Goal: Task Accomplishment & Management: Complete application form

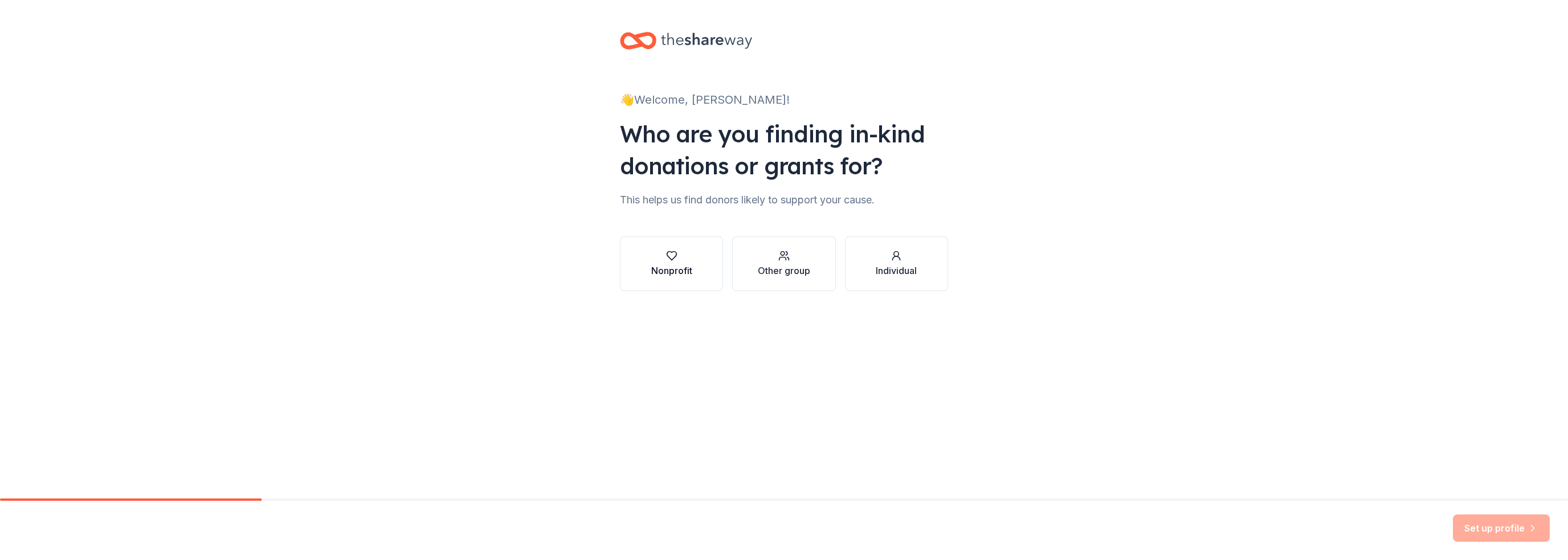
click at [677, 274] on div "Nonprofit" at bounding box center [671, 270] width 41 height 13
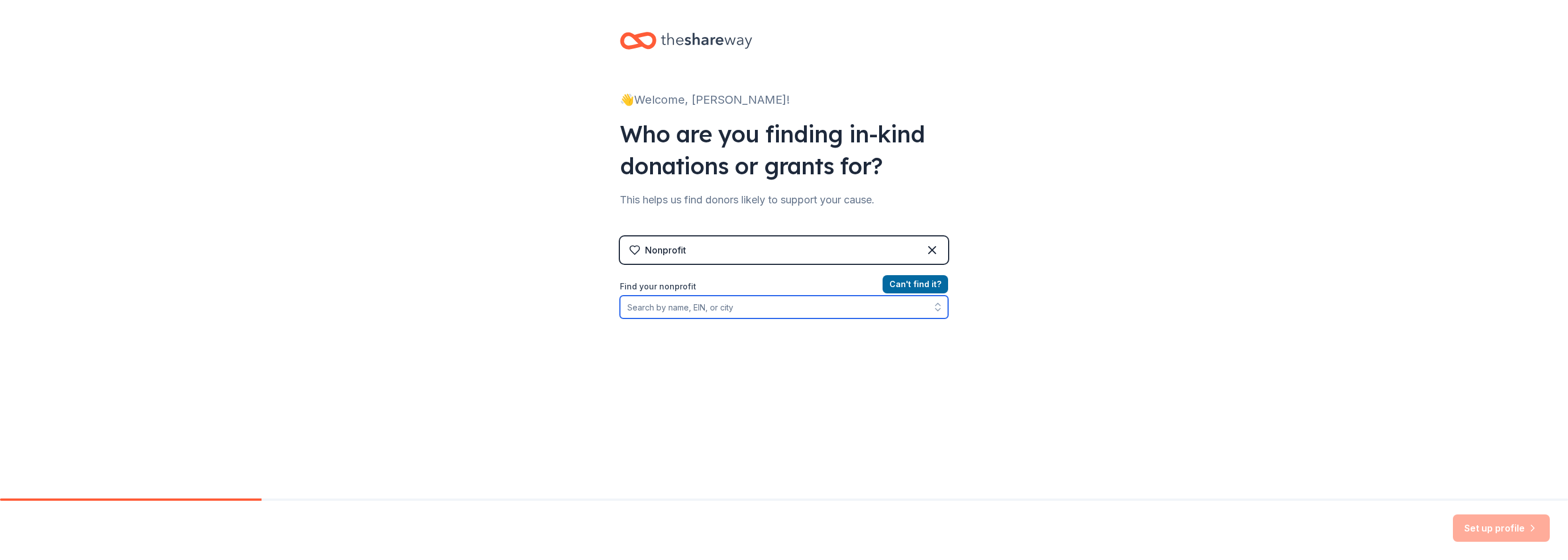
click at [749, 307] on input "Find your nonprofit" at bounding box center [783, 307] width 328 height 23
type input "Bond county crisis nursery"
click at [931, 285] on button "Can ' t find it?" at bounding box center [915, 284] width 66 height 18
click at [725, 312] on input "Find your nonprofit" at bounding box center [783, 307] width 328 height 23
click at [908, 275] on button "Can ' t find it?" at bounding box center [915, 284] width 66 height 18
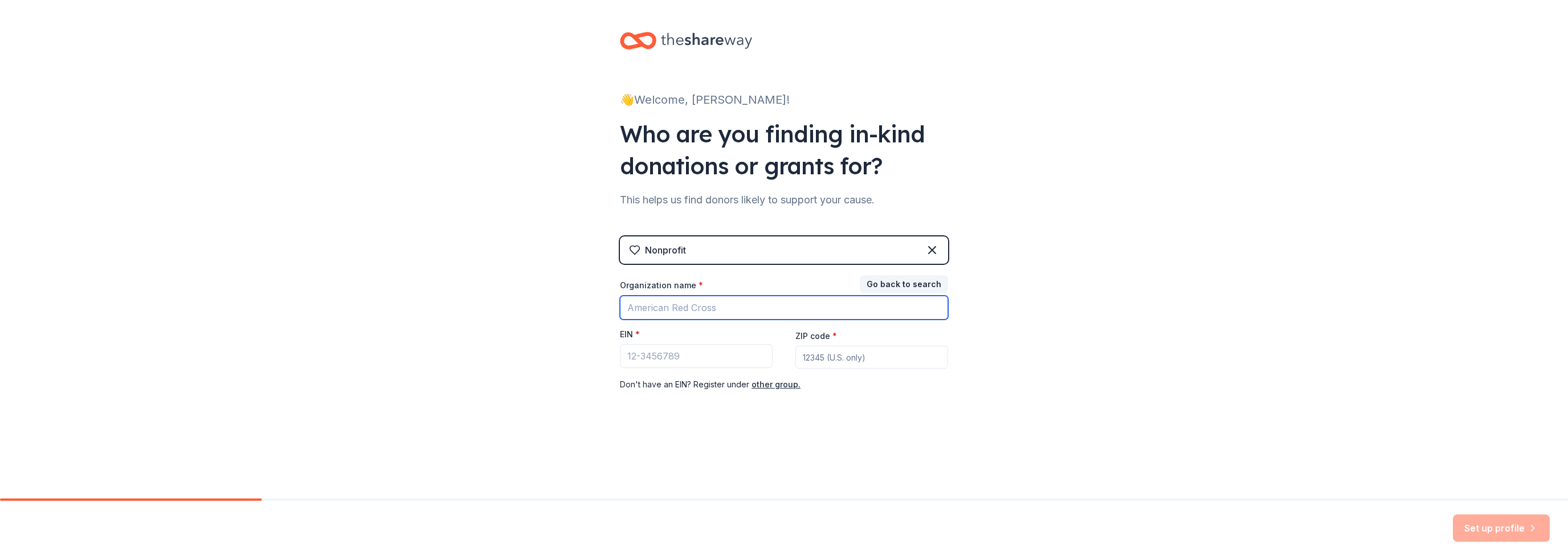
click at [657, 307] on input "Organization name *" at bounding box center [783, 307] width 328 height 24
type input "Bond County Crisis Nursery"
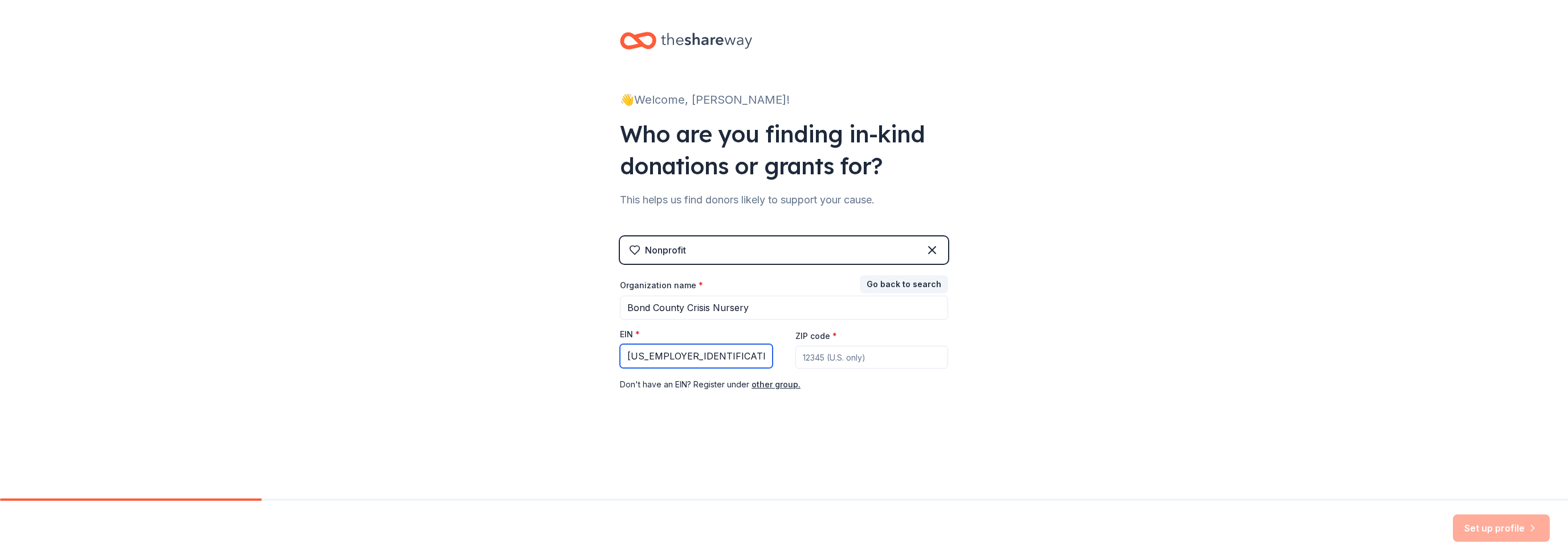
type input "[US_EMPLOYER_IDENTIFICATION_NUMBER]"
click at [842, 345] on div "ZIP code *" at bounding box center [872, 349] width 153 height 40
click at [838, 354] on input "ZIP code *" at bounding box center [872, 357] width 153 height 23
type input "62246"
click at [1202, 383] on div "👋 Welcome, Katie! Who are you finding in-kind donations or grants for? This hel…" at bounding box center [784, 234] width 1568 height 469
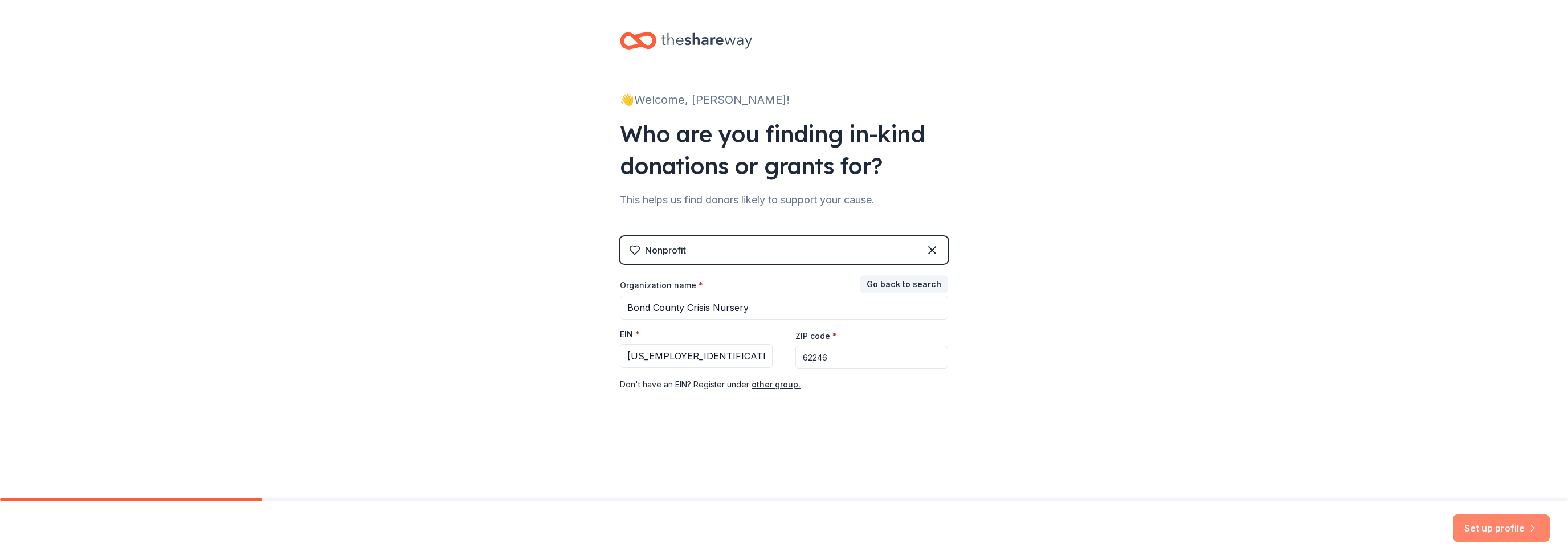
click at [1503, 528] on button "Set up profile" at bounding box center [1501, 528] width 97 height 27
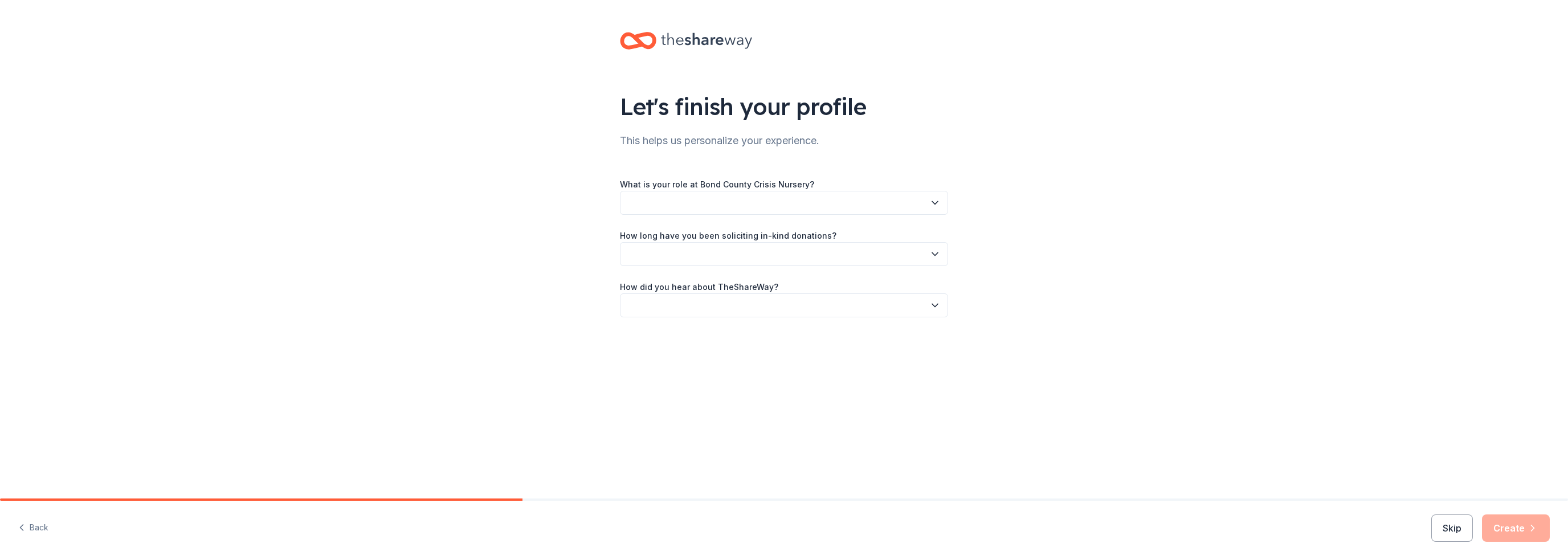
click at [797, 200] on button "button" at bounding box center [783, 203] width 328 height 24
click at [734, 257] on div "Executive Director" at bounding box center [784, 256] width 323 height 23
click at [731, 254] on button "button" at bounding box center [783, 254] width 328 height 24
click at [709, 281] on div "This is my first time!" at bounding box center [784, 284] width 323 height 23
click at [712, 307] on button "button" at bounding box center [783, 305] width 328 height 24
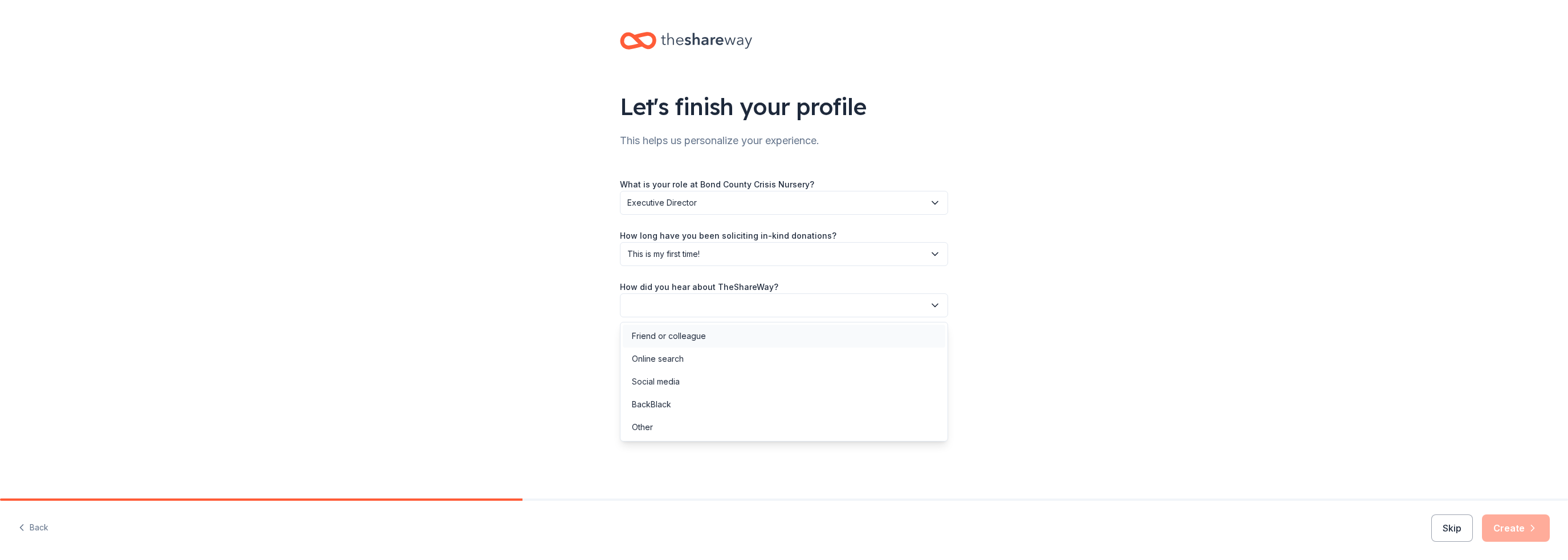
click at [687, 341] on div "Friend or colleague" at bounding box center [669, 336] width 74 height 13
click at [1533, 533] on icon "button" at bounding box center [1533, 528] width 12 height 12
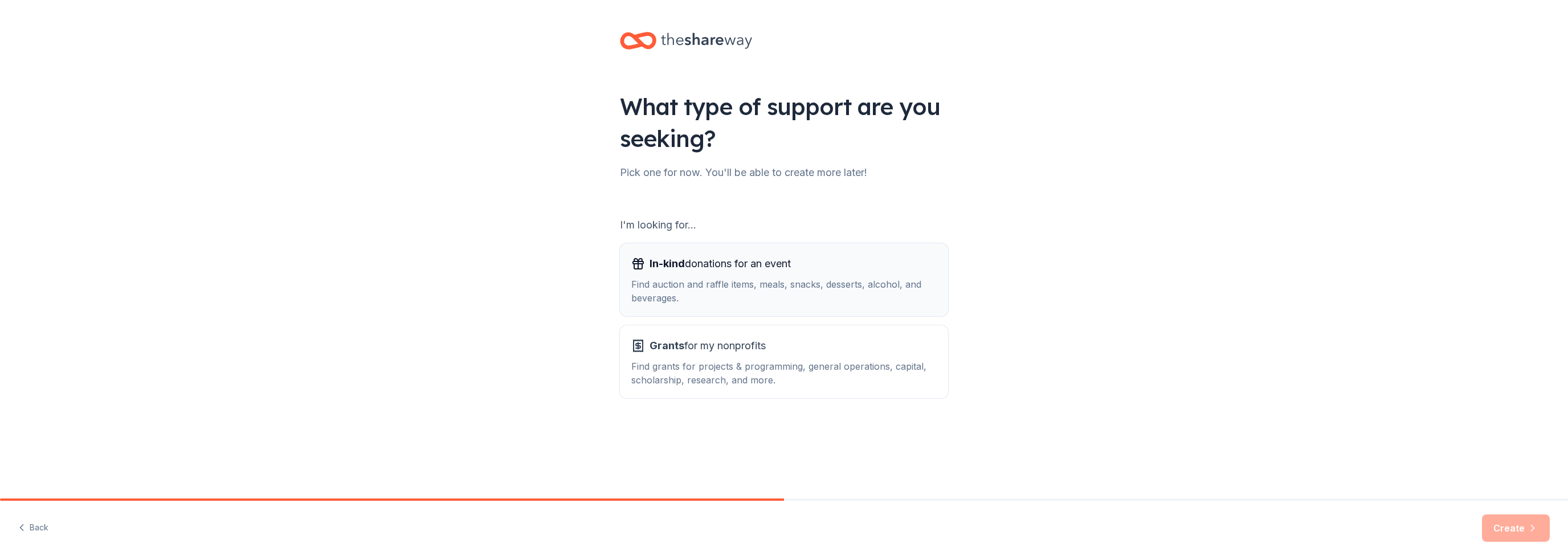
click at [791, 271] on span "In-kind donations for an event" at bounding box center [720, 264] width 141 height 18
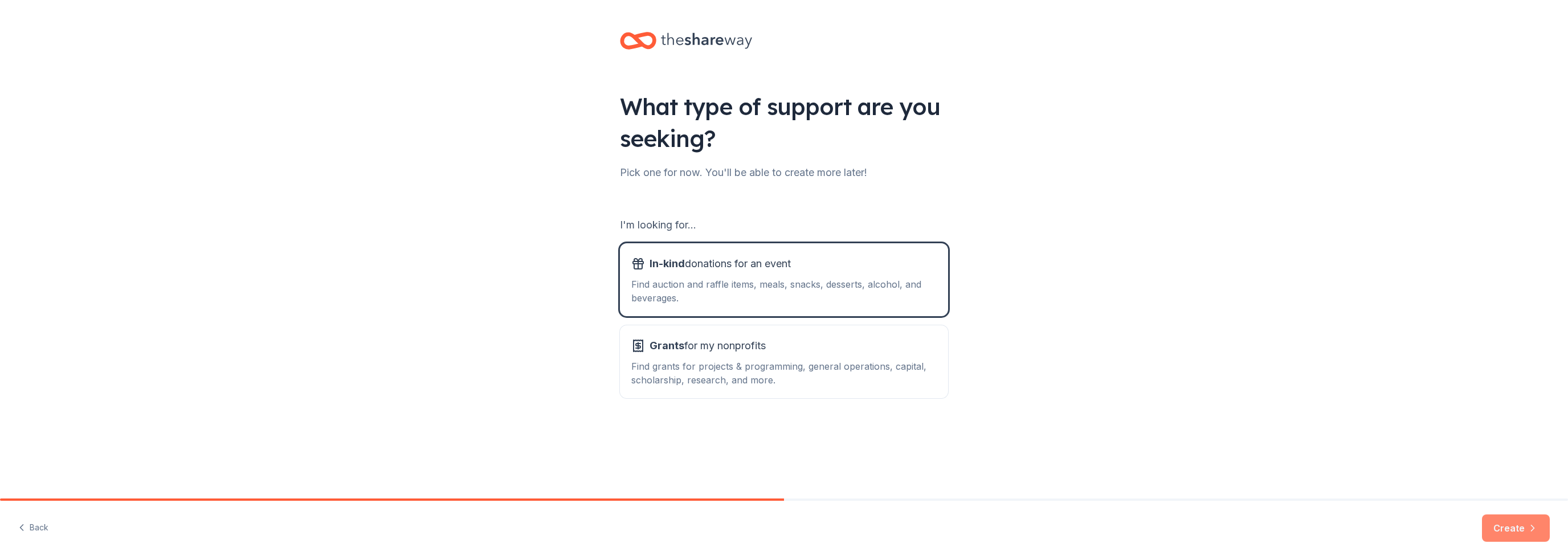
click at [1510, 538] on button "Create" at bounding box center [1516, 528] width 68 height 27
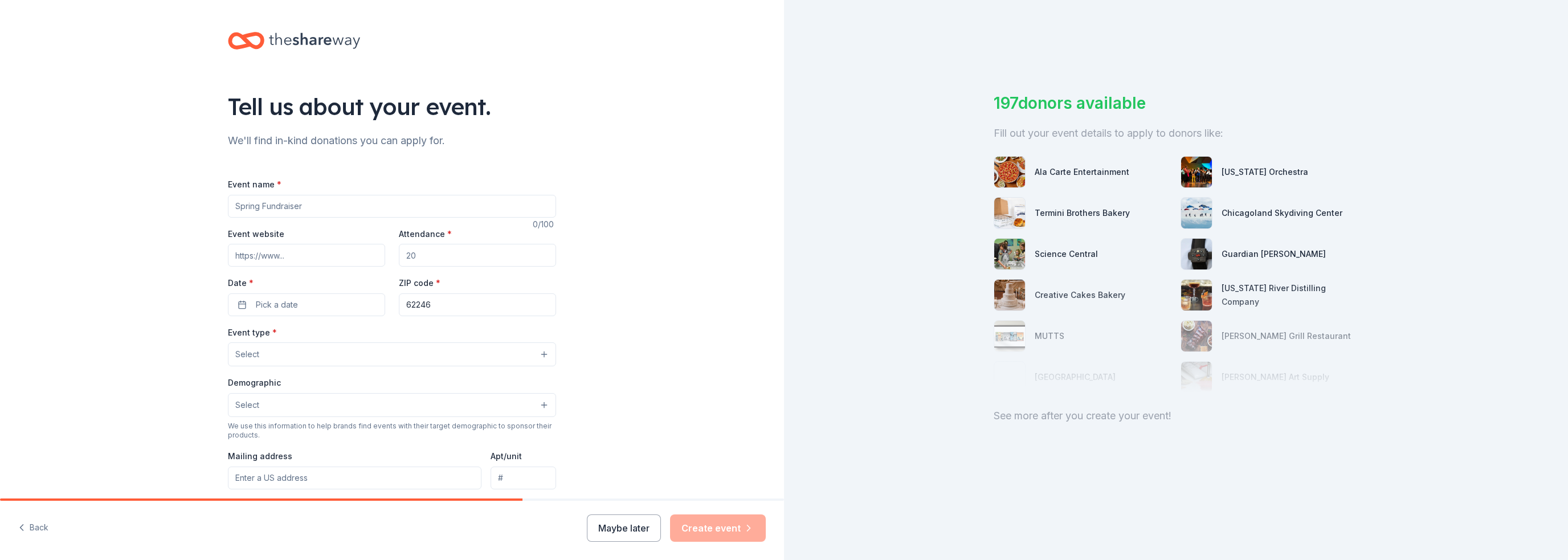
click at [263, 211] on input "Event name *" at bounding box center [391, 206] width 328 height 23
type input "Piece By Piece Puzzle Competition"
type input "auctria.events/BCCN"
type input "120"
click at [256, 306] on span "Pick a date" at bounding box center [276, 305] width 42 height 13
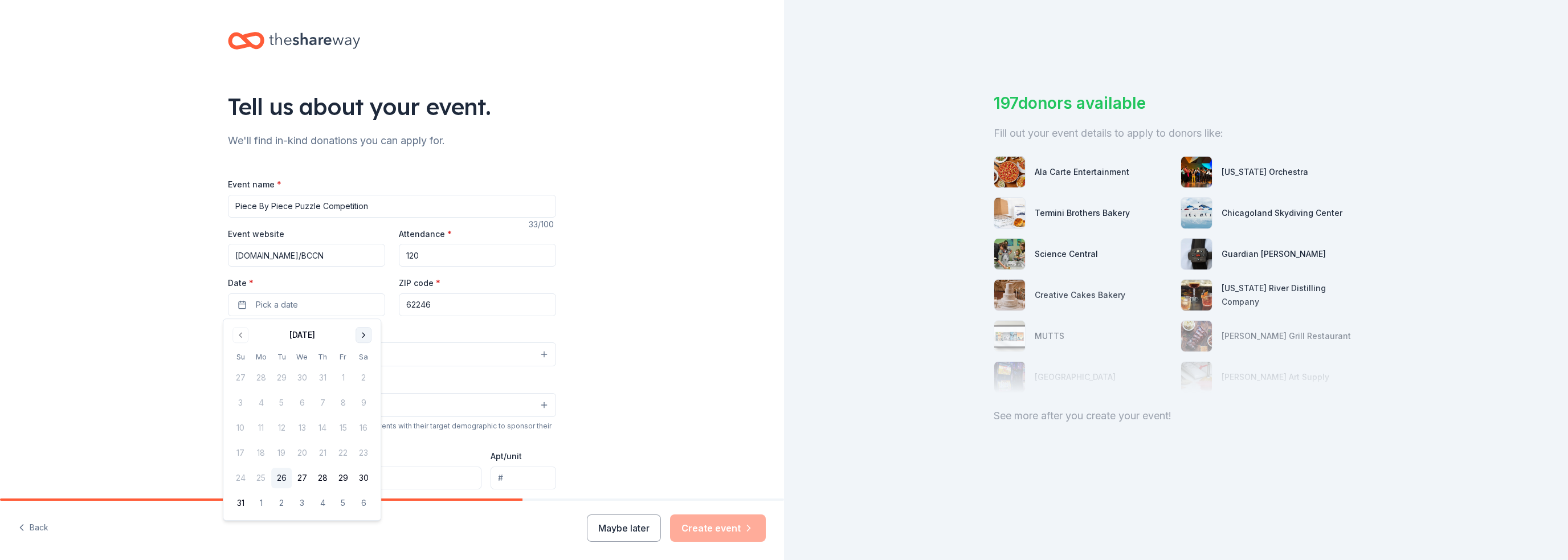
click at [362, 340] on button "Go to next month" at bounding box center [363, 335] width 16 height 16
click at [362, 341] on button "Go to next month" at bounding box center [363, 335] width 16 height 16
click at [323, 429] on button "16" at bounding box center [323, 428] width 21 height 21
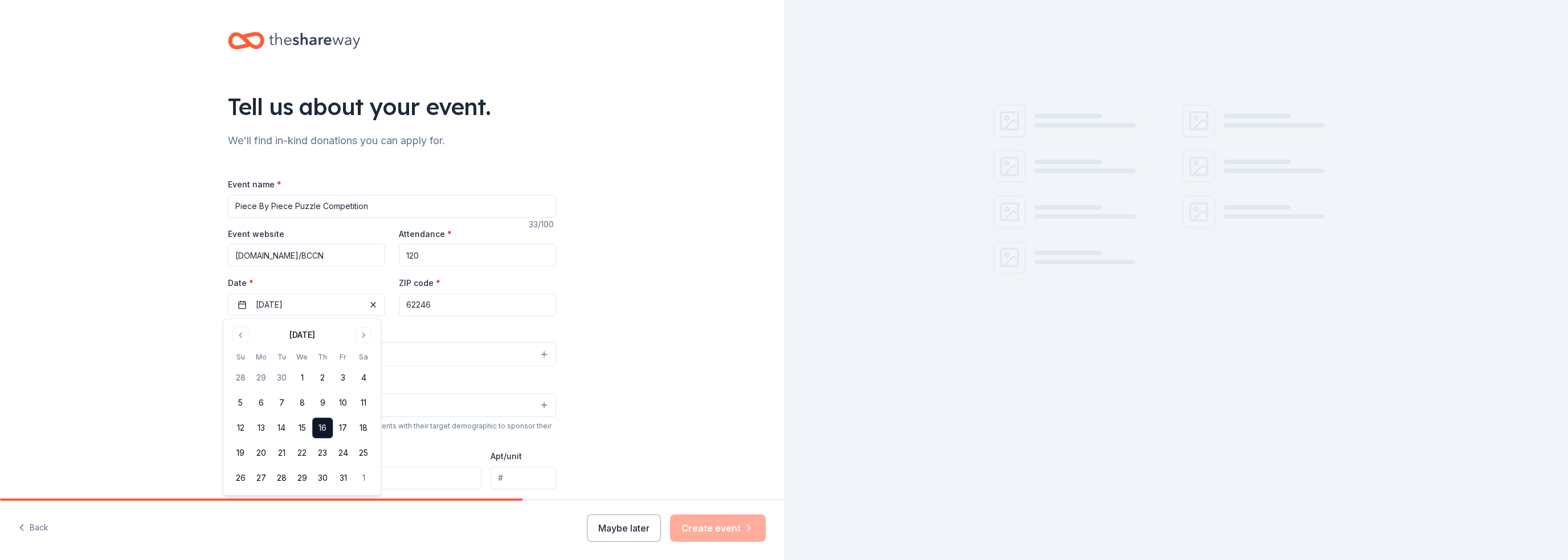
click at [441, 335] on div "Event type * Select" at bounding box center [391, 346] width 328 height 41
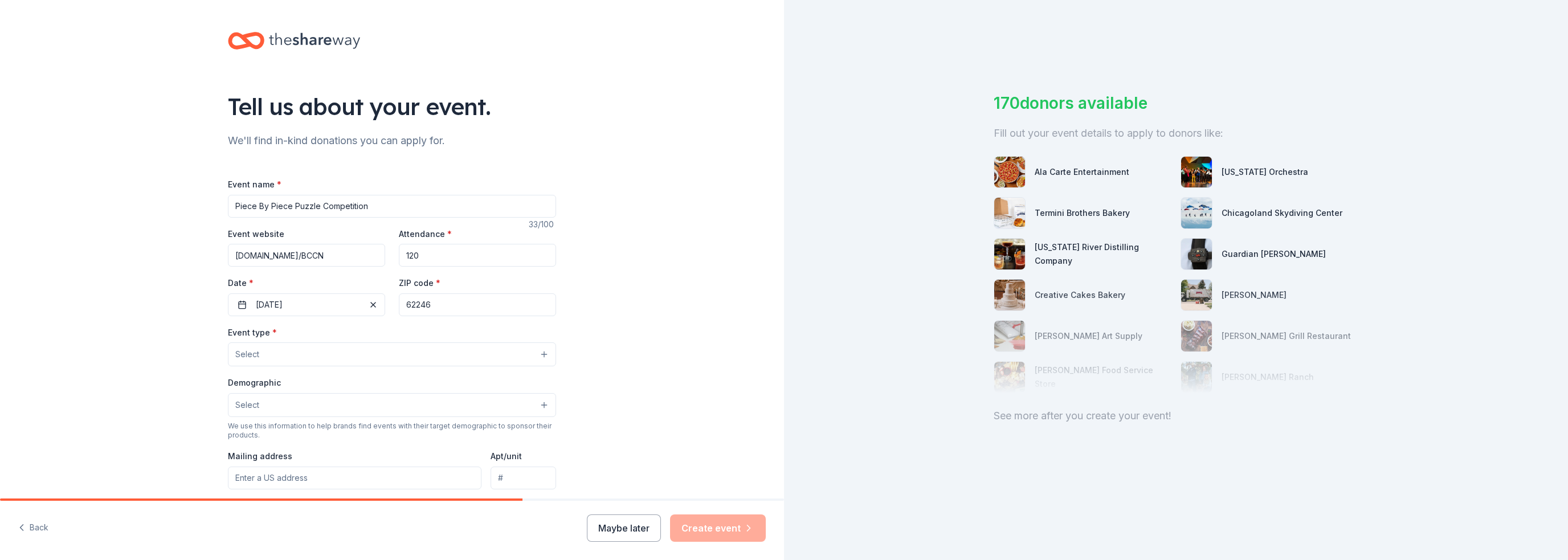
click at [313, 354] on button "Select" at bounding box center [391, 354] width 328 height 24
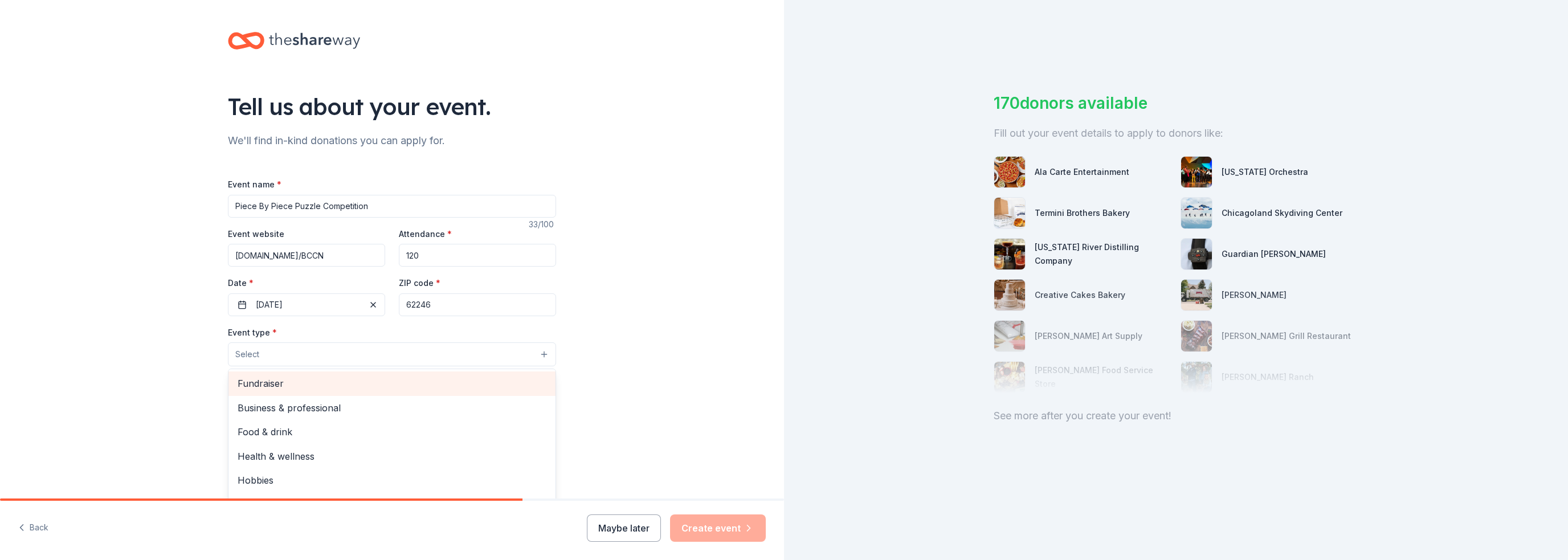
click at [307, 387] on span "Fundraiser" at bounding box center [391, 383] width 309 height 15
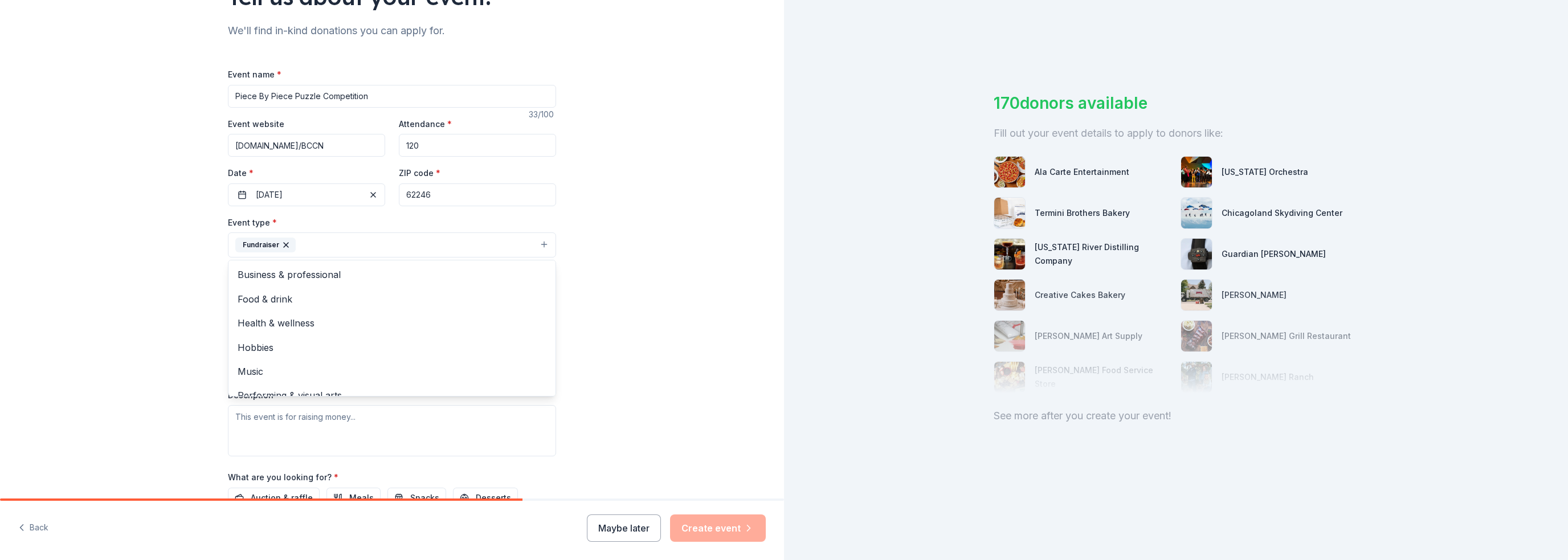
scroll to position [114, 0]
click at [662, 297] on div "Tell us about your event. We'll find in-kind donations you can apply for. Event…" at bounding box center [392, 266] width 784 height 760
click at [454, 297] on button "Select" at bounding box center [391, 292] width 328 height 24
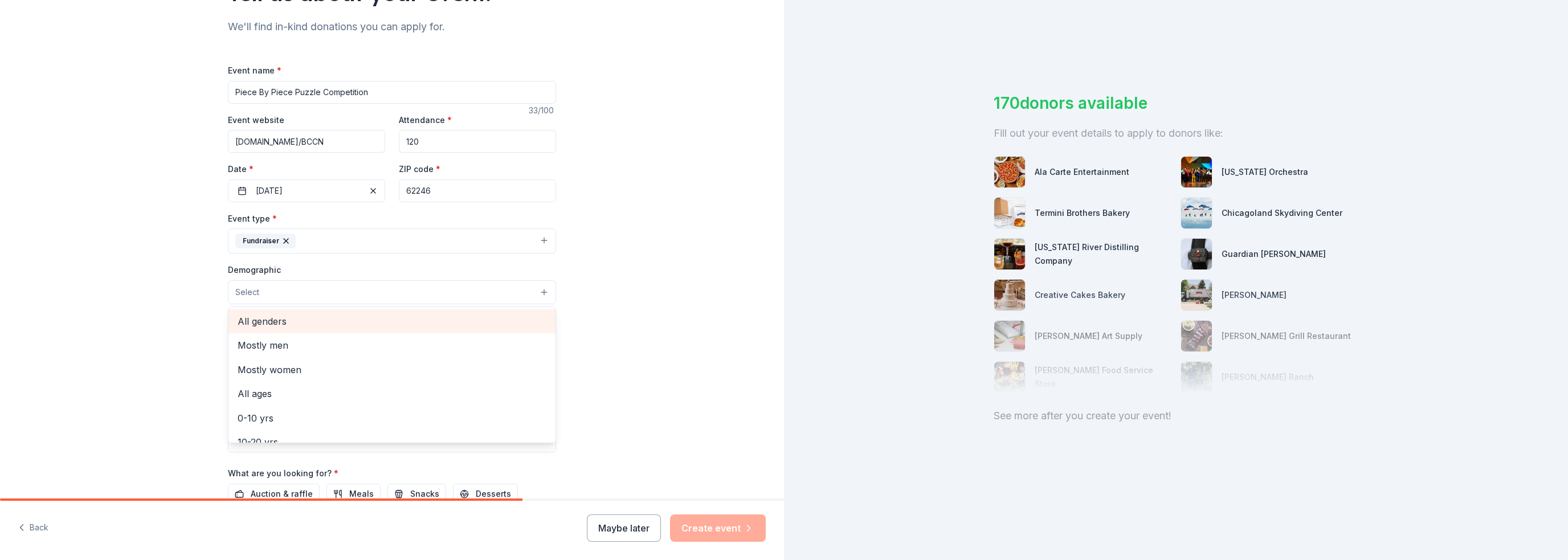
click at [415, 327] on span "All genders" at bounding box center [391, 321] width 309 height 15
click at [684, 369] on div "Tell us about your event. We'll find in-kind donations you can apply for. Event…" at bounding box center [392, 267] width 784 height 761
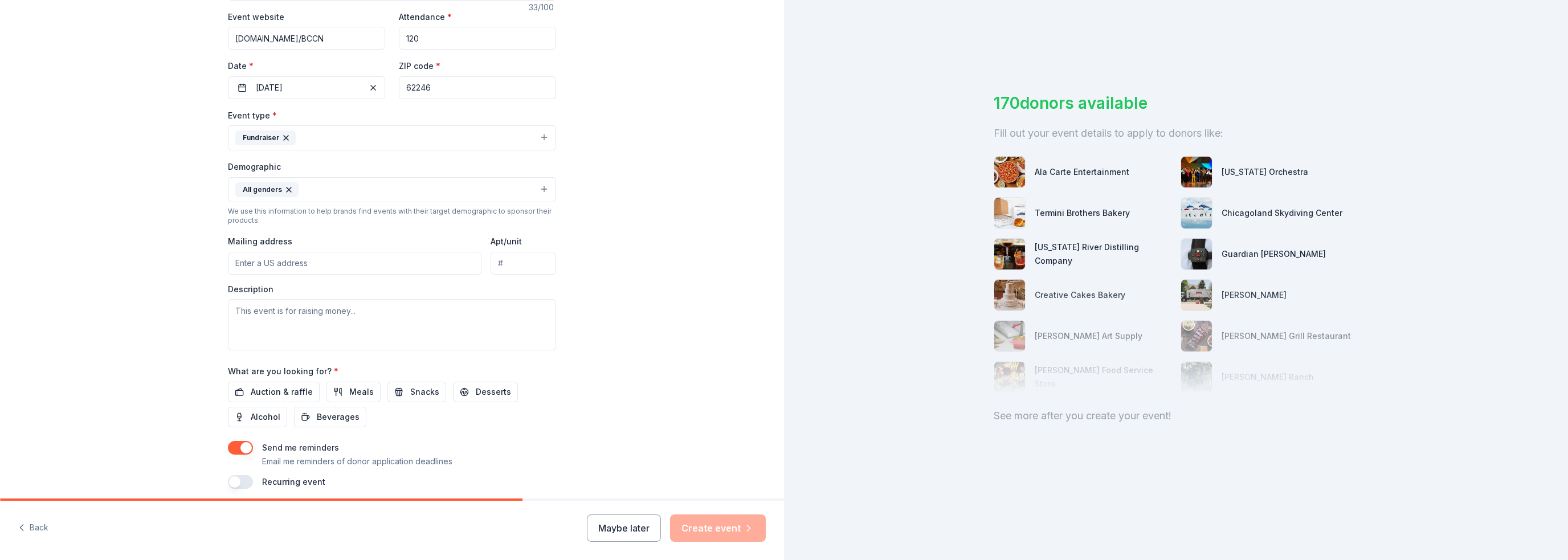
scroll to position [228, 0]
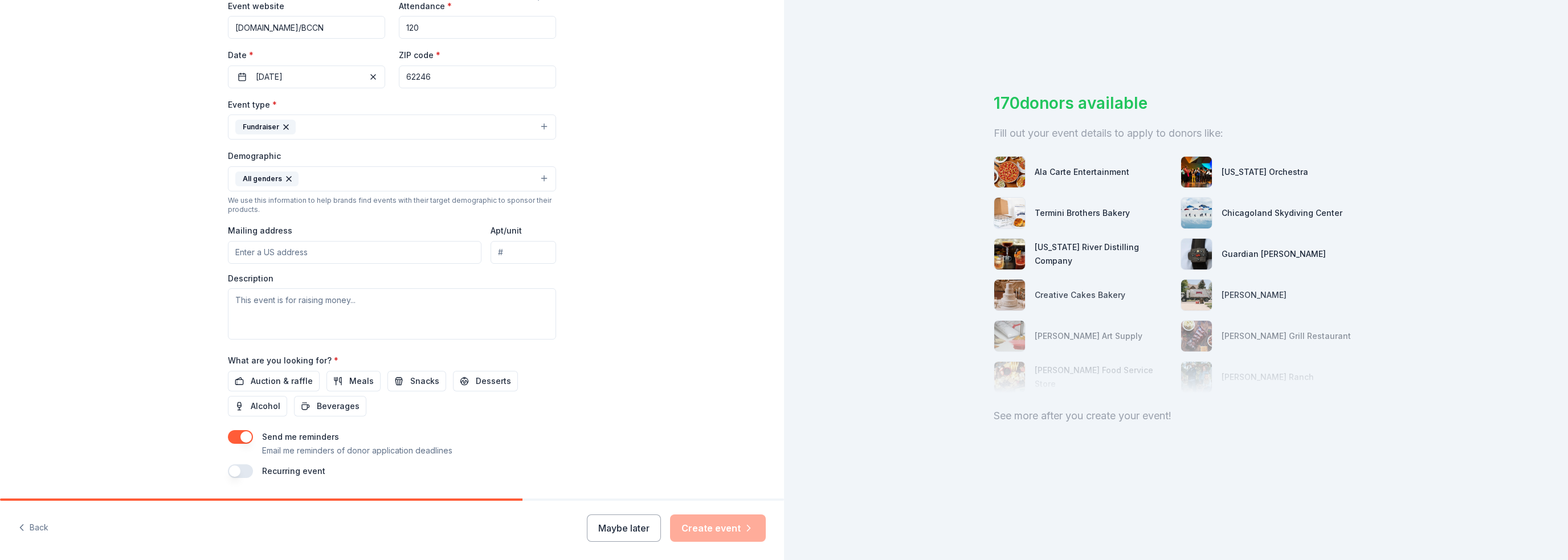
click at [485, 177] on button "All genders" at bounding box center [391, 178] width 328 height 25
click at [359, 262] on span "All ages" at bounding box center [391, 257] width 309 height 15
click at [416, 130] on div "Event type * Fundraiser Demographic All genders All ages Mostly men Mostly wome…" at bounding box center [391, 219] width 328 height 242
click at [439, 131] on button "Fundraiser" at bounding box center [391, 127] width 328 height 25
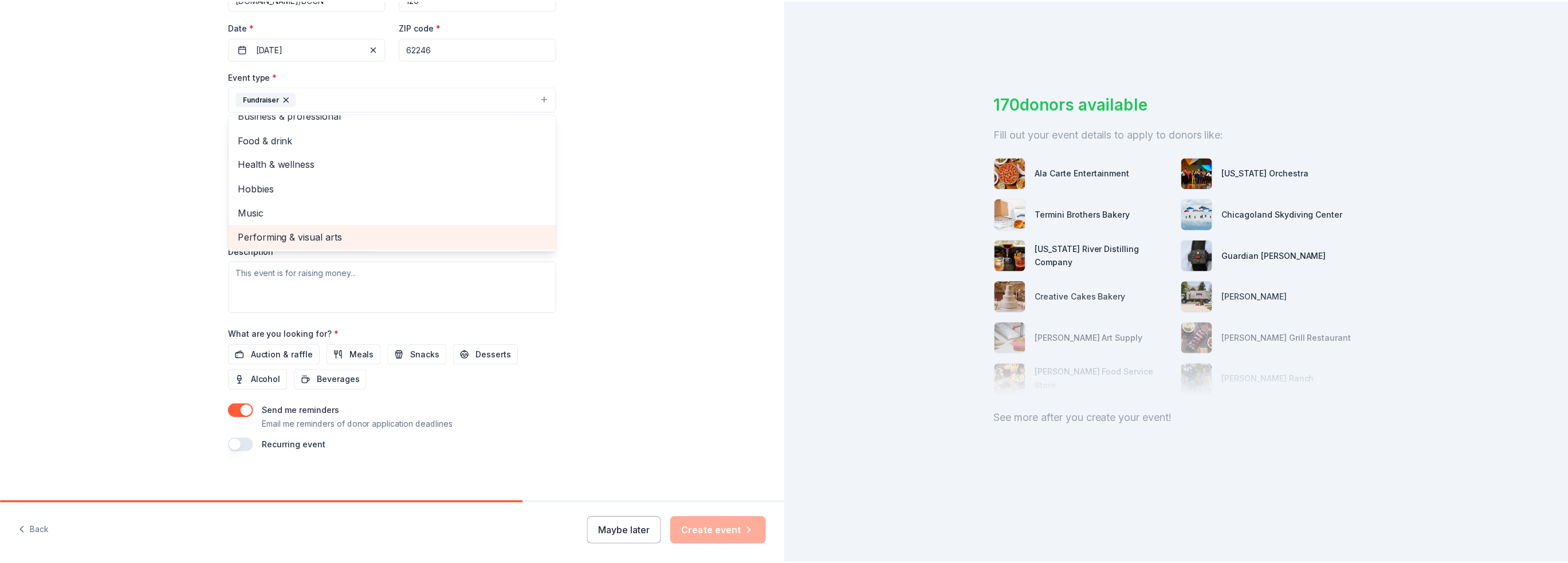
scroll to position [263, 0]
click at [632, 195] on div "Tell us about your event. We'll find in-kind donations you can apply for. Event…" at bounding box center [394, 119] width 788 height 765
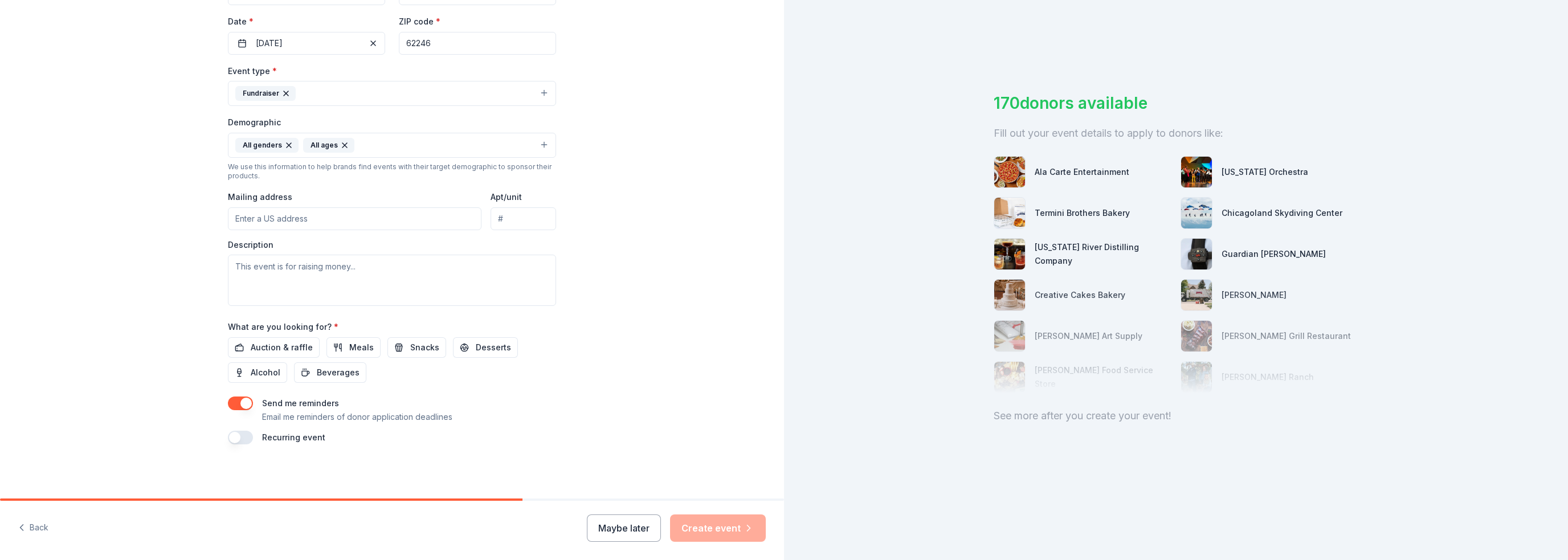
click at [328, 217] on input "Mailing address" at bounding box center [354, 219] width 254 height 23
type input "315 West Oak Street"
type input "Unit 2"
drag, startPoint x: 538, startPoint y: 219, endPoint x: 467, endPoint y: 225, distance: 71.3
click at [467, 225] on div "Mailing address 315 West Oak Street Apt/unit Unit 2" at bounding box center [391, 210] width 328 height 40
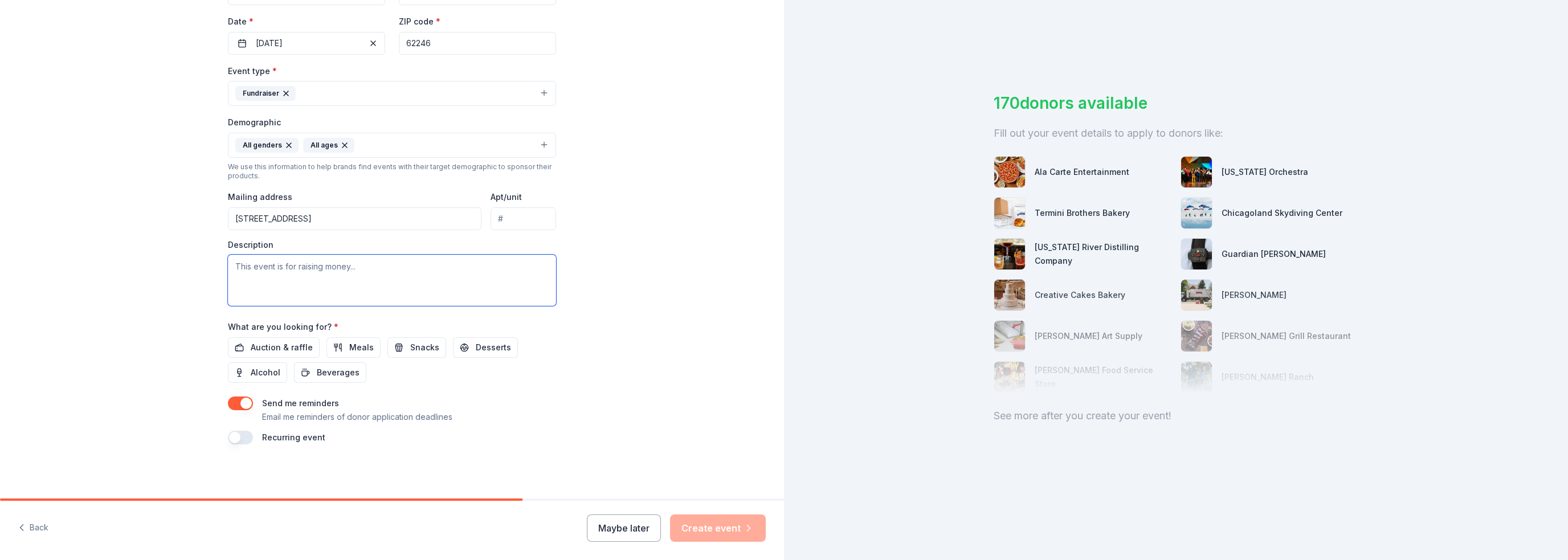
click at [315, 265] on textarea at bounding box center [391, 280] width 328 height 51
type textarea "This event is for raising money to continue to provide free 24/7 crisis care fo…"
click at [277, 343] on span "Auction & raffle" at bounding box center [282, 348] width 62 height 13
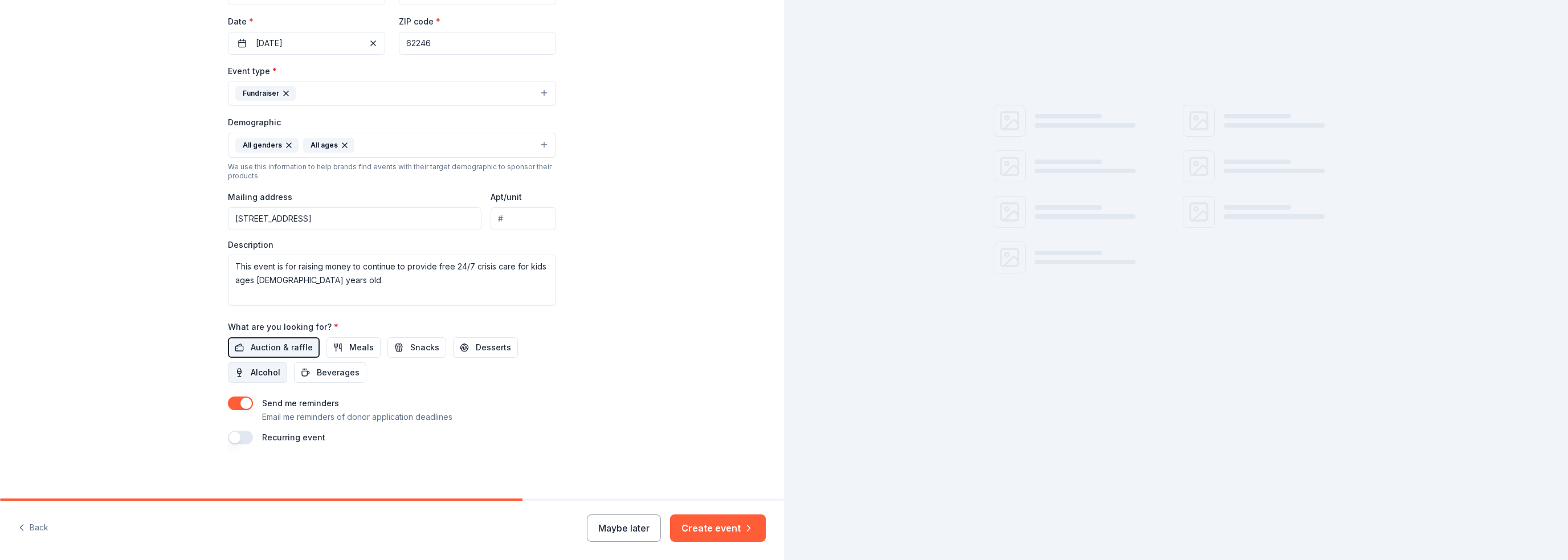
click at [270, 376] on span "Alcohol" at bounding box center [265, 373] width 30 height 13
click at [348, 370] on span "Beverages" at bounding box center [338, 373] width 43 height 13
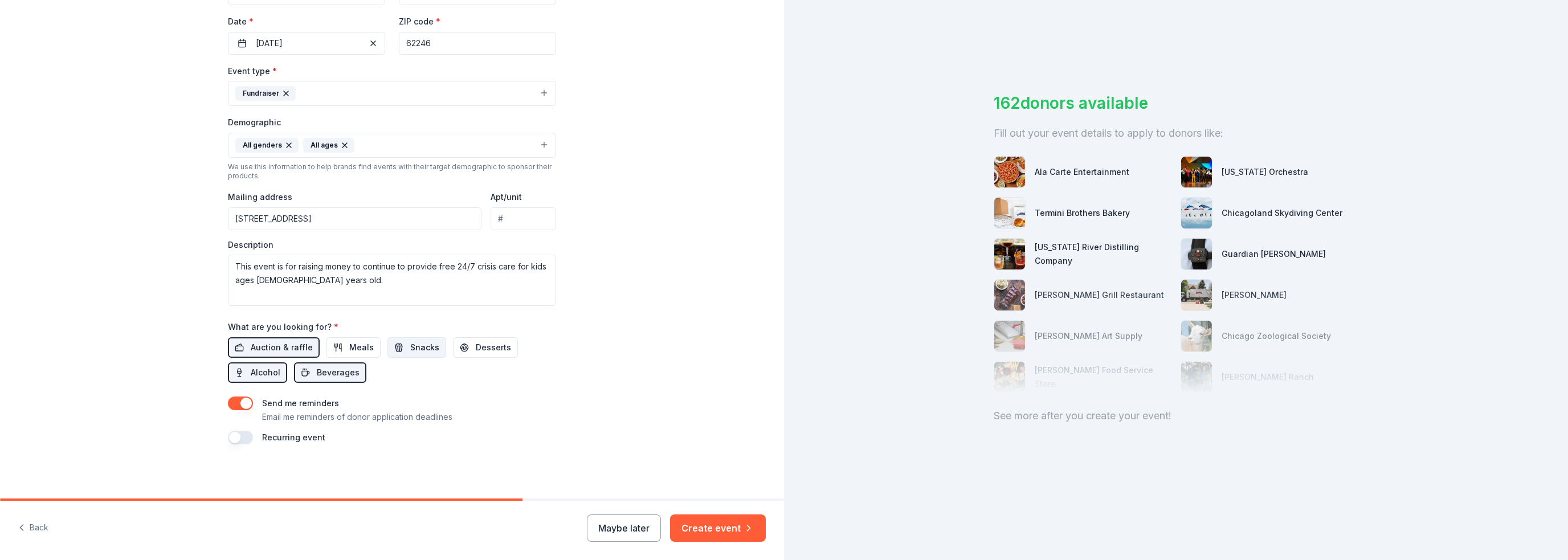
click at [419, 352] on span "Snacks" at bounding box center [425, 348] width 29 height 13
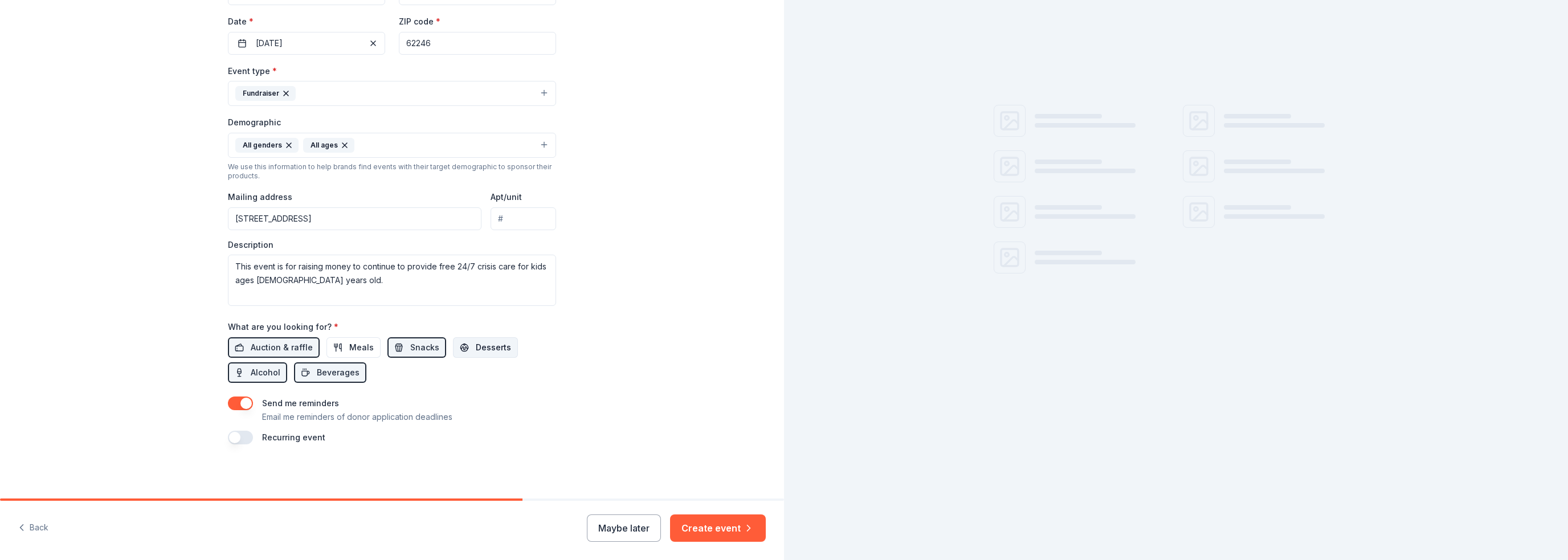
click at [463, 343] on button "Desserts" at bounding box center [485, 348] width 65 height 21
click at [711, 537] on button "Create event" at bounding box center [718, 528] width 96 height 27
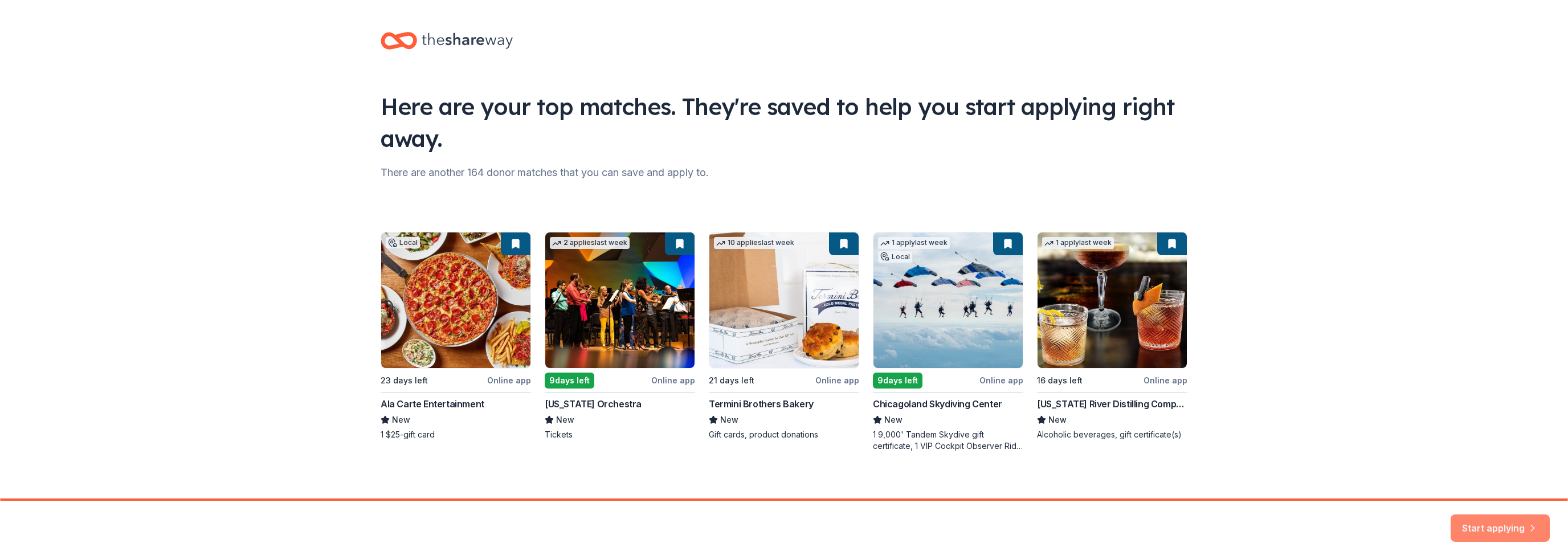
click at [1517, 525] on button "Start applying" at bounding box center [1500, 521] width 99 height 27
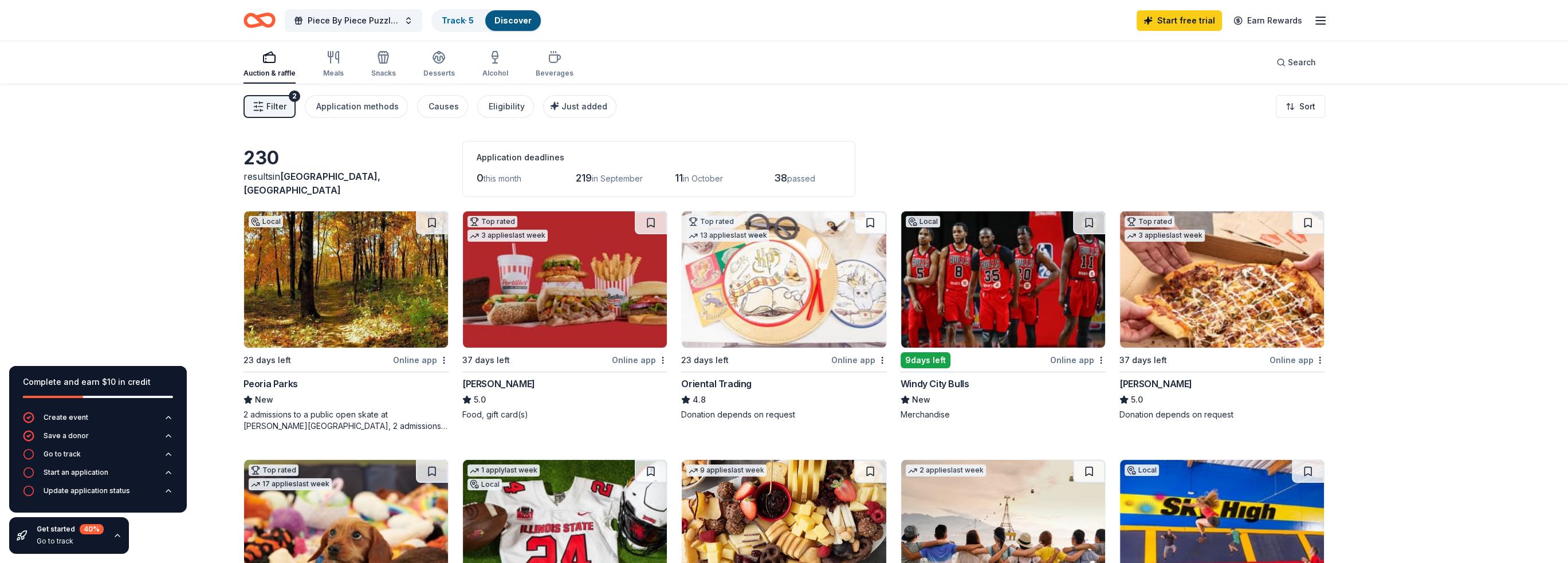
click at [967, 291] on img at bounding box center [1002, 279] width 204 height 136
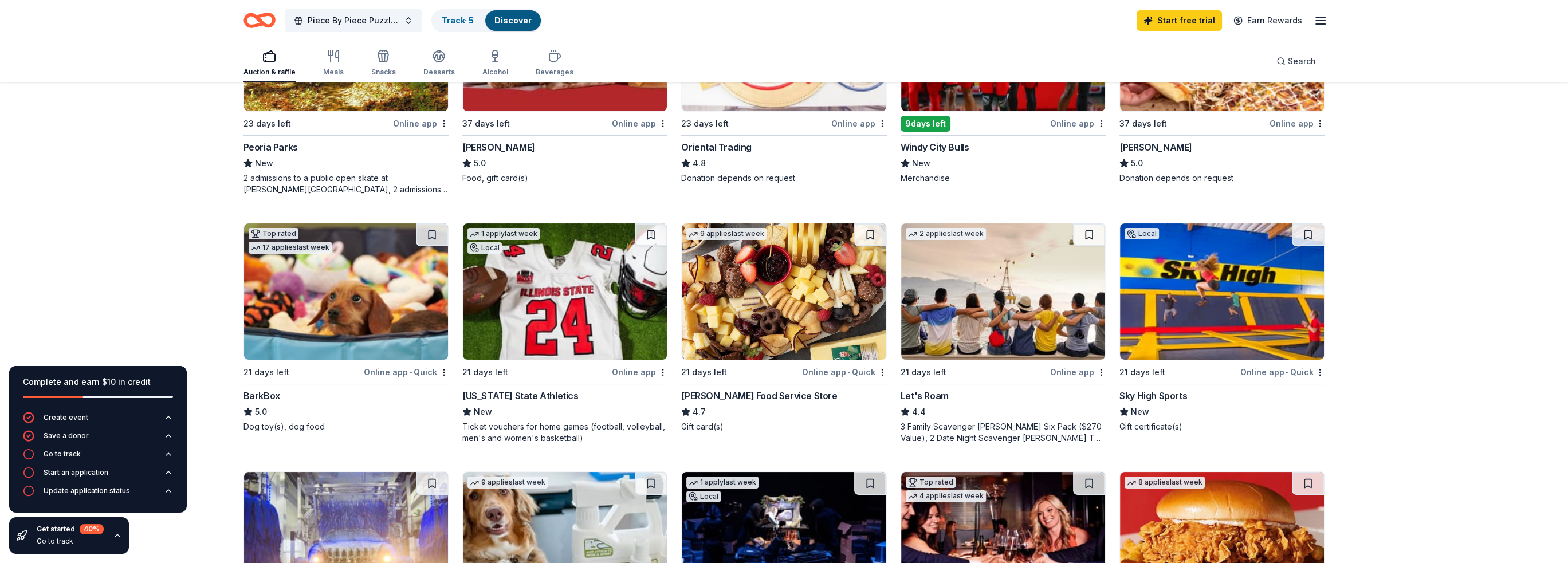
scroll to position [229, 0]
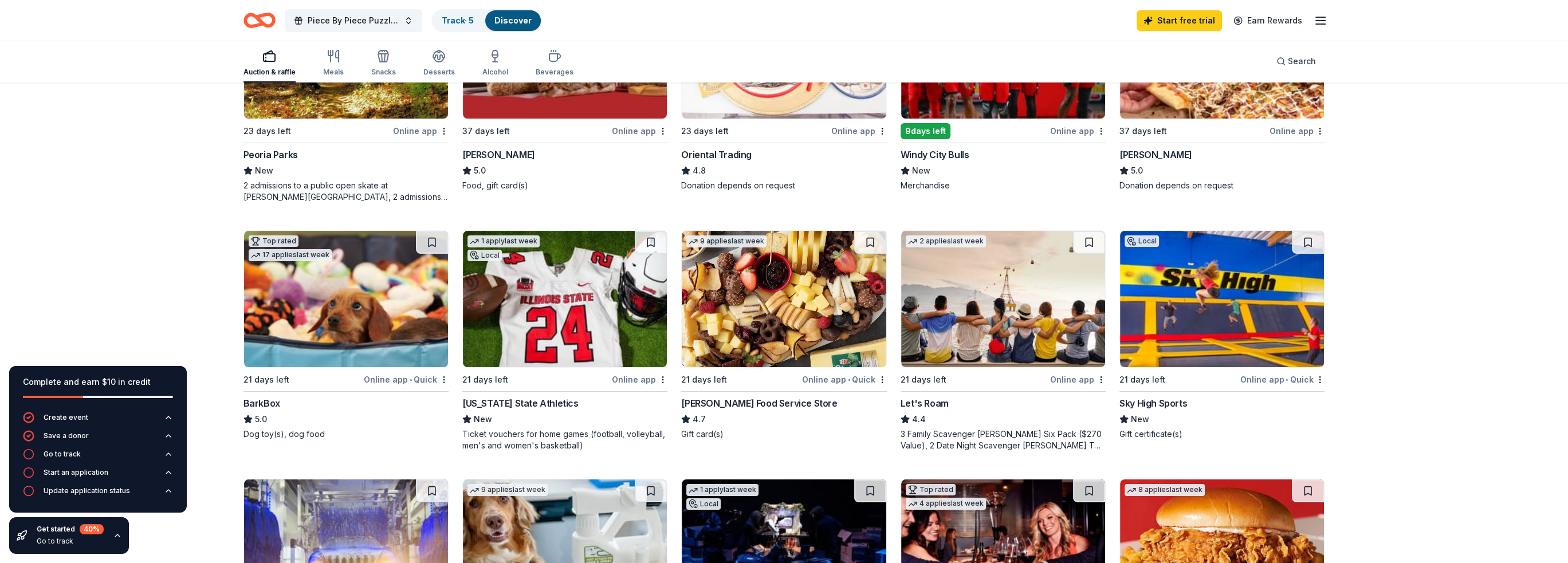
click at [323, 375] on div "21 days left" at bounding box center [302, 379] width 118 height 14
click at [587, 349] on img at bounding box center [564, 299] width 204 height 136
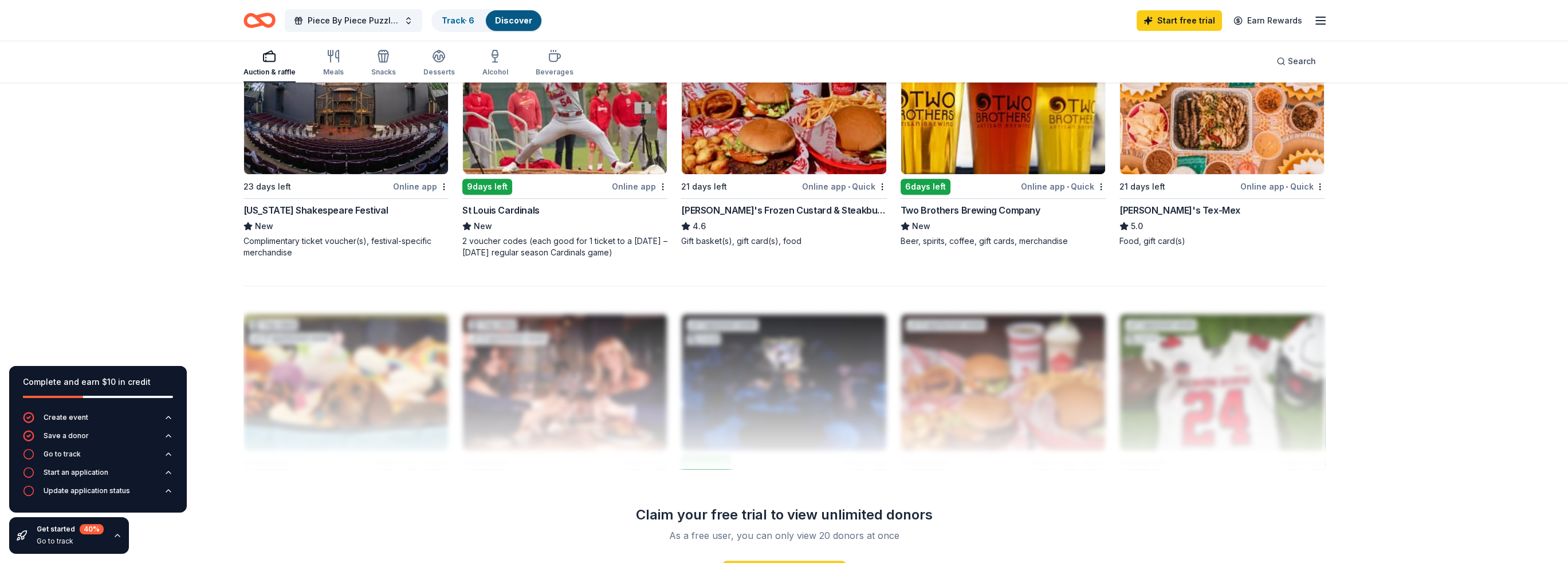
scroll to position [813, 0]
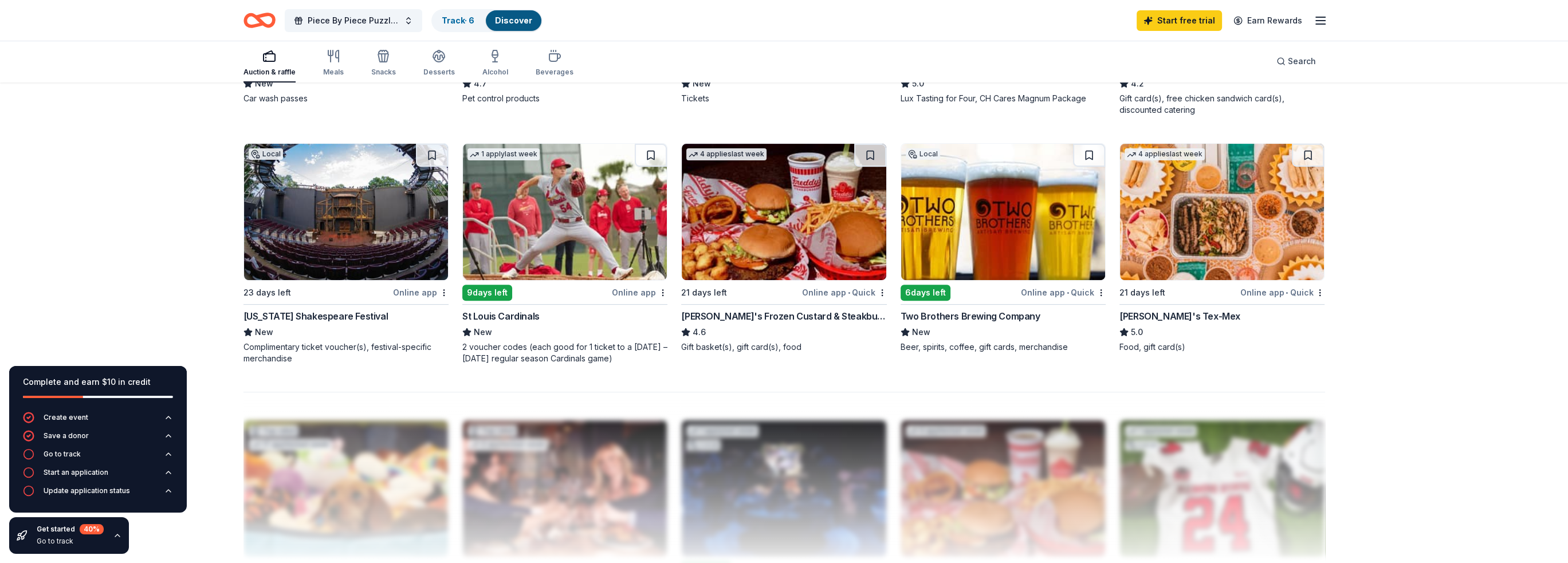
click at [978, 289] on div "6 days left" at bounding box center [959, 292] width 118 height 14
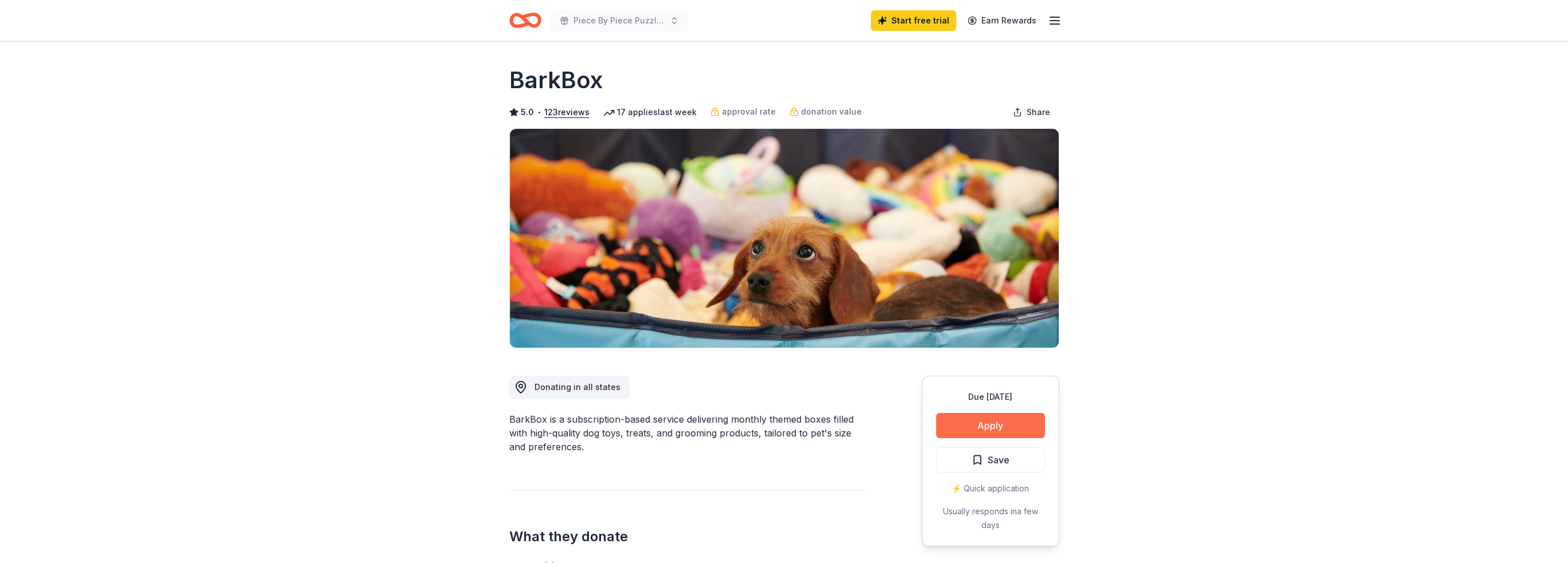
click at [980, 418] on button "Apply" at bounding box center [991, 425] width 109 height 25
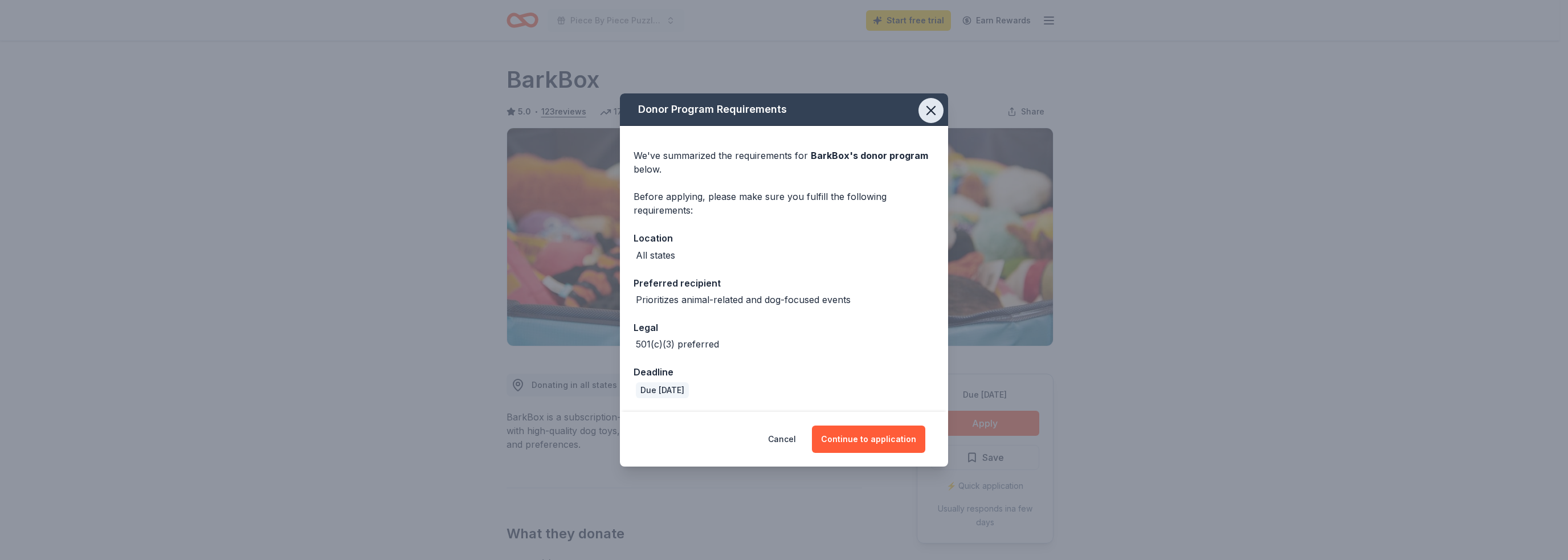
drag, startPoint x: 932, startPoint y: 109, endPoint x: 925, endPoint y: 111, distance: 7.3
click at [931, 109] on icon "button" at bounding box center [931, 110] width 16 height 16
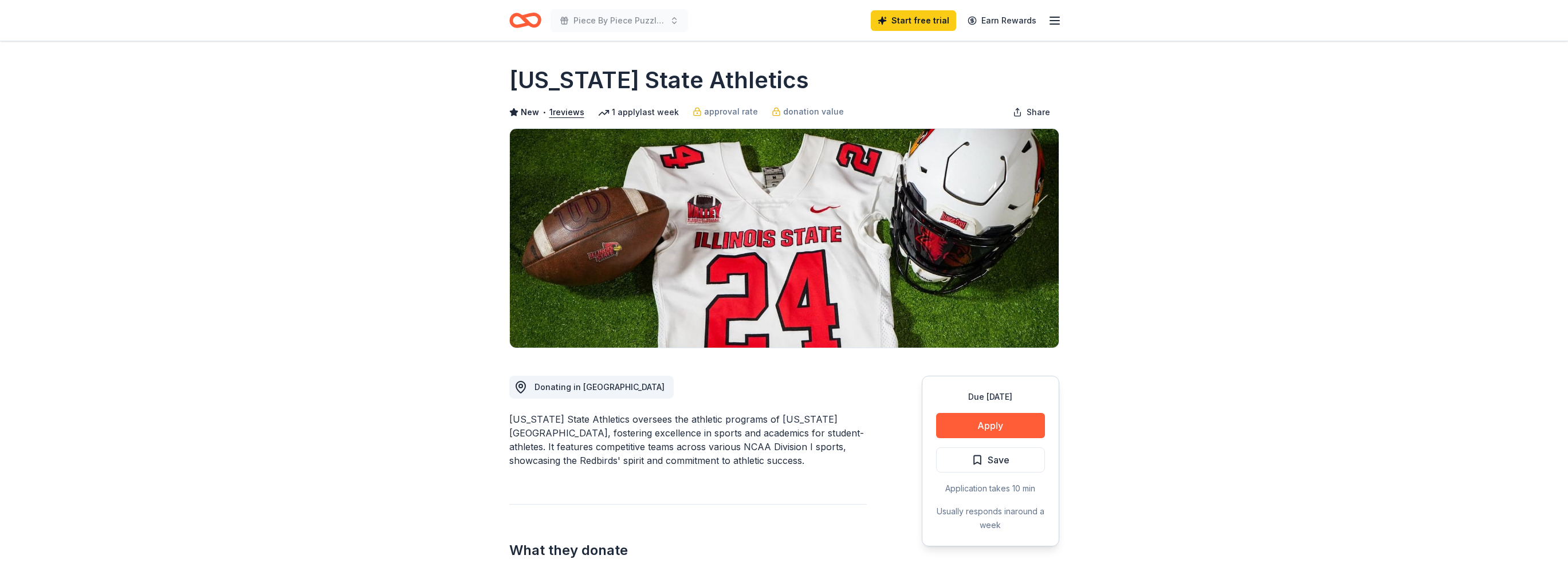
scroll to position [172, 0]
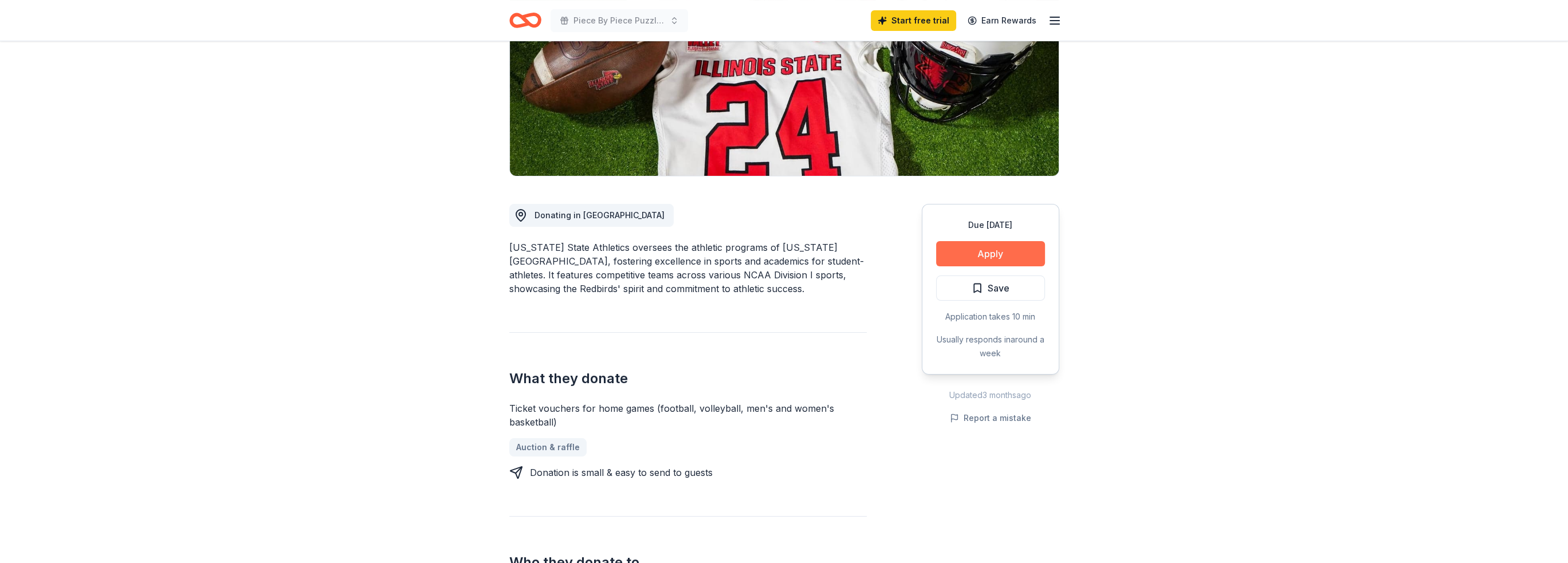
click at [999, 256] on button "Apply" at bounding box center [991, 253] width 109 height 25
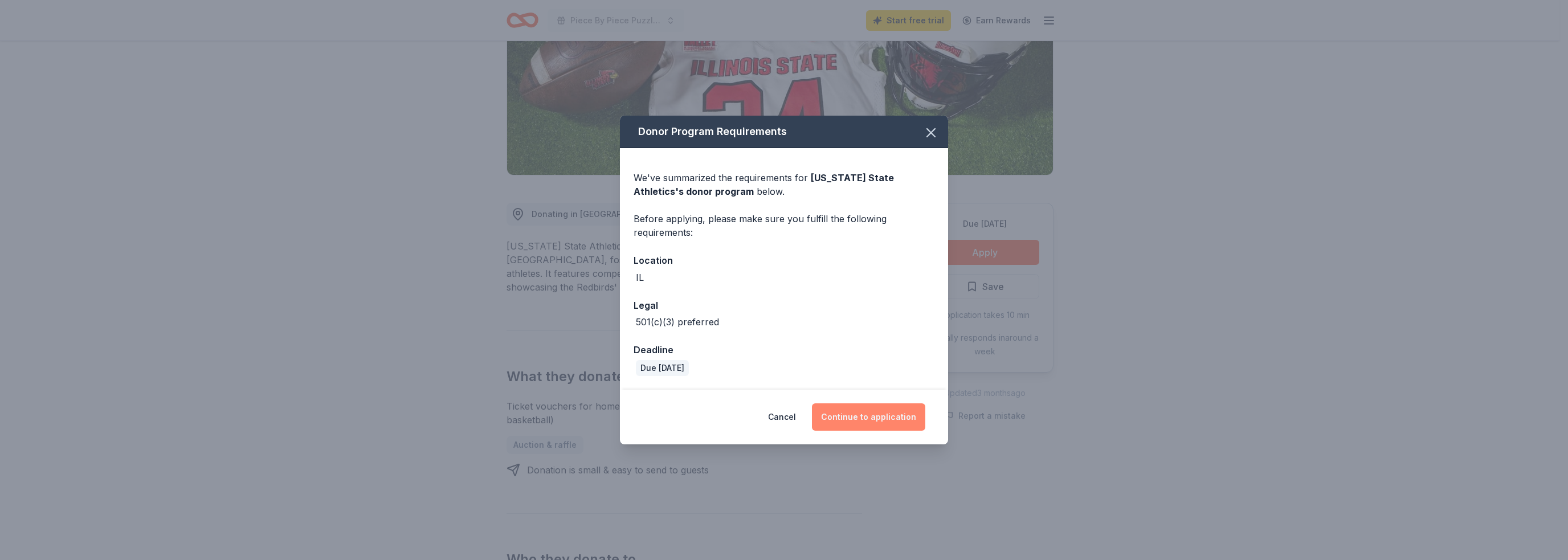
click at [869, 410] on button "Continue to application" at bounding box center [869, 417] width 113 height 27
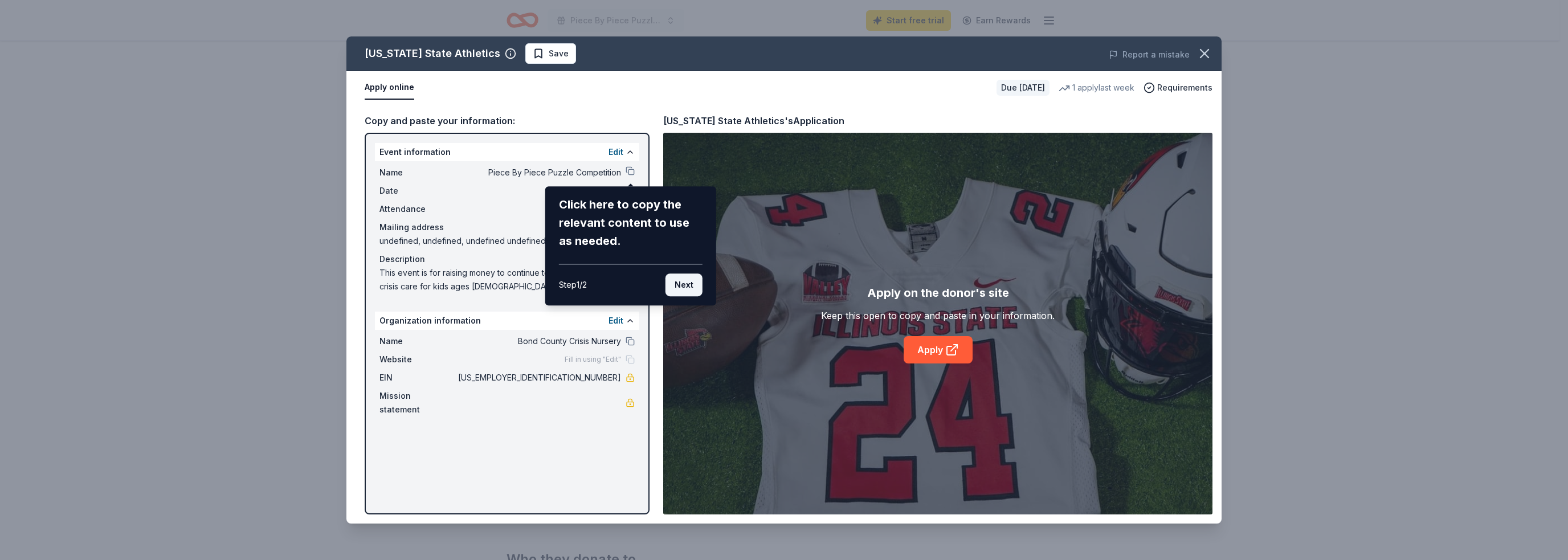
click at [685, 289] on button "Next" at bounding box center [684, 284] width 37 height 23
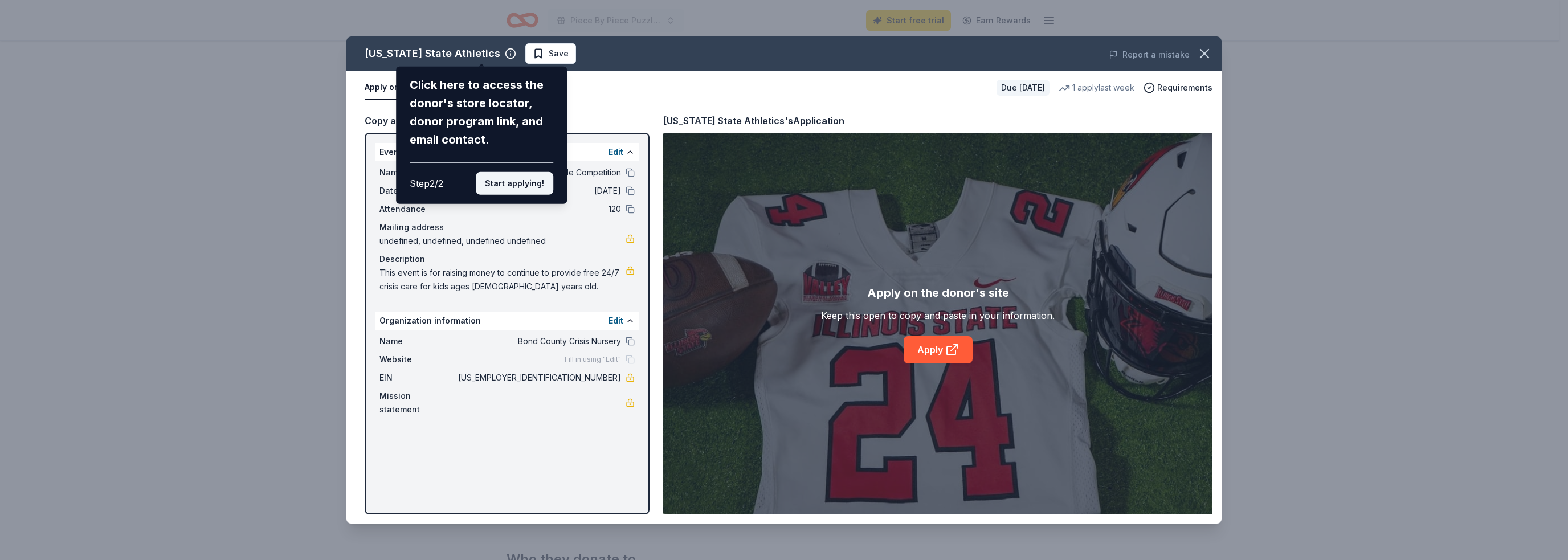
click at [513, 183] on button "Start applying!" at bounding box center [514, 183] width 77 height 23
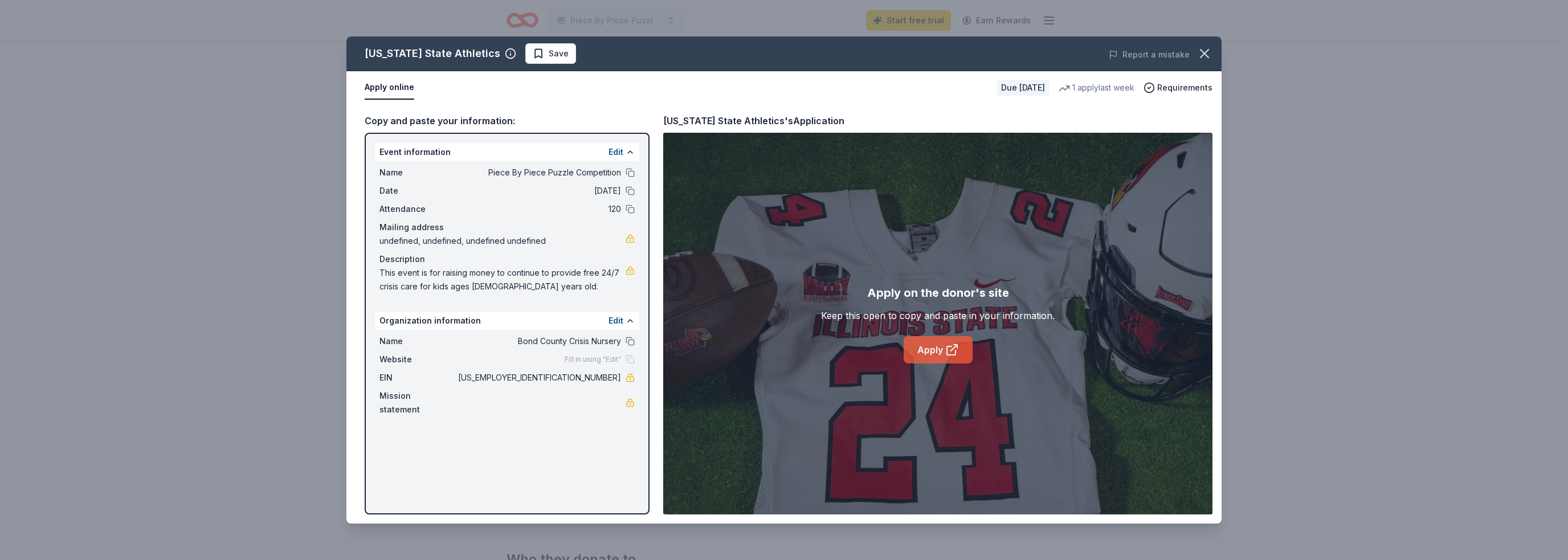
click at [937, 352] on link "Apply" at bounding box center [938, 349] width 69 height 27
click at [533, 55] on span "Save" at bounding box center [550, 54] width 36 height 13
click at [1203, 49] on icon "button" at bounding box center [1205, 54] width 16 height 16
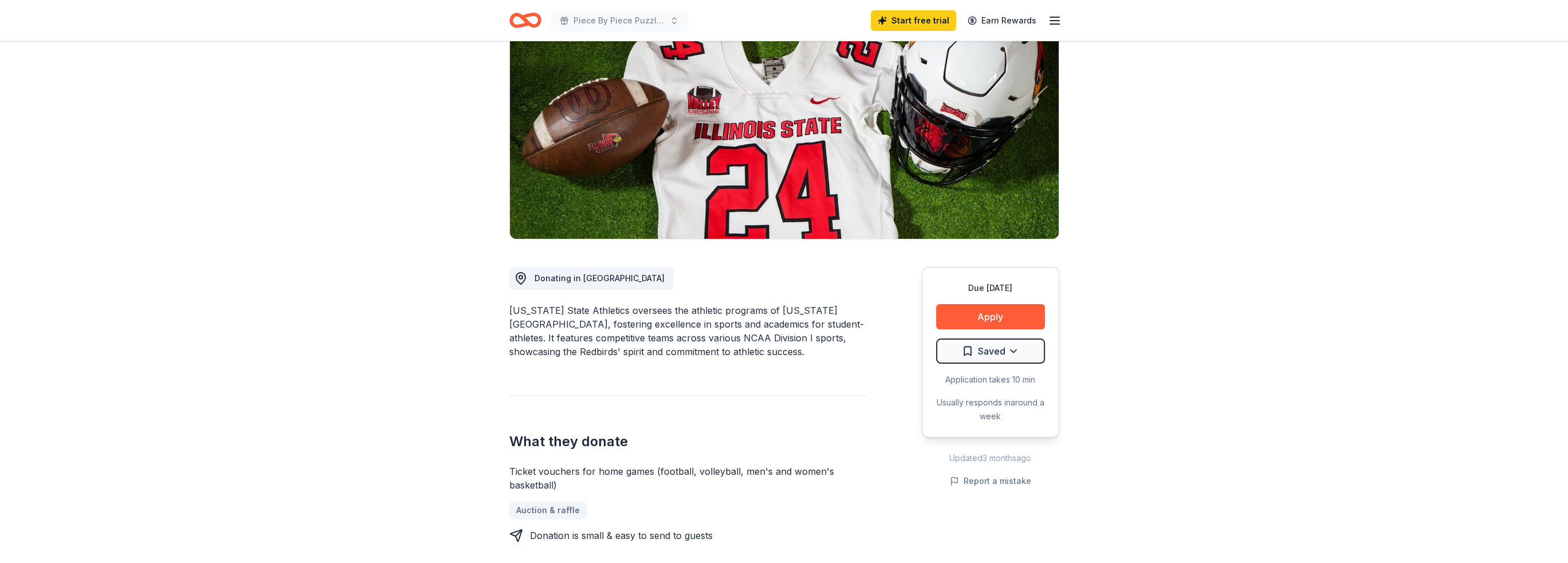
scroll to position [0, 0]
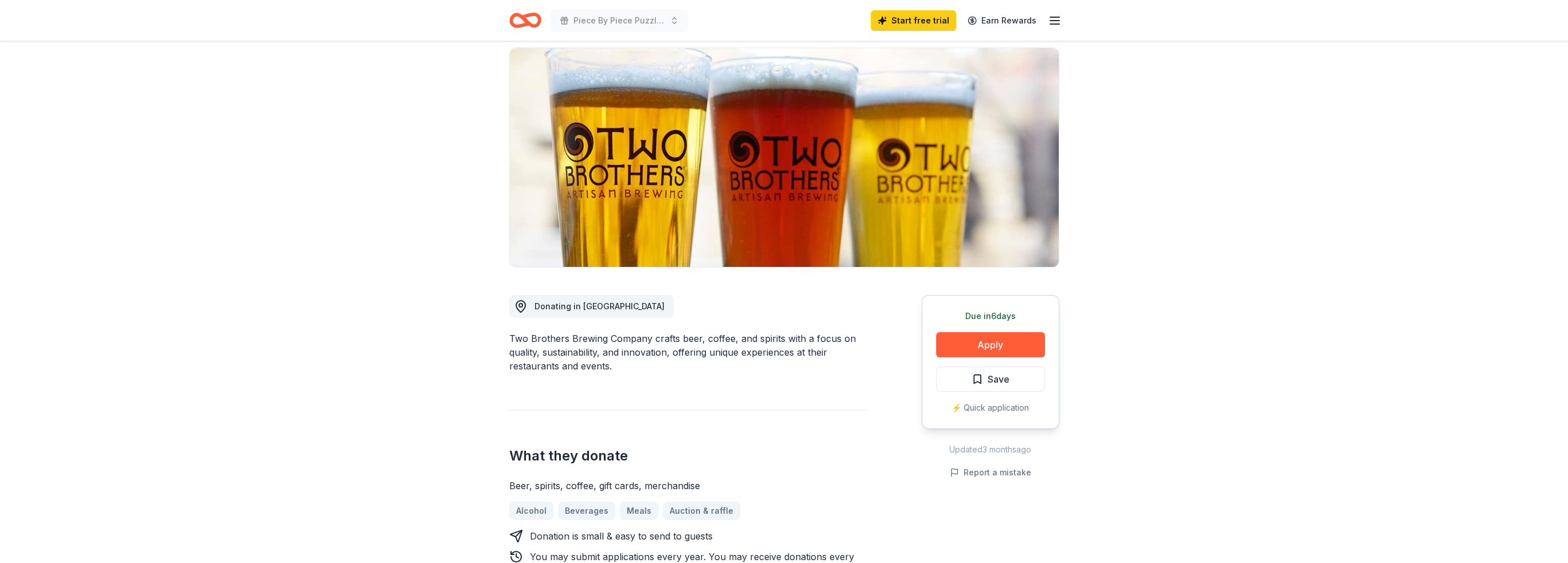
scroll to position [172, 0]
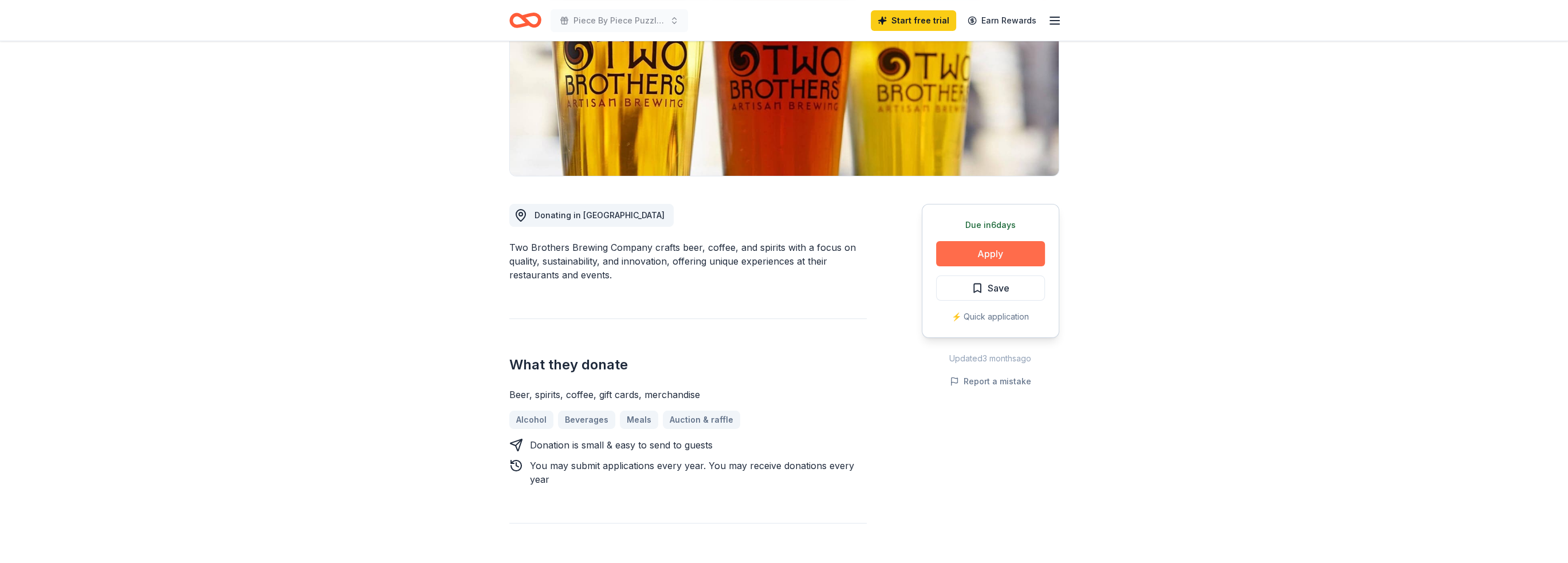
click at [1010, 252] on button "Apply" at bounding box center [991, 253] width 109 height 25
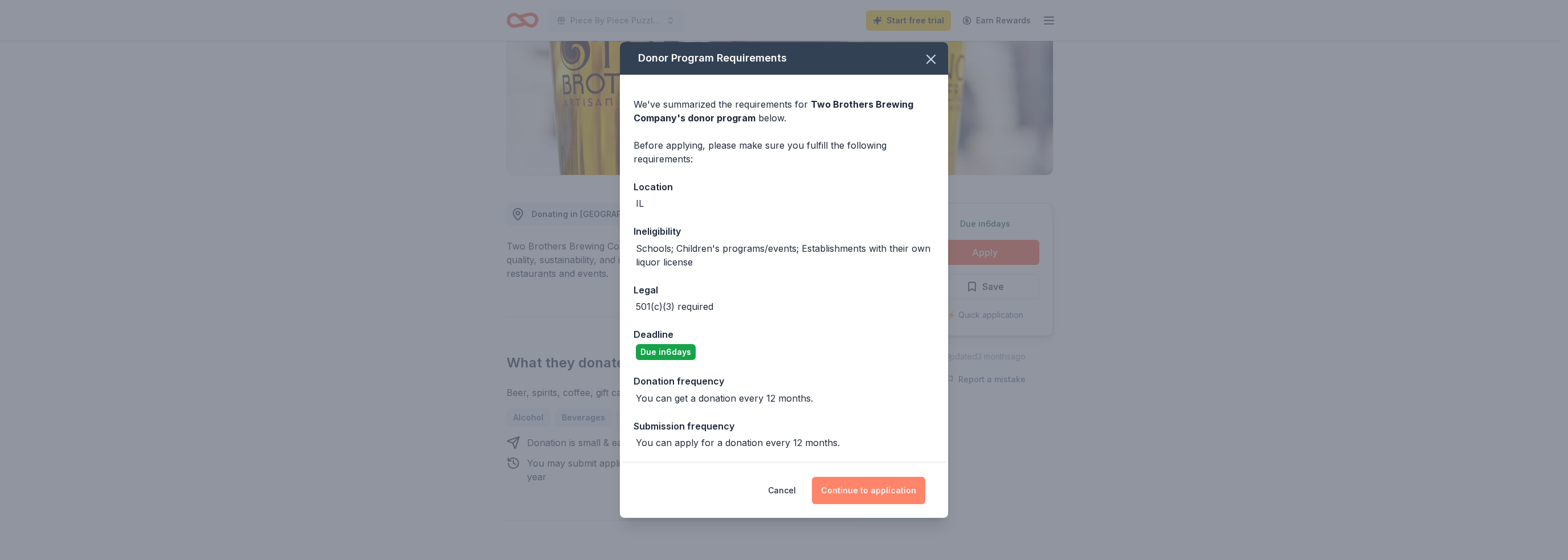
click at [886, 483] on button "Continue to application" at bounding box center [869, 490] width 113 height 27
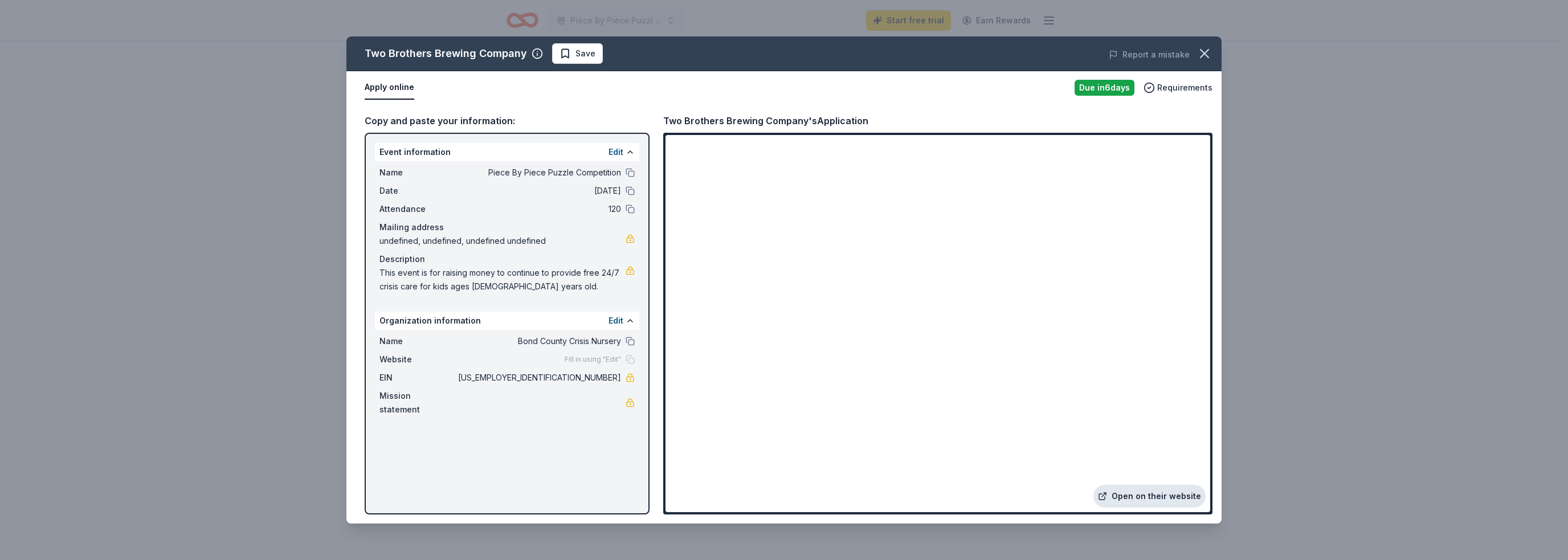
click at [1172, 500] on link "Open on their website" at bounding box center [1149, 496] width 112 height 23
click at [1210, 55] on icon "button" at bounding box center [1205, 54] width 16 height 16
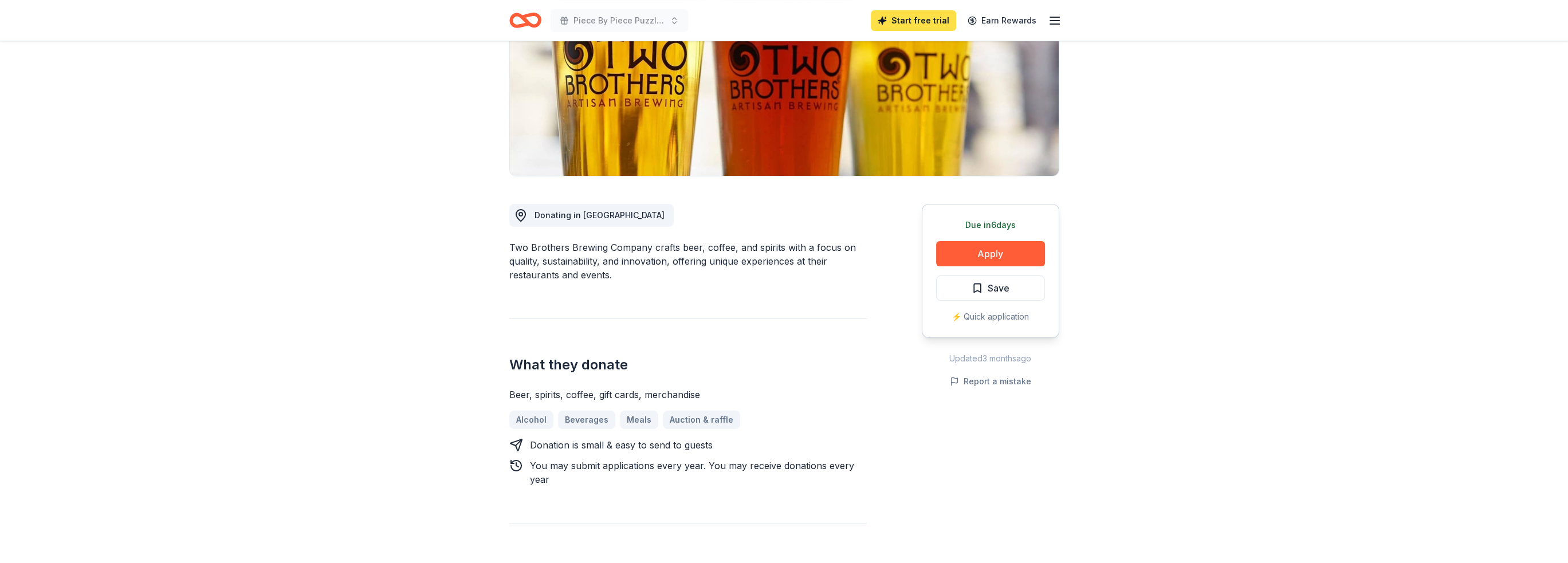
click at [903, 21] on link "Start free trial" at bounding box center [913, 21] width 85 height 21
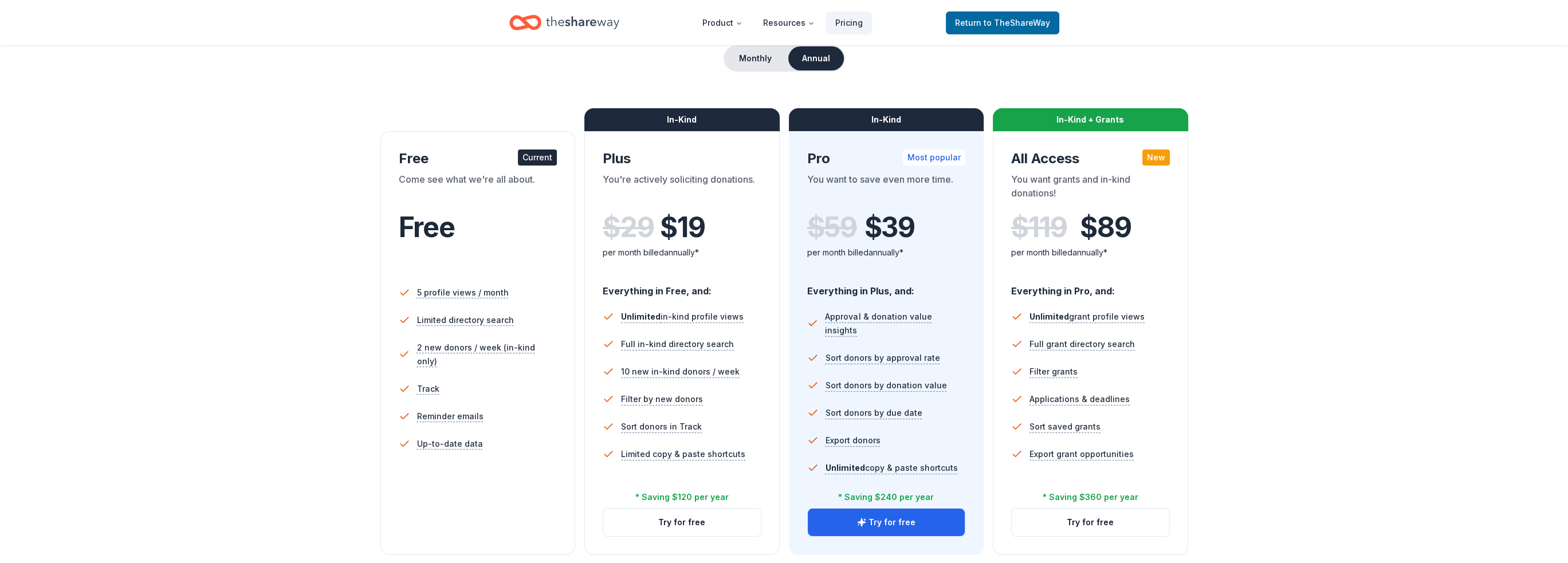
scroll to position [172, 0]
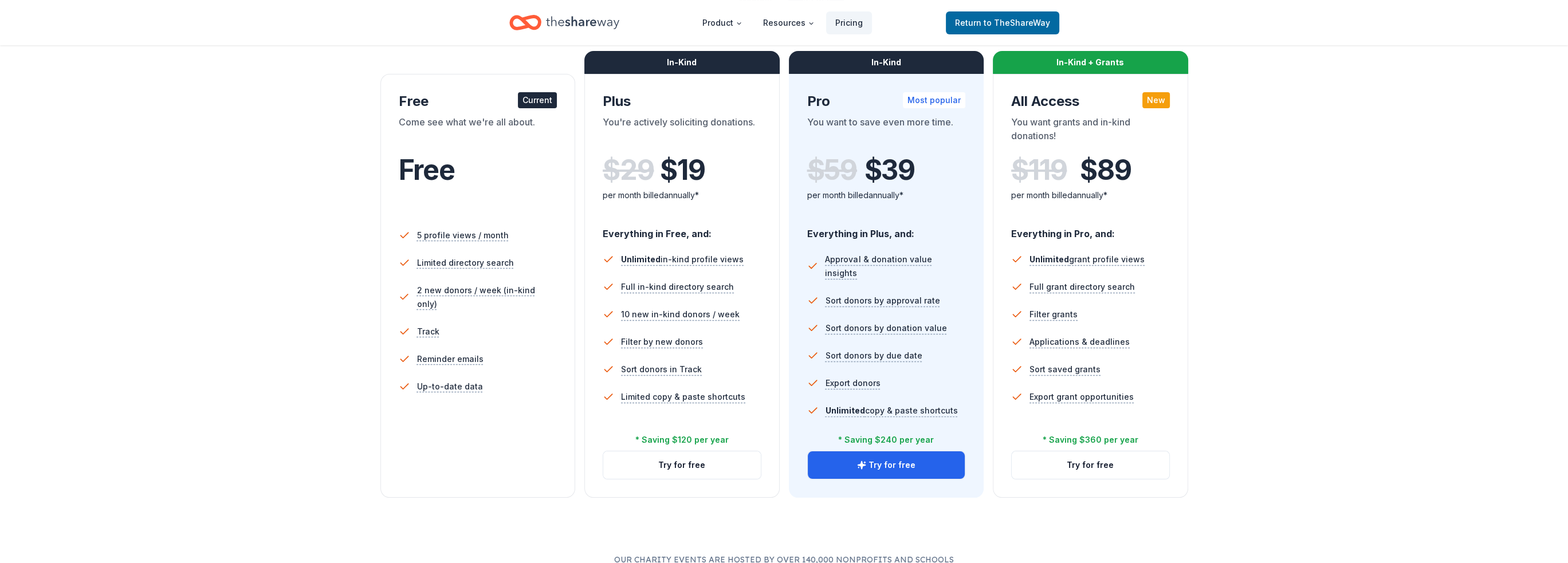
click at [1124, 126] on div "You want grants and in-kind donations!" at bounding box center [1090, 131] width 159 height 32
click at [1076, 62] on div "In-Kind + Grants" at bounding box center [1090, 62] width 195 height 23
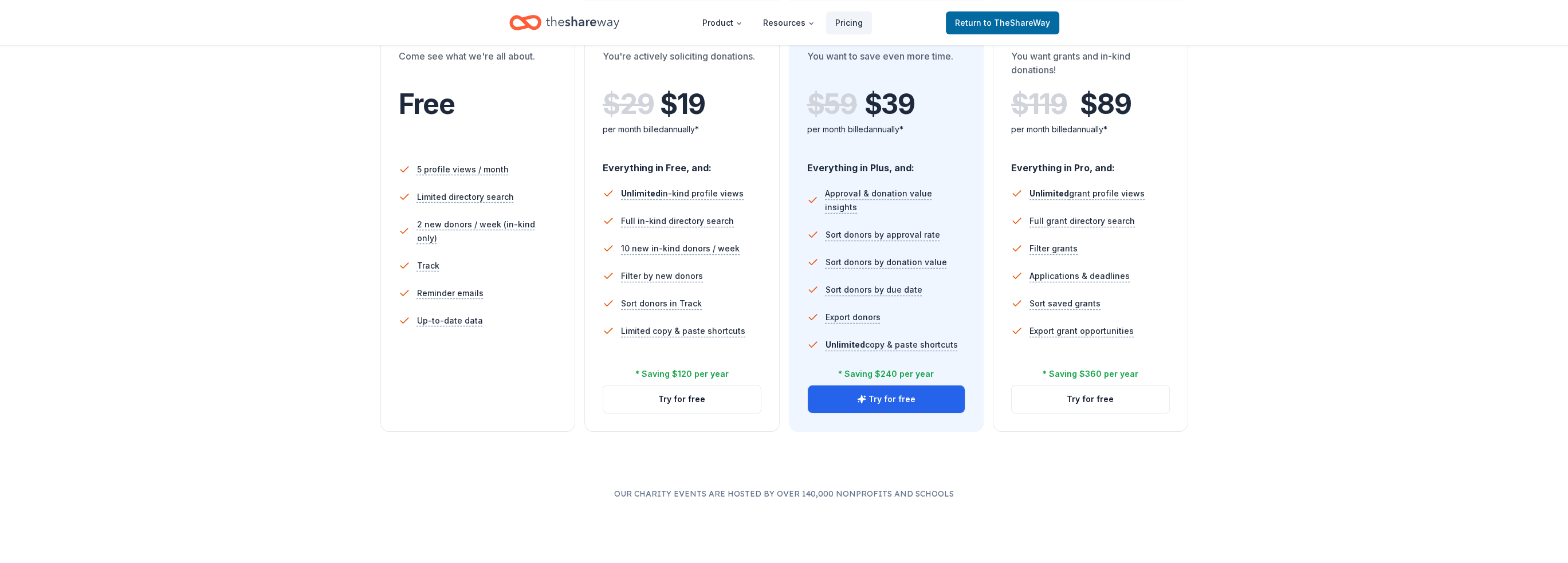
scroll to position [286, 0]
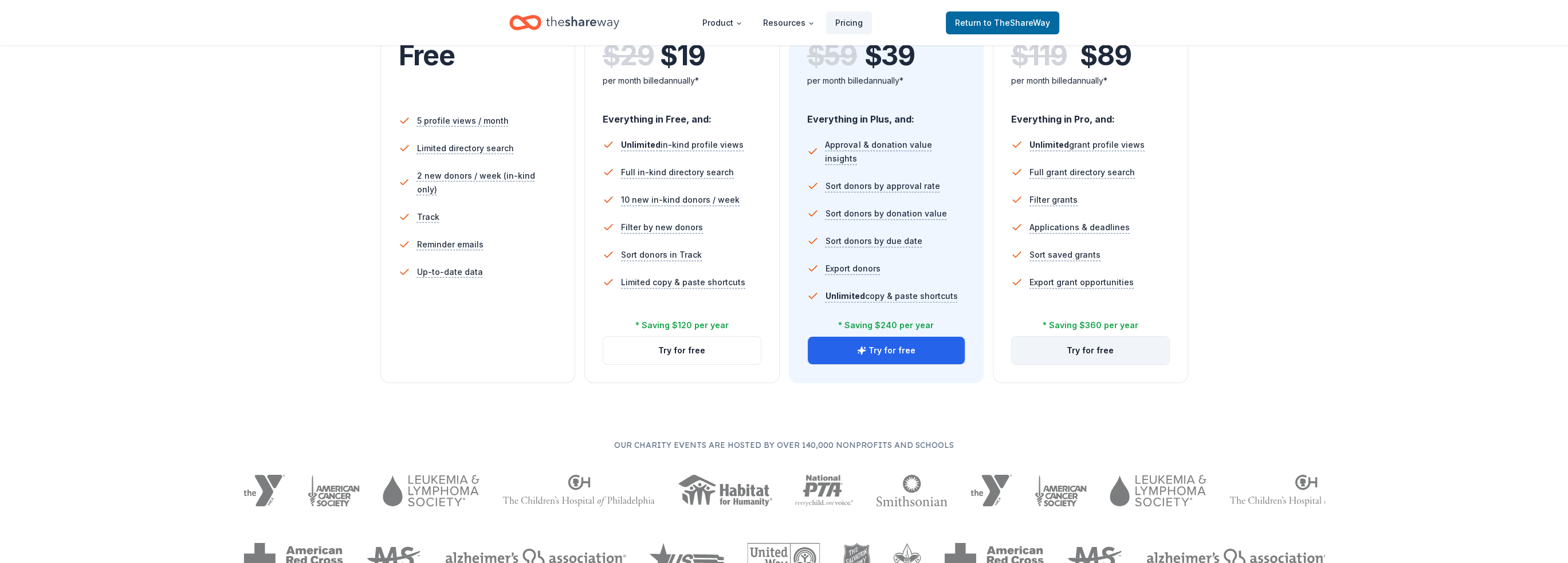
click at [1078, 348] on button "Try for free" at bounding box center [1090, 350] width 157 height 28
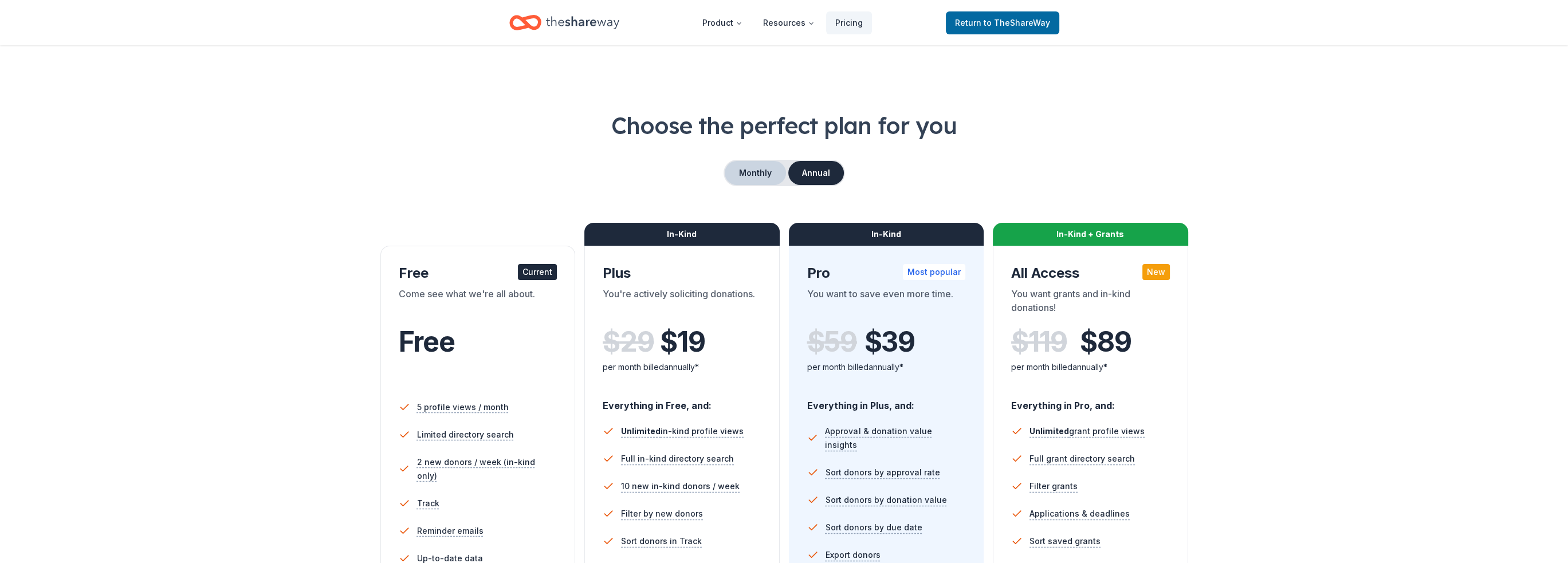
click at [768, 178] on button "Monthly" at bounding box center [755, 173] width 61 height 24
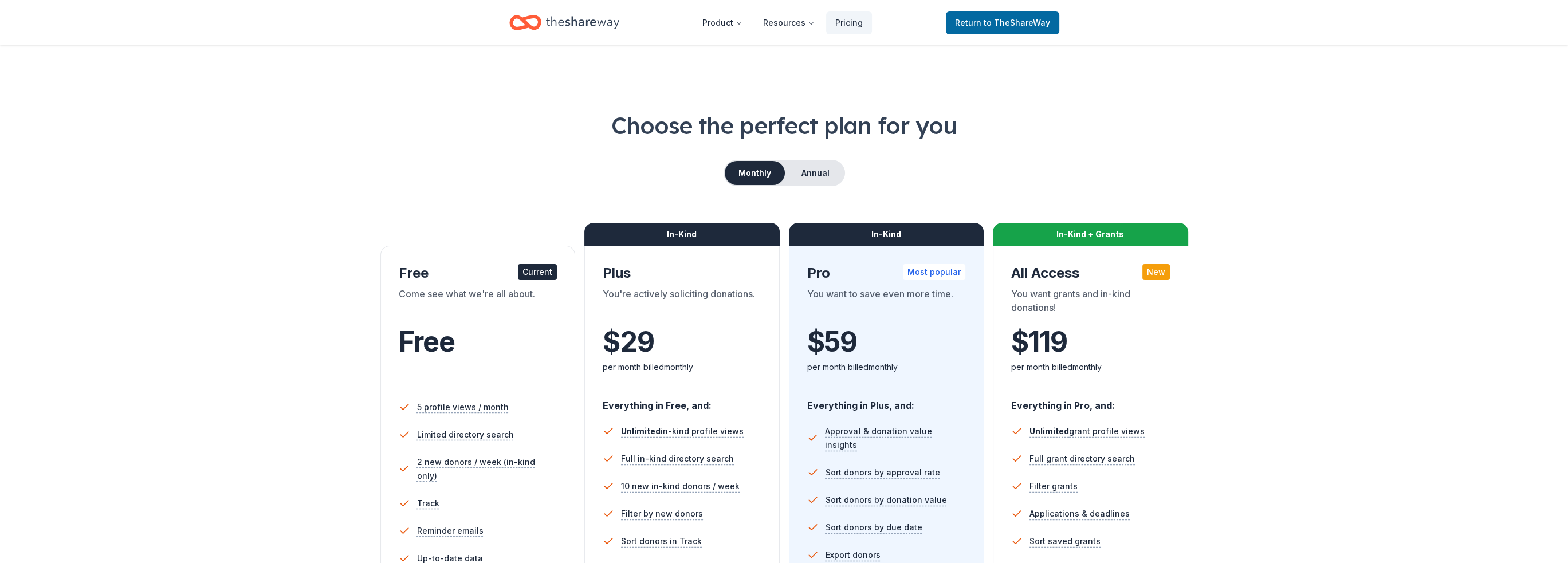
scroll to position [172, 0]
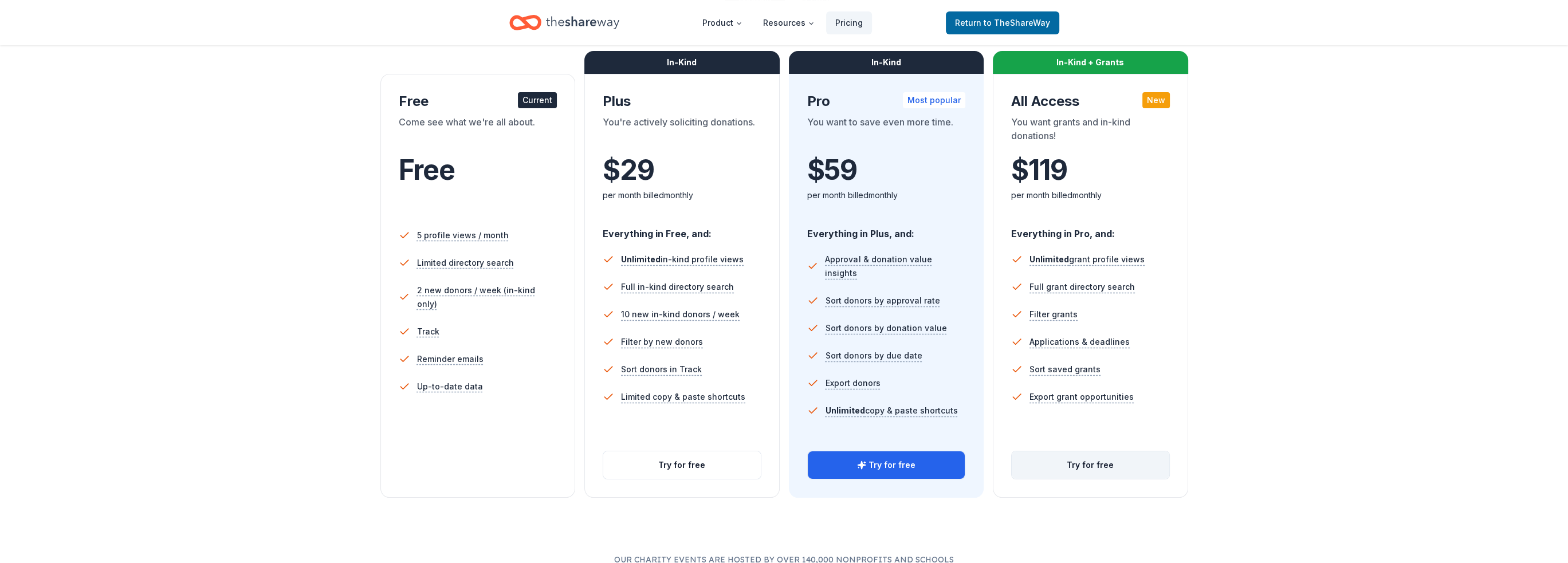
click at [1083, 463] on button "Try for free" at bounding box center [1090, 465] width 157 height 28
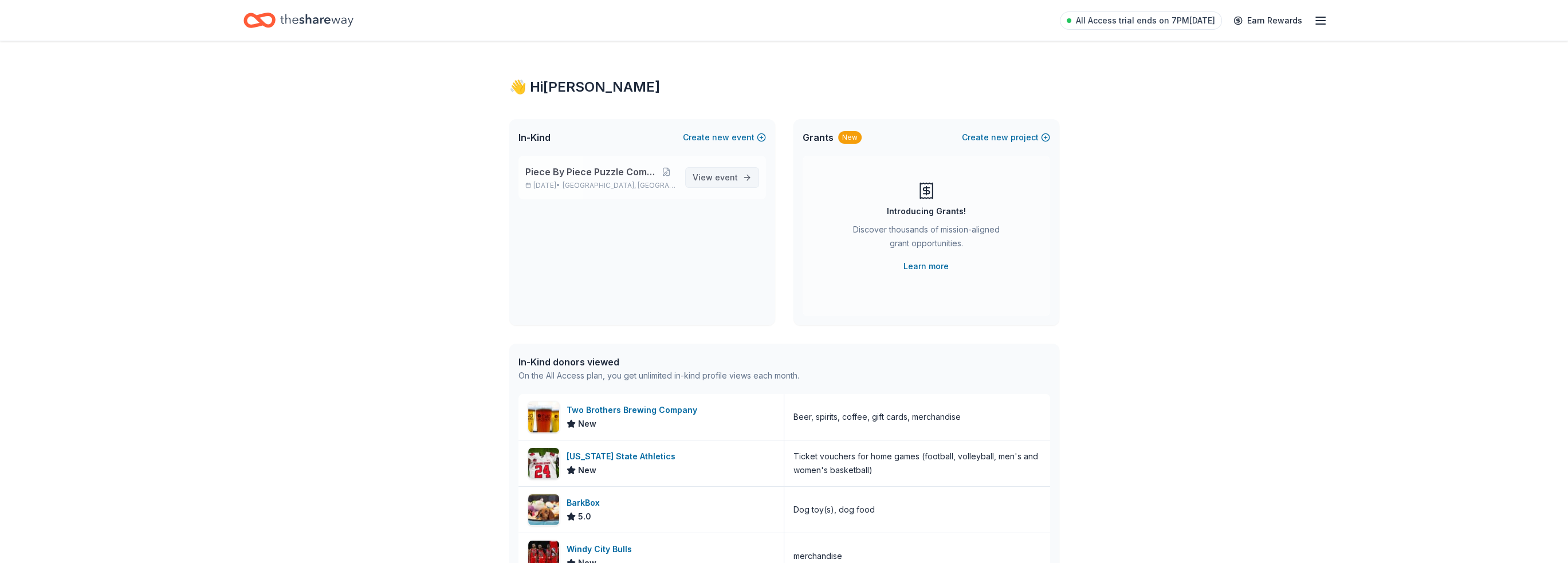
click at [740, 178] on link "View event" at bounding box center [722, 177] width 74 height 21
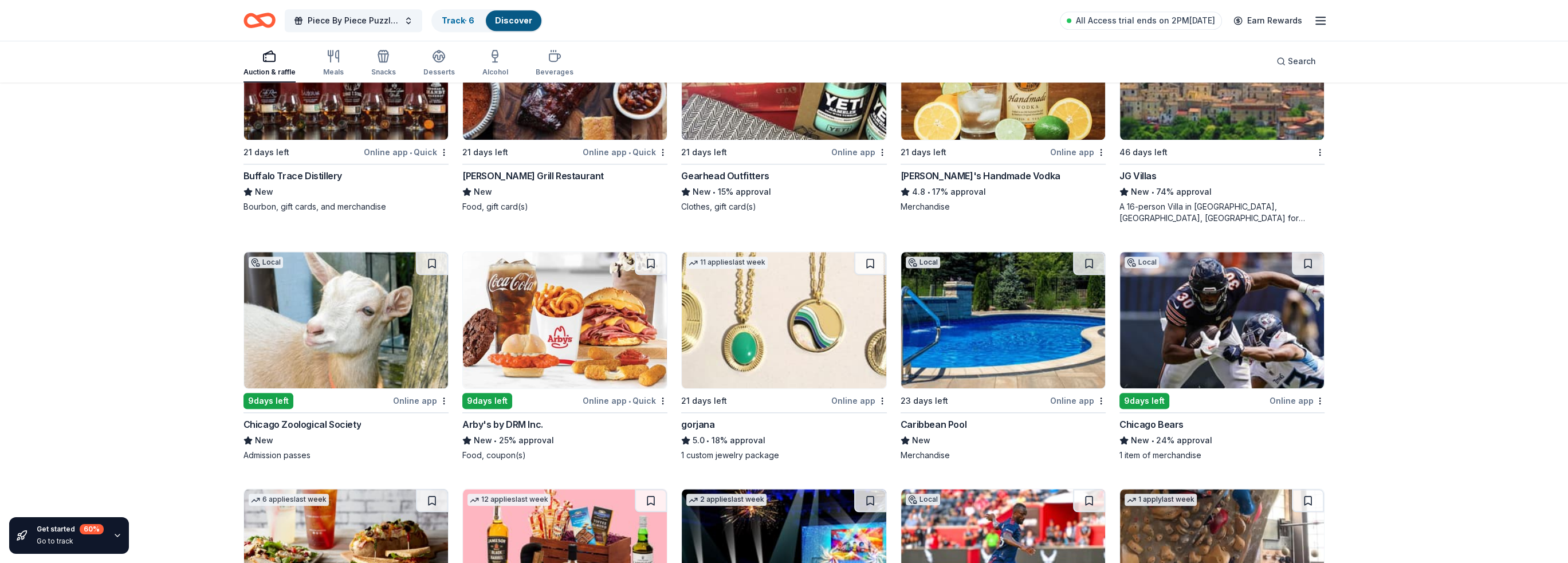
scroll to position [1974, 0]
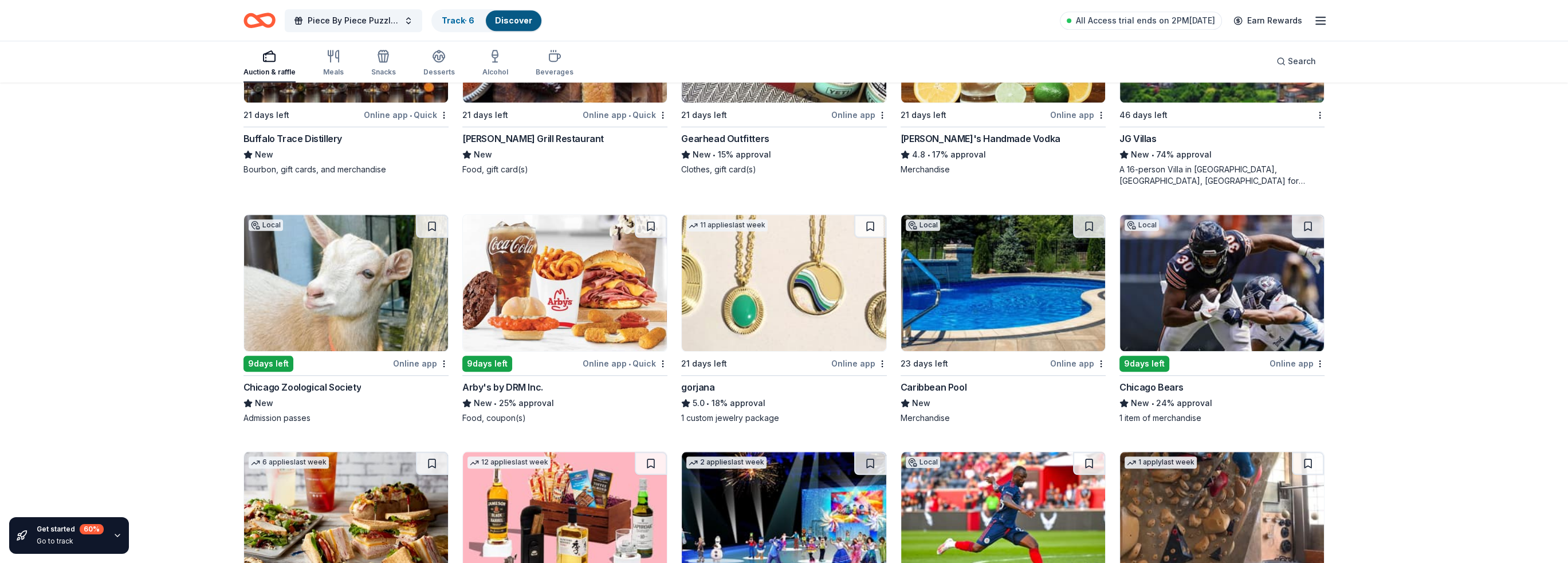
click at [1197, 279] on img at bounding box center [1222, 283] width 204 height 136
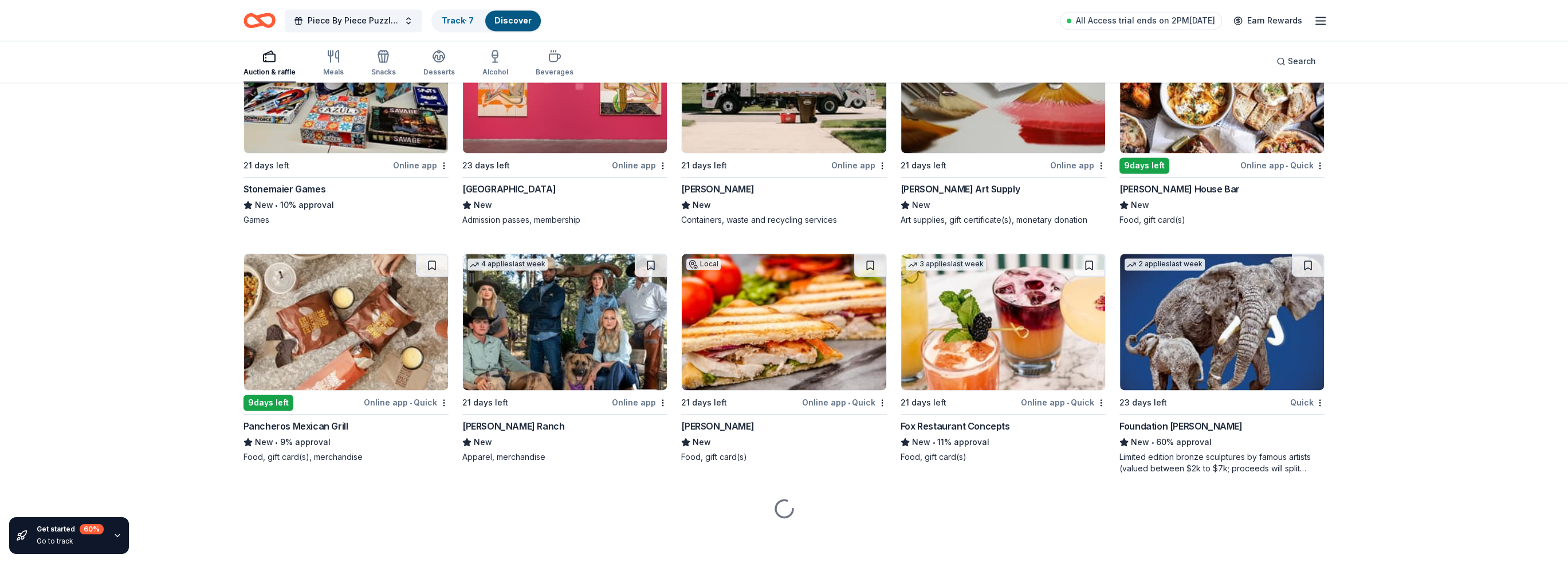
scroll to position [2685, 0]
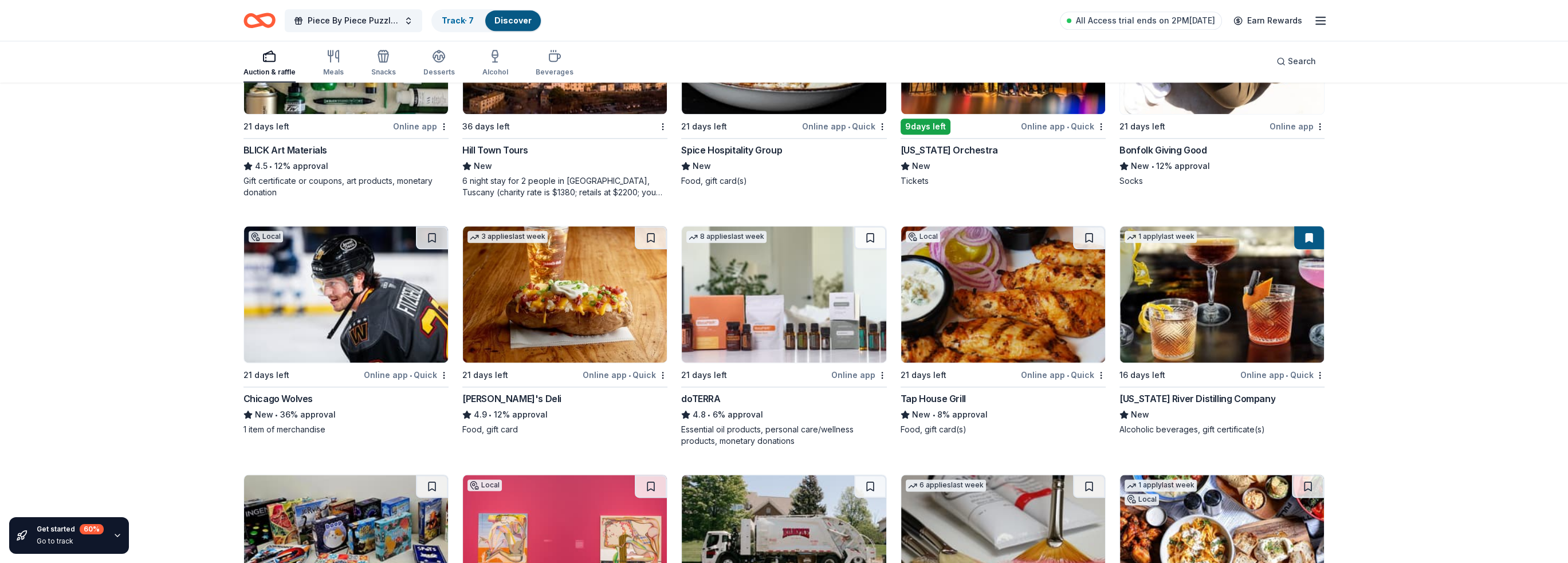
click at [341, 345] on img at bounding box center [346, 294] width 204 height 136
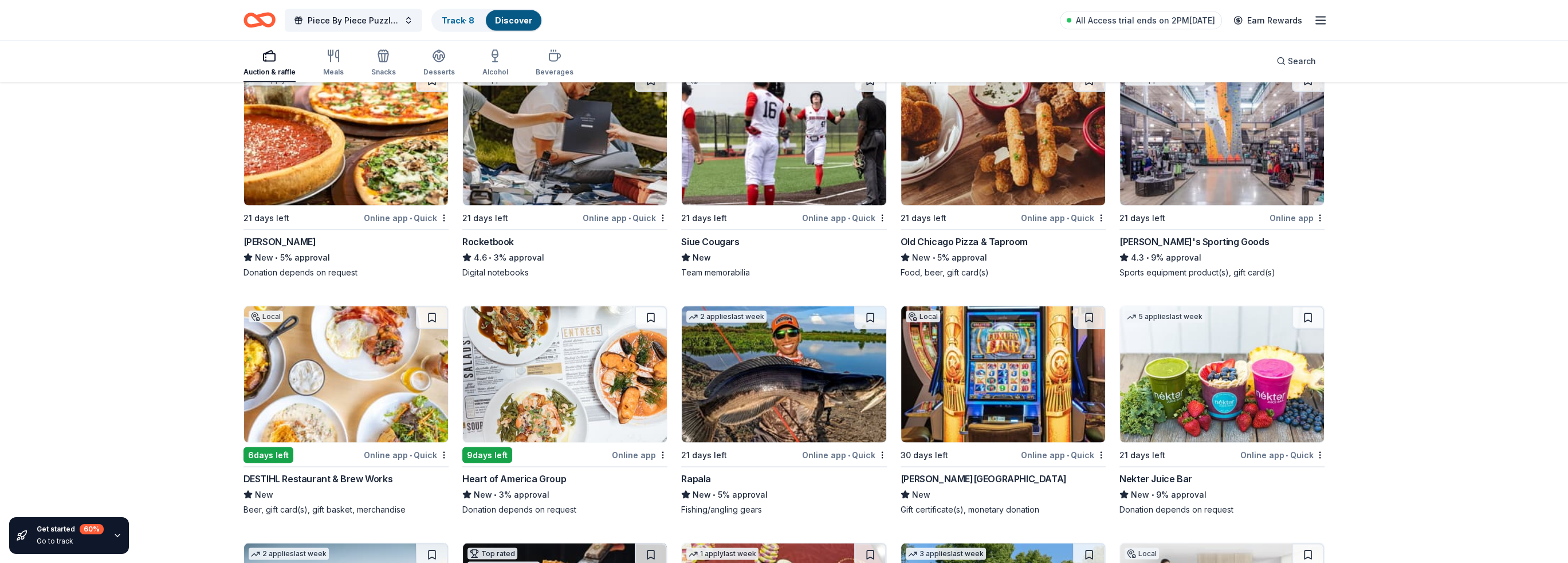
scroll to position [4005, 0]
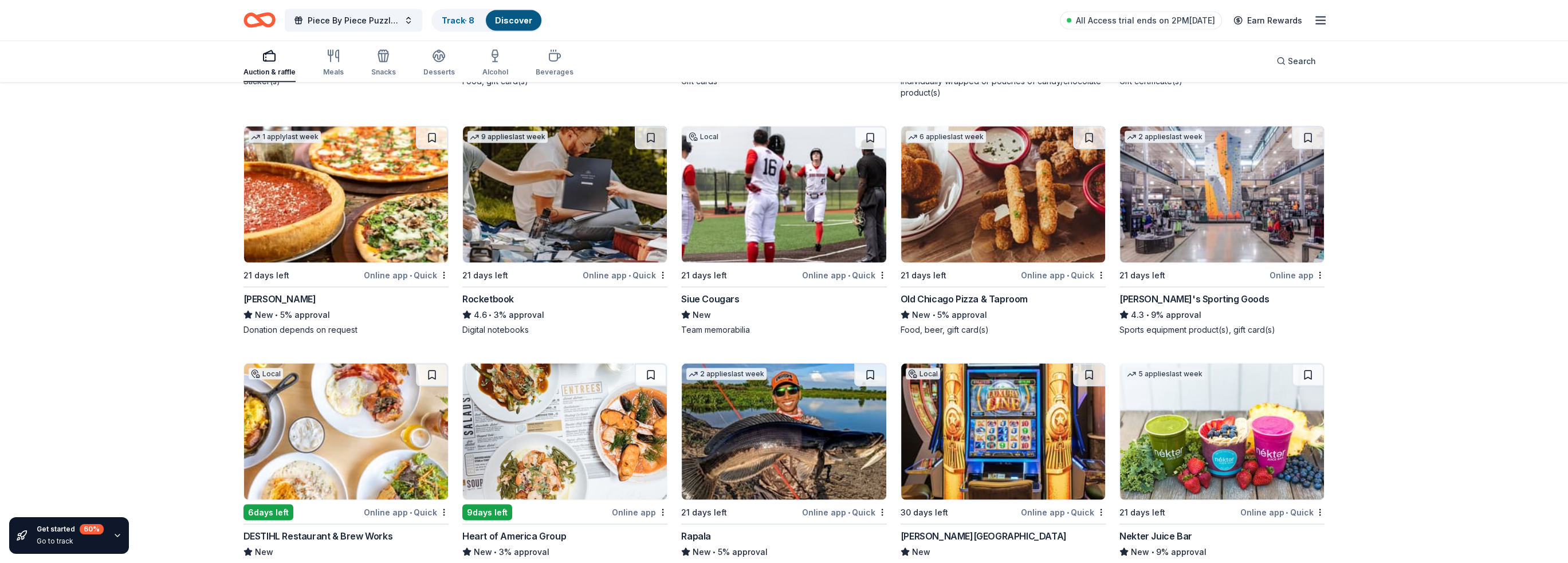
click at [1228, 233] on img at bounding box center [1222, 195] width 204 height 136
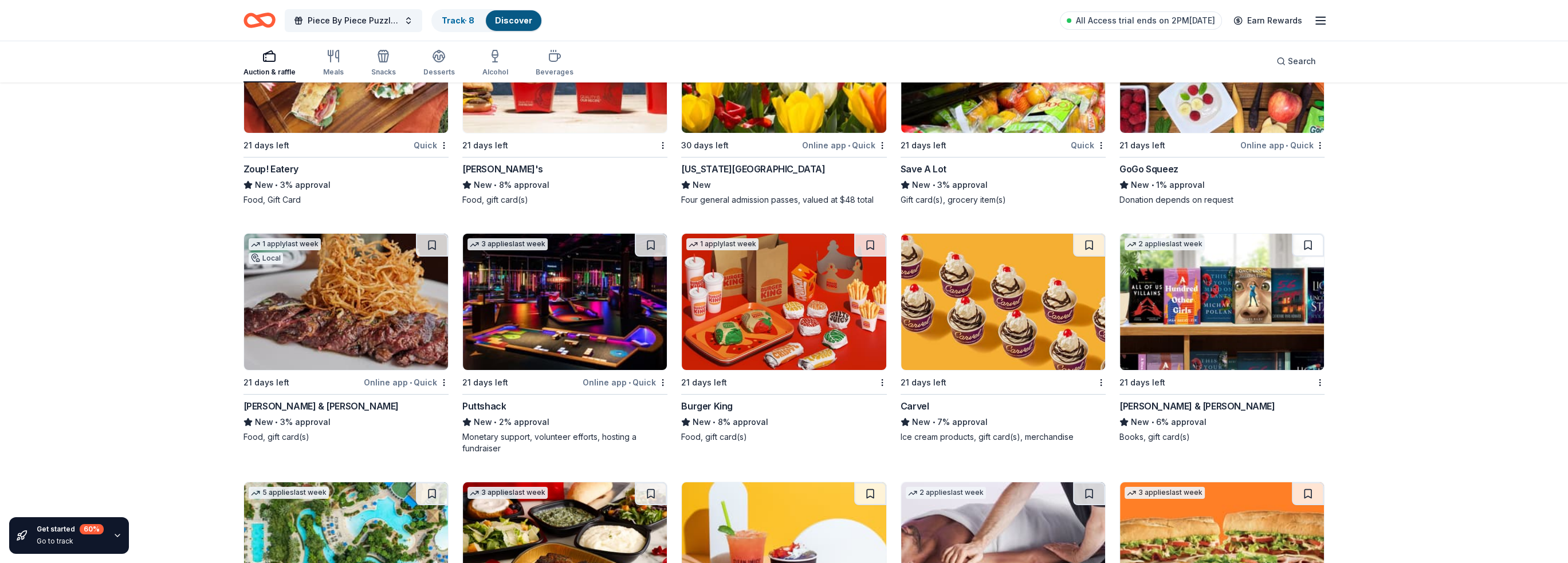
scroll to position [7800, 0]
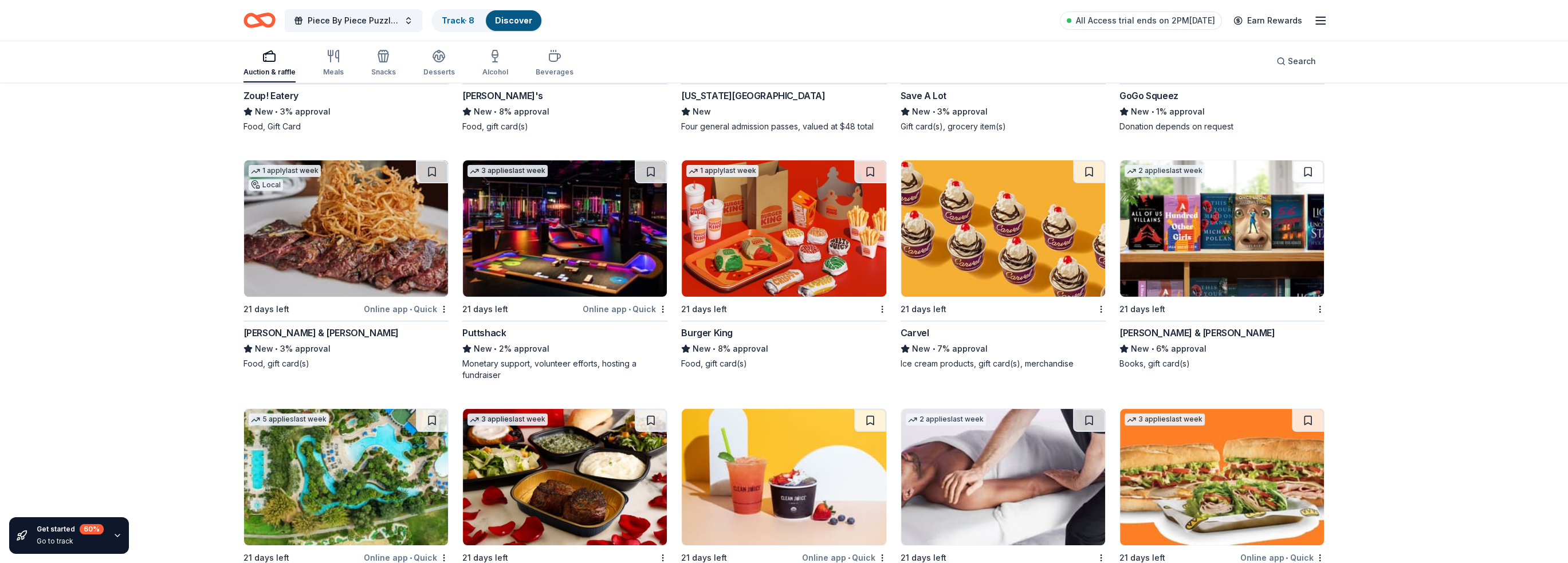
click at [1188, 239] on img at bounding box center [1222, 228] width 204 height 136
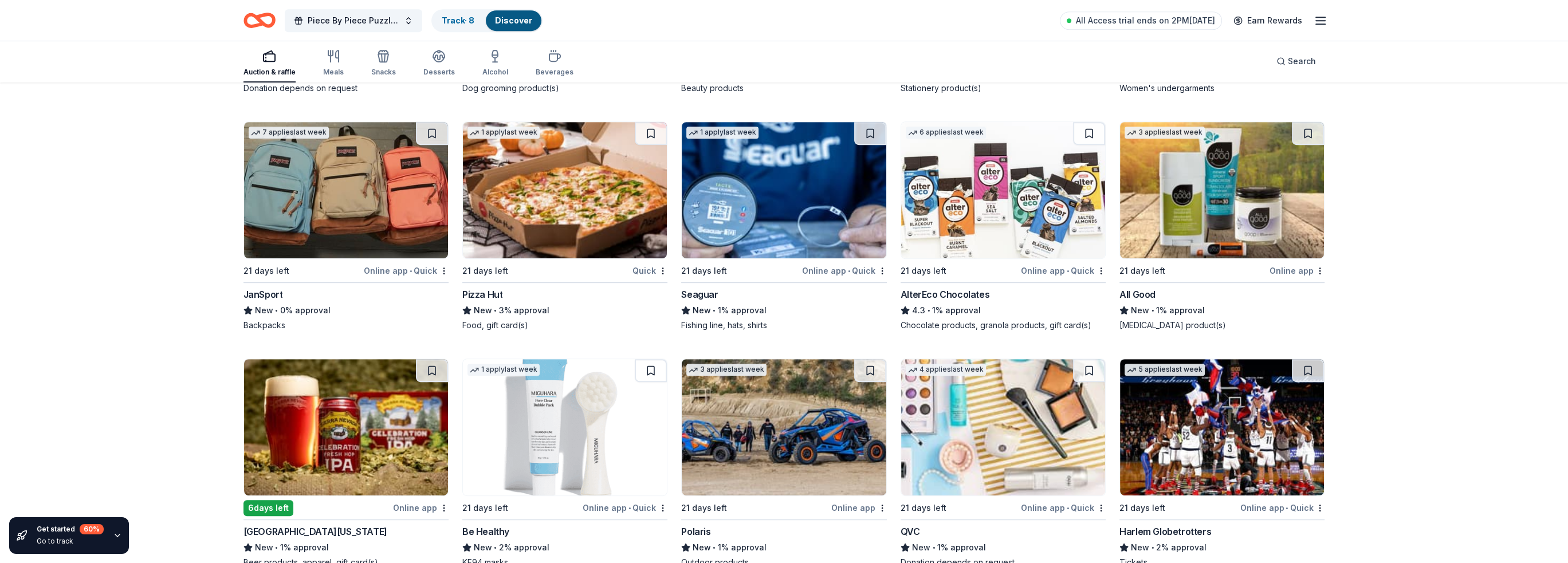
scroll to position [8902, 0]
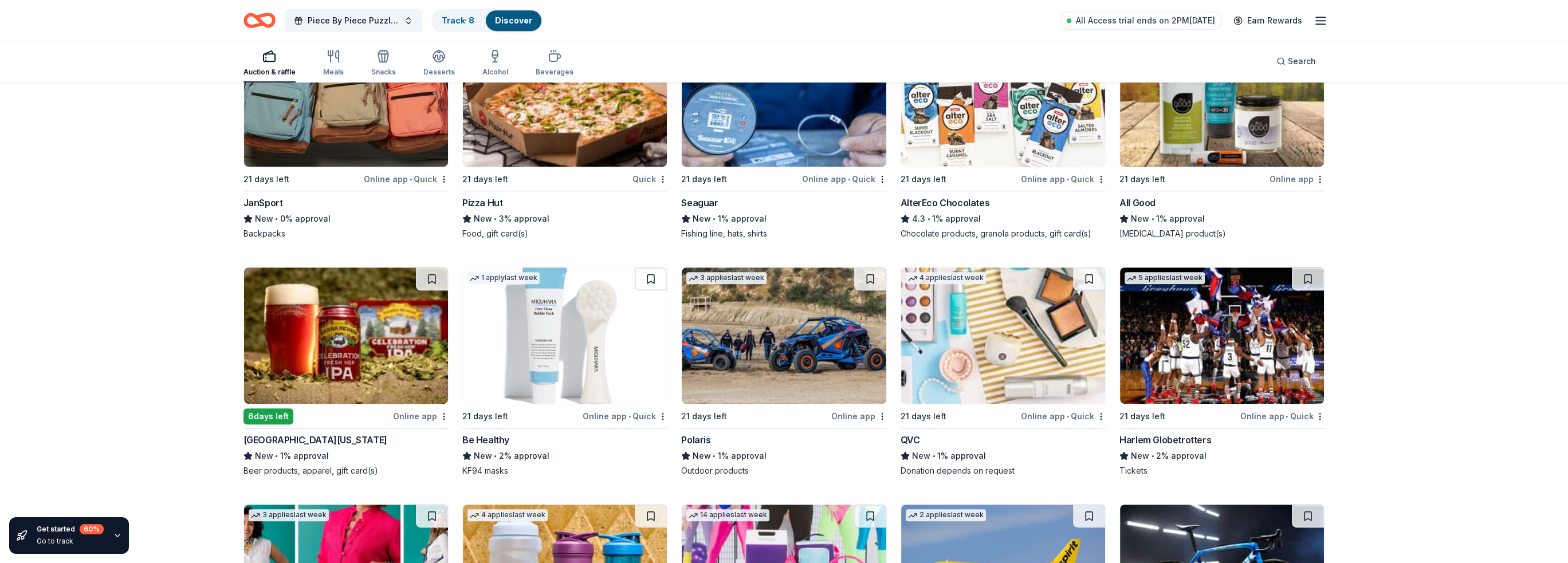
click at [761, 348] on img at bounding box center [783, 335] width 204 height 136
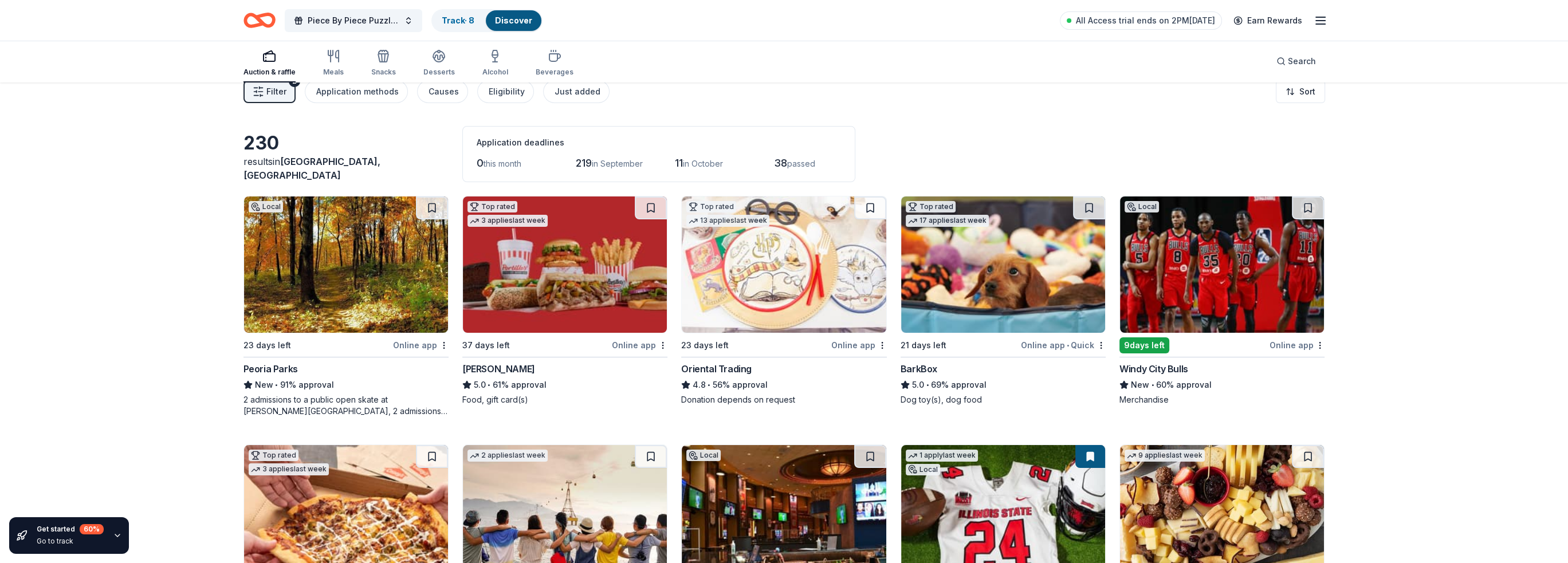
scroll to position [0, 0]
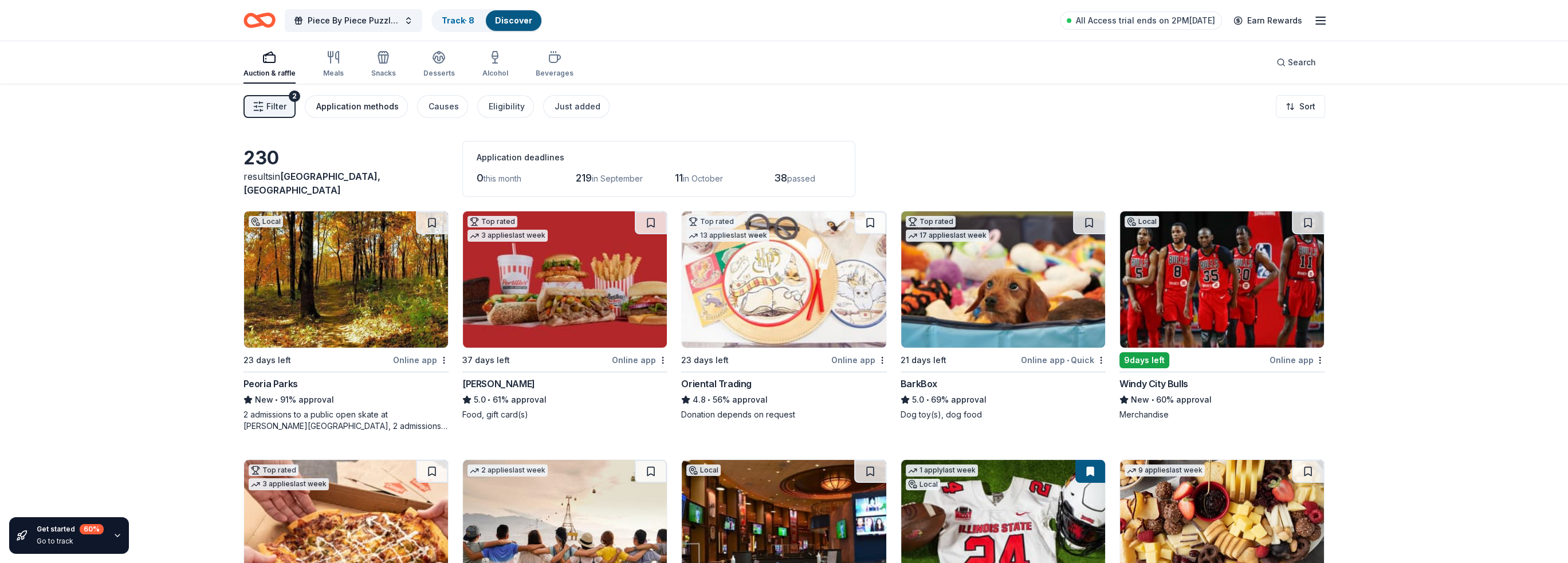
click at [362, 107] on div "Application methods" at bounding box center [357, 106] width 83 height 13
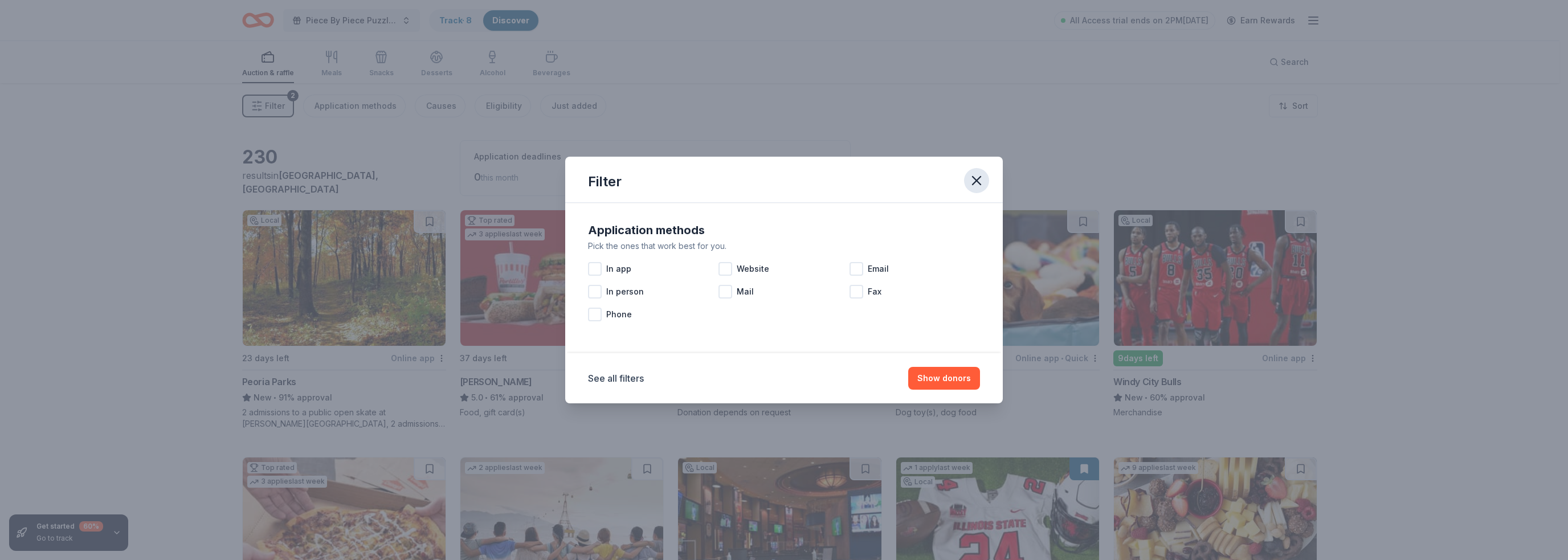
click at [979, 178] on icon "button" at bounding box center [976, 180] width 8 height 8
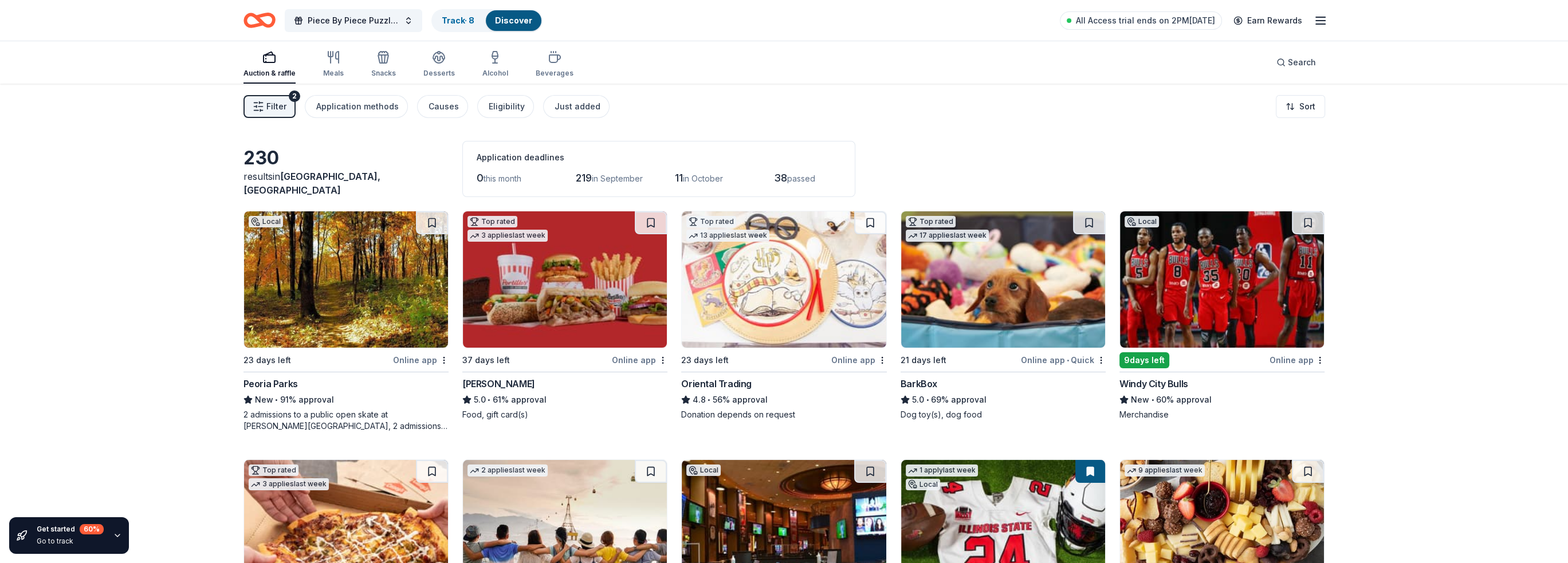
click at [1316, 18] on icon "button" at bounding box center [1320, 20] width 13 height 13
click at [385, 62] on icon "button" at bounding box center [383, 59] width 10 height 8
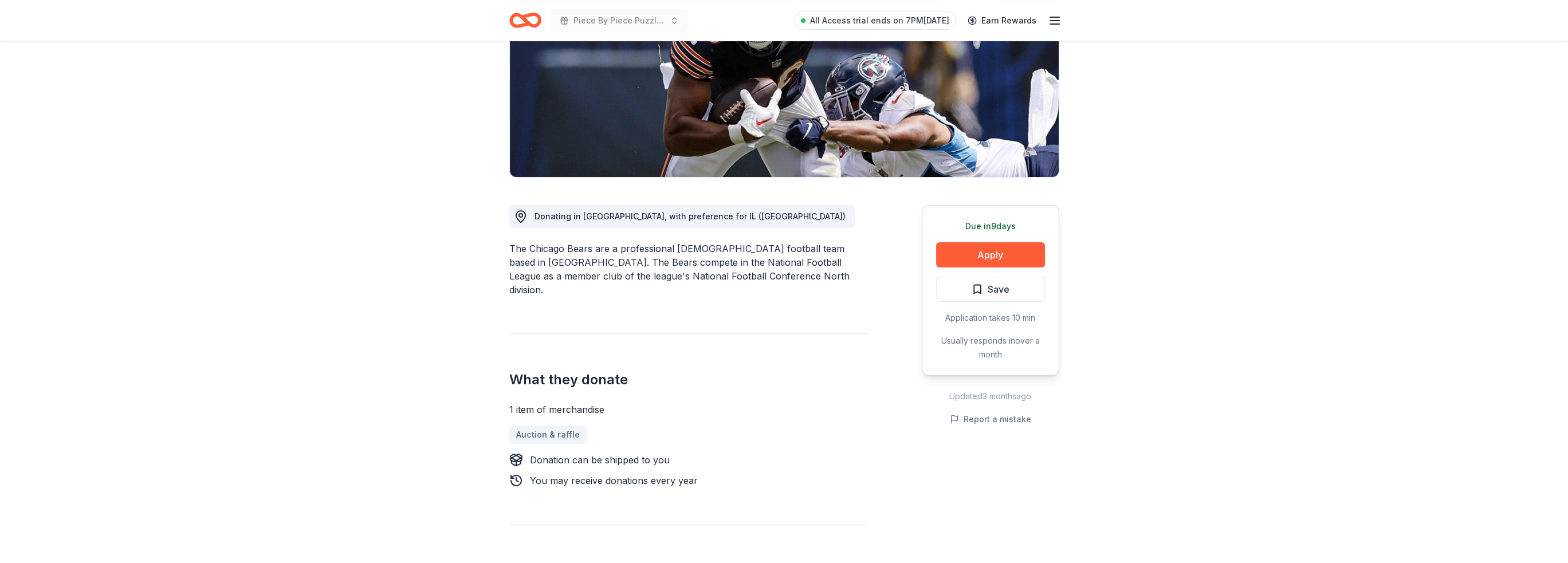
scroll to position [172, 0]
click at [958, 253] on button "Apply" at bounding box center [991, 253] width 109 height 25
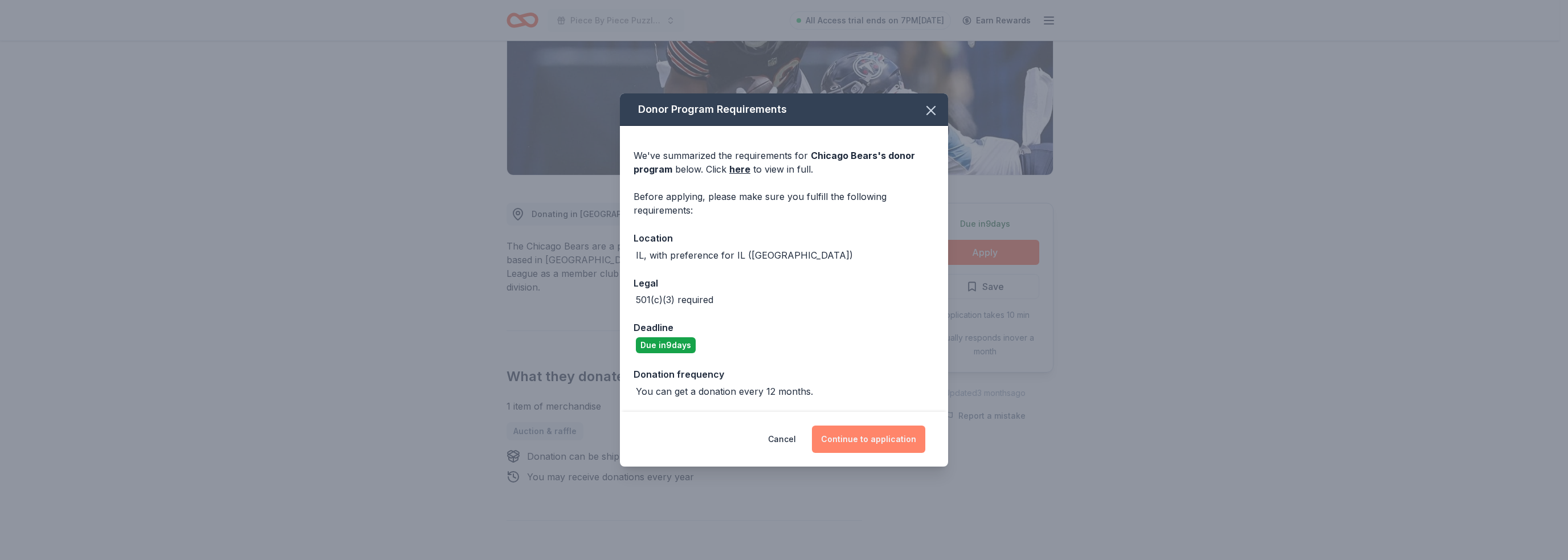
click at [859, 446] on button "Continue to application" at bounding box center [869, 439] width 113 height 27
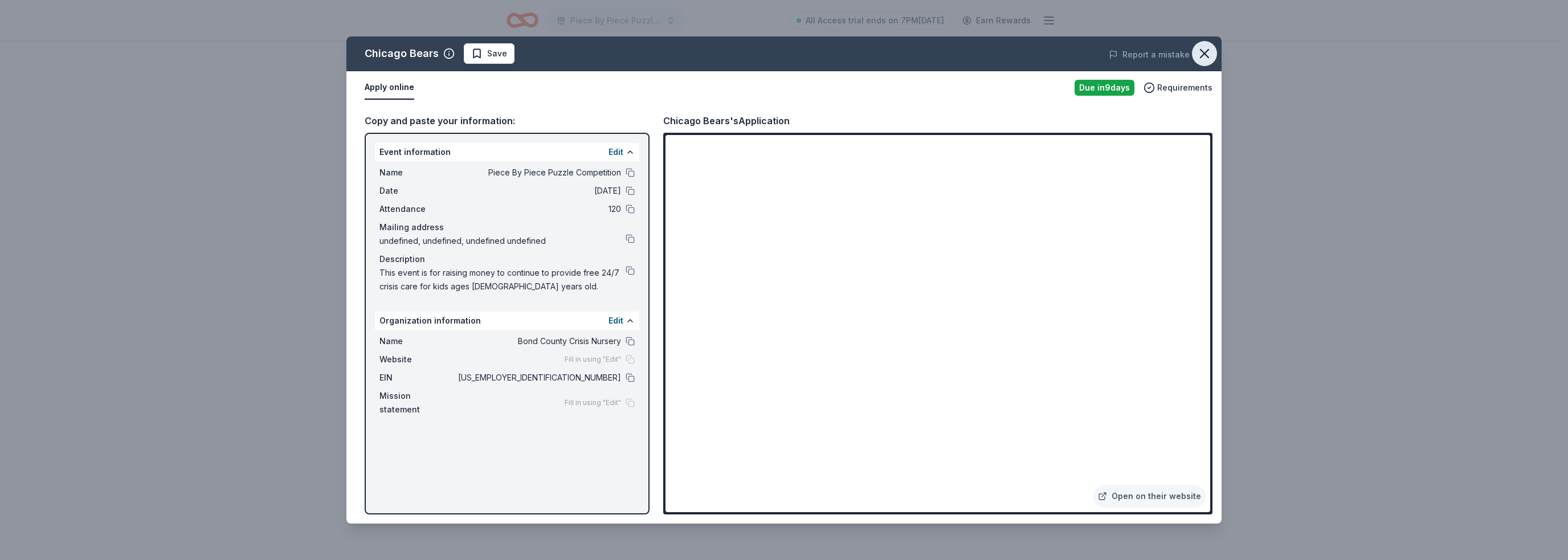
click at [1199, 54] on icon "button" at bounding box center [1205, 54] width 16 height 16
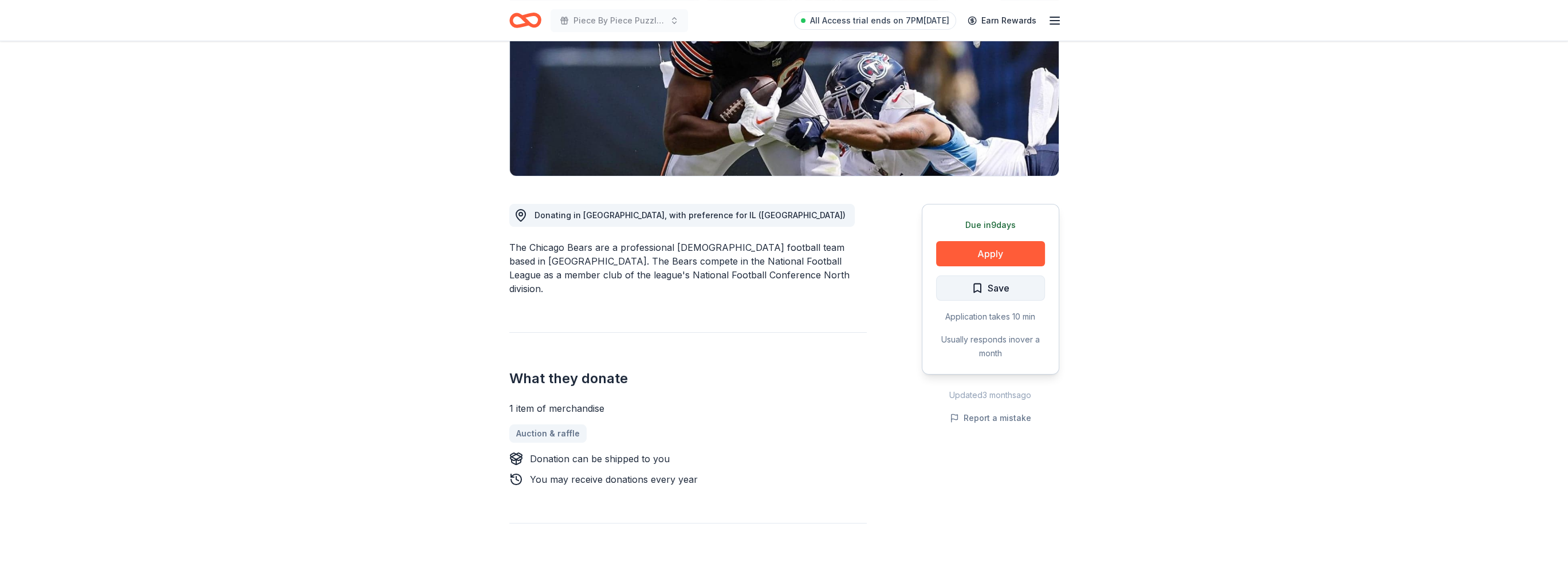
click at [998, 286] on span "Save" at bounding box center [999, 288] width 22 height 15
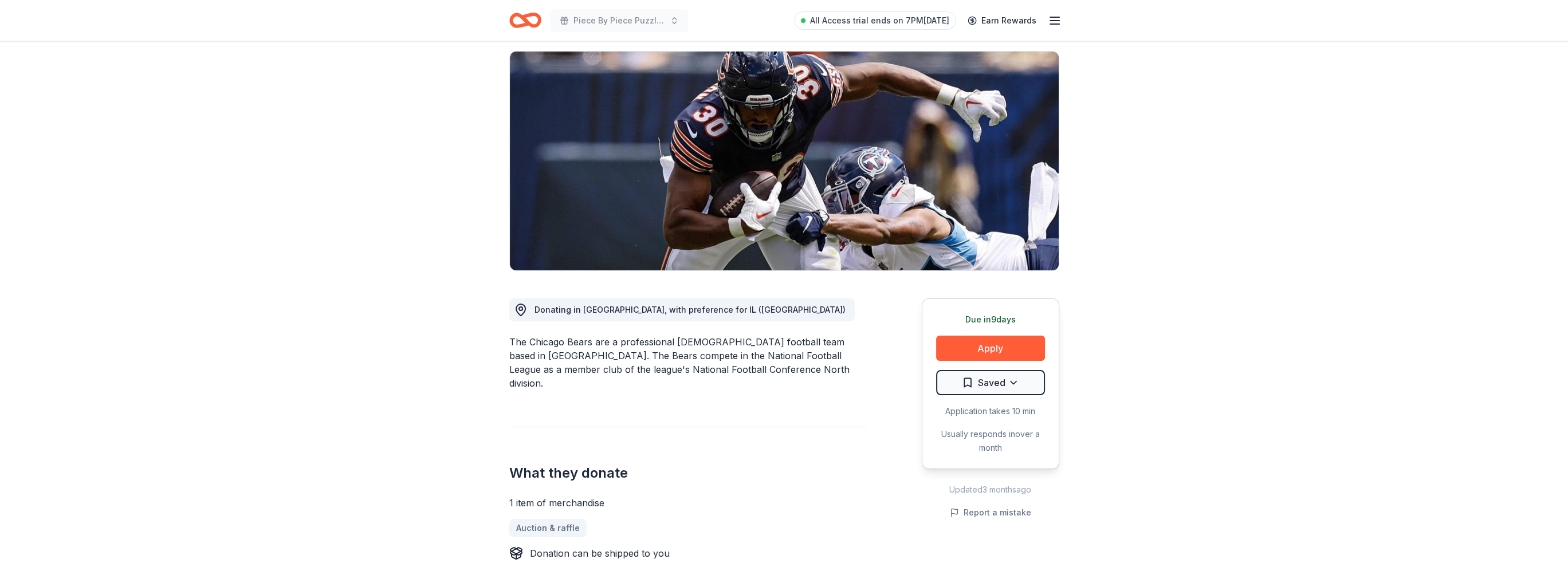
scroll to position [0, 0]
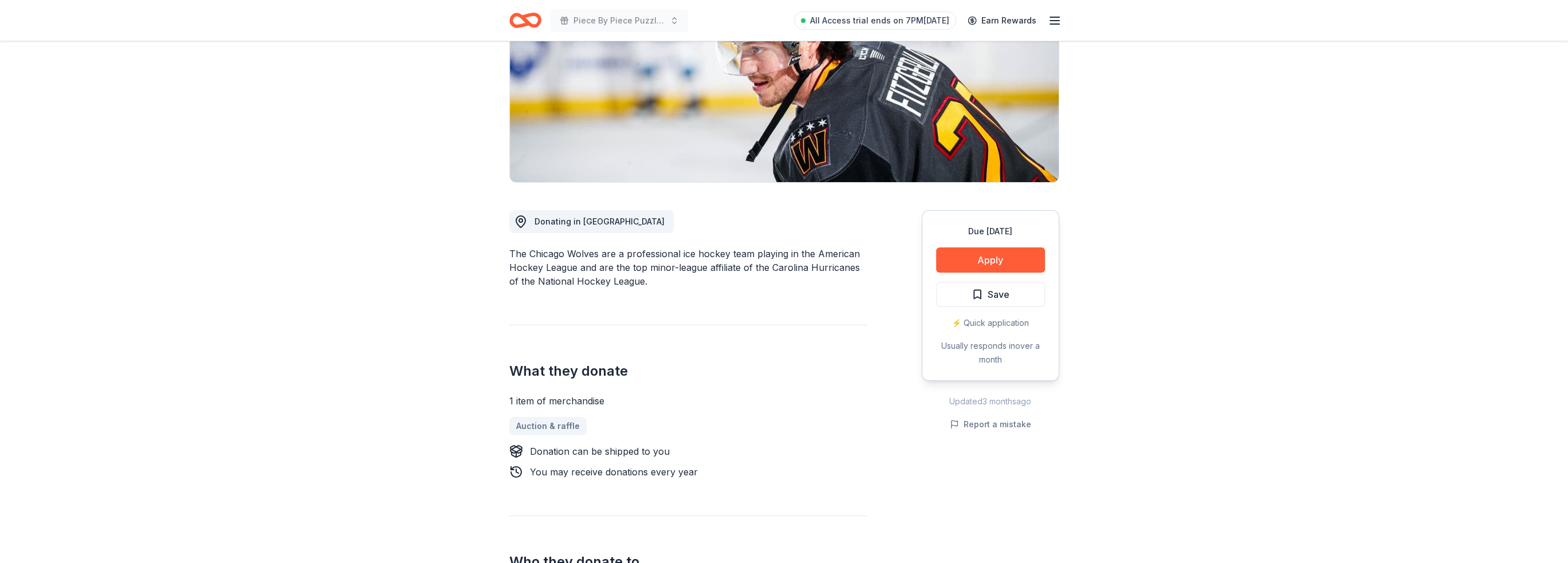
scroll to position [114, 0]
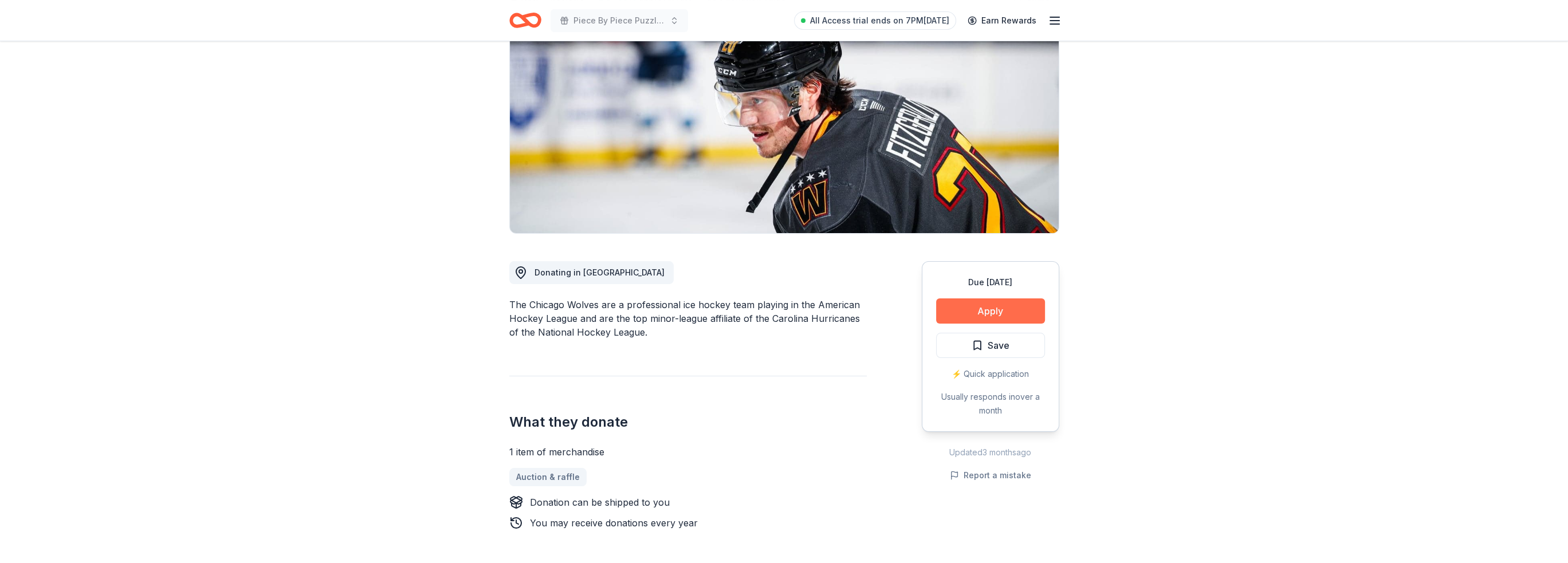
click at [1011, 310] on button "Apply" at bounding box center [991, 311] width 109 height 25
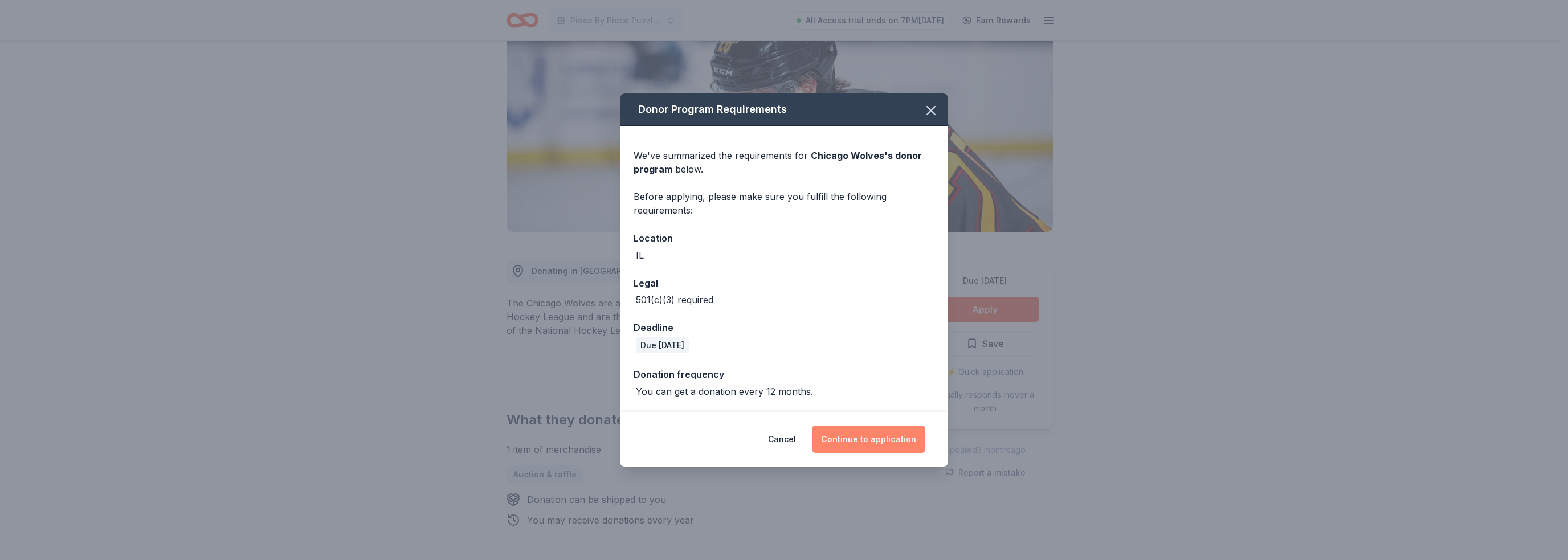
click at [868, 446] on button "Continue to application" at bounding box center [869, 439] width 113 height 27
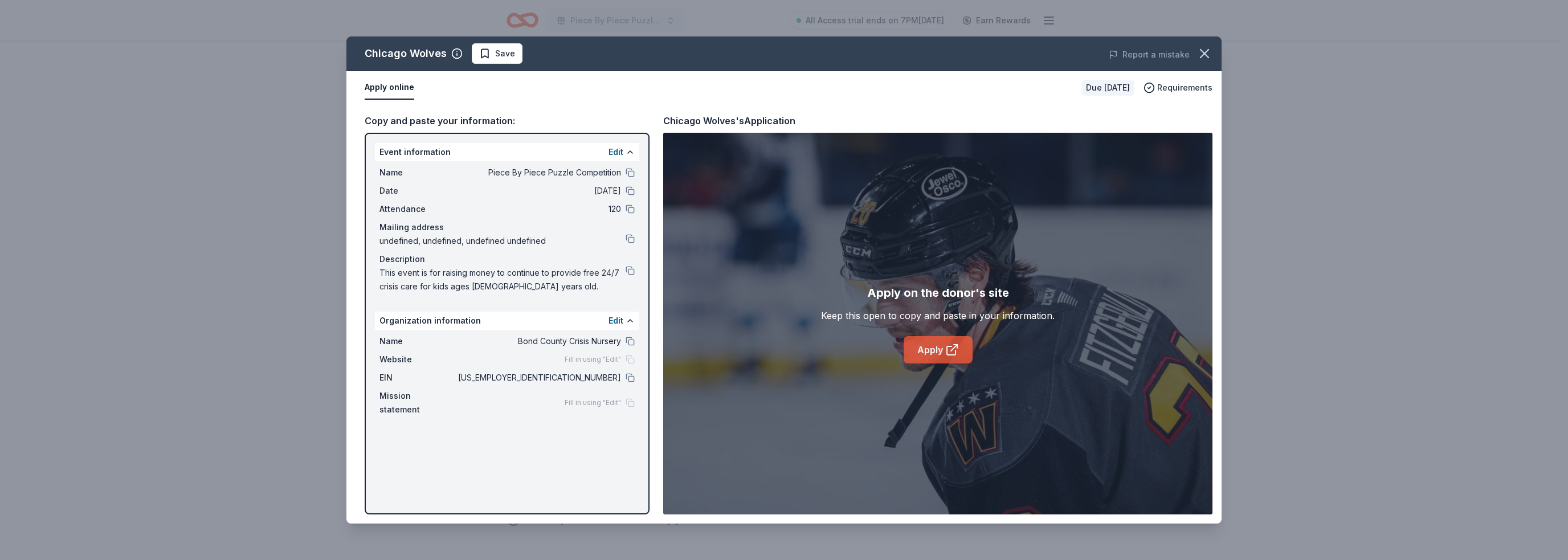
click at [946, 357] on link "Apply" at bounding box center [938, 349] width 69 height 27
click at [483, 50] on span "Save" at bounding box center [497, 54] width 36 height 13
click at [1205, 54] on icon "button" at bounding box center [1205, 54] width 16 height 16
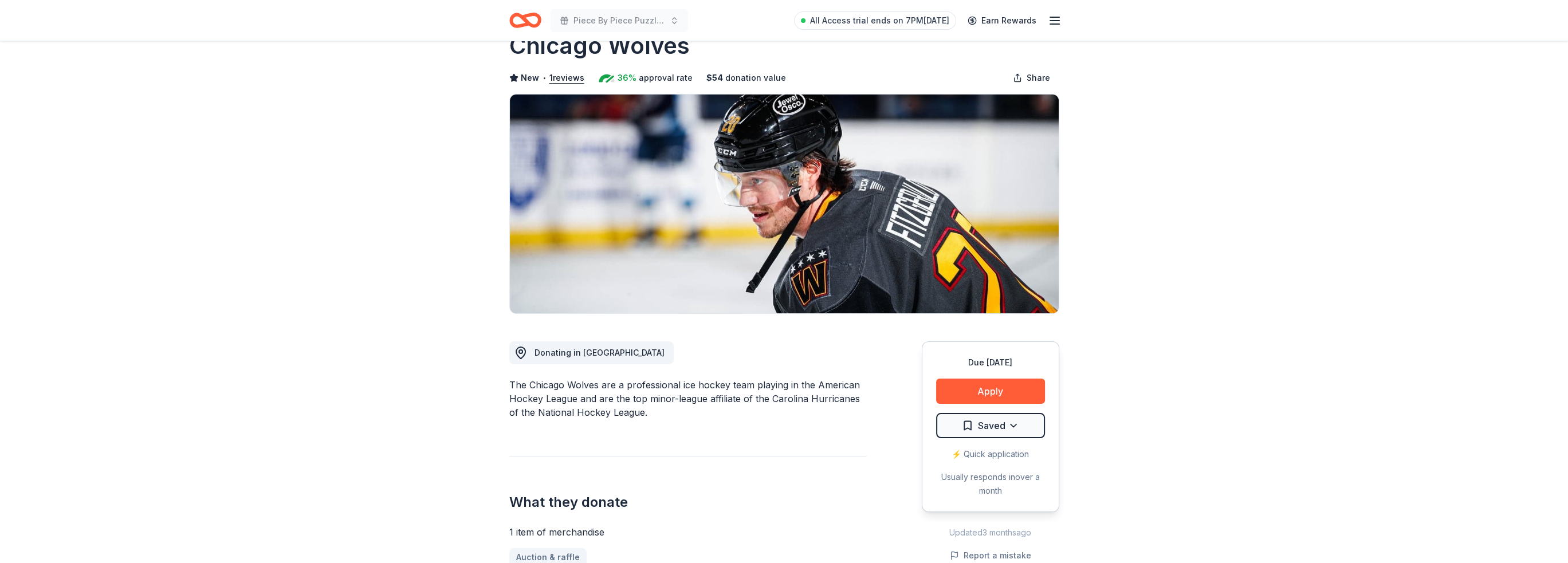
scroll to position [0, 0]
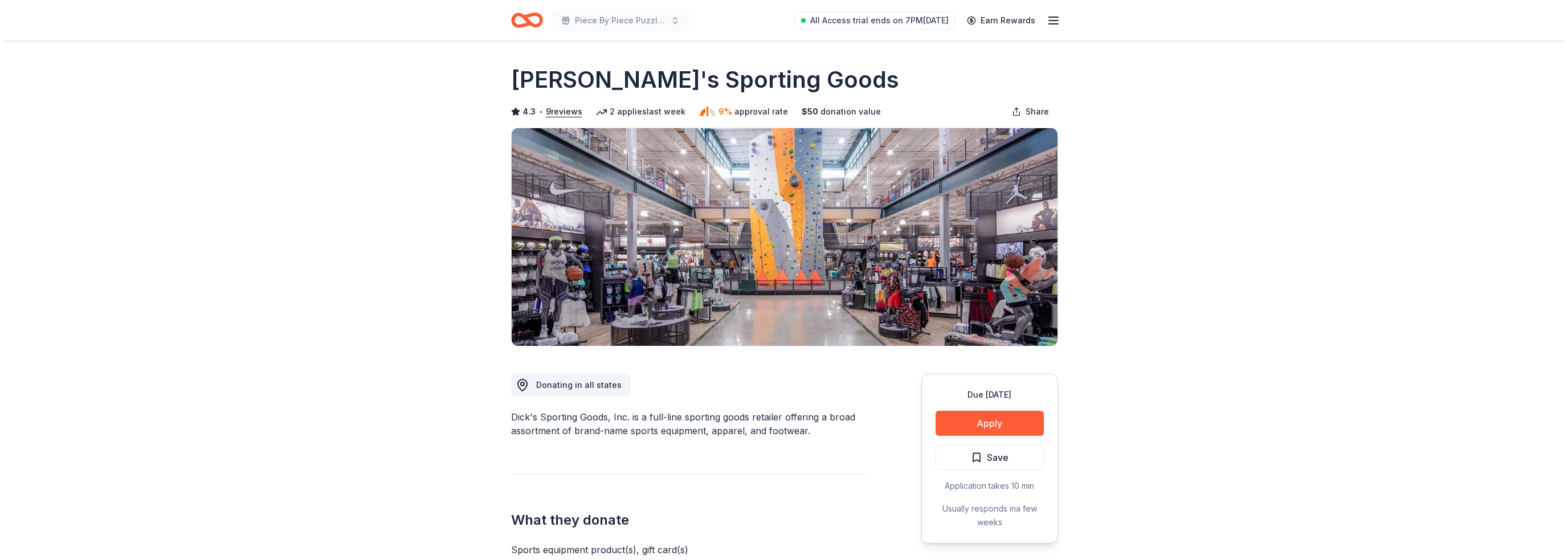
scroll to position [114, 0]
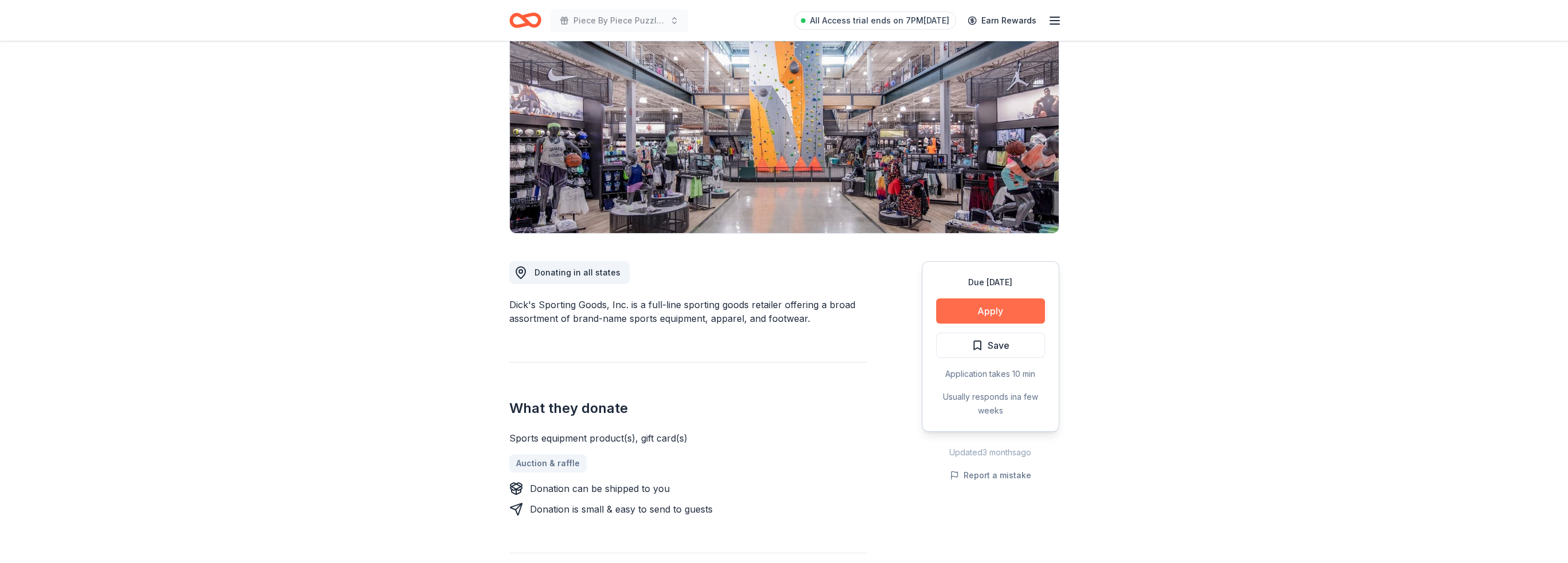
click at [1014, 315] on button "Apply" at bounding box center [991, 311] width 109 height 25
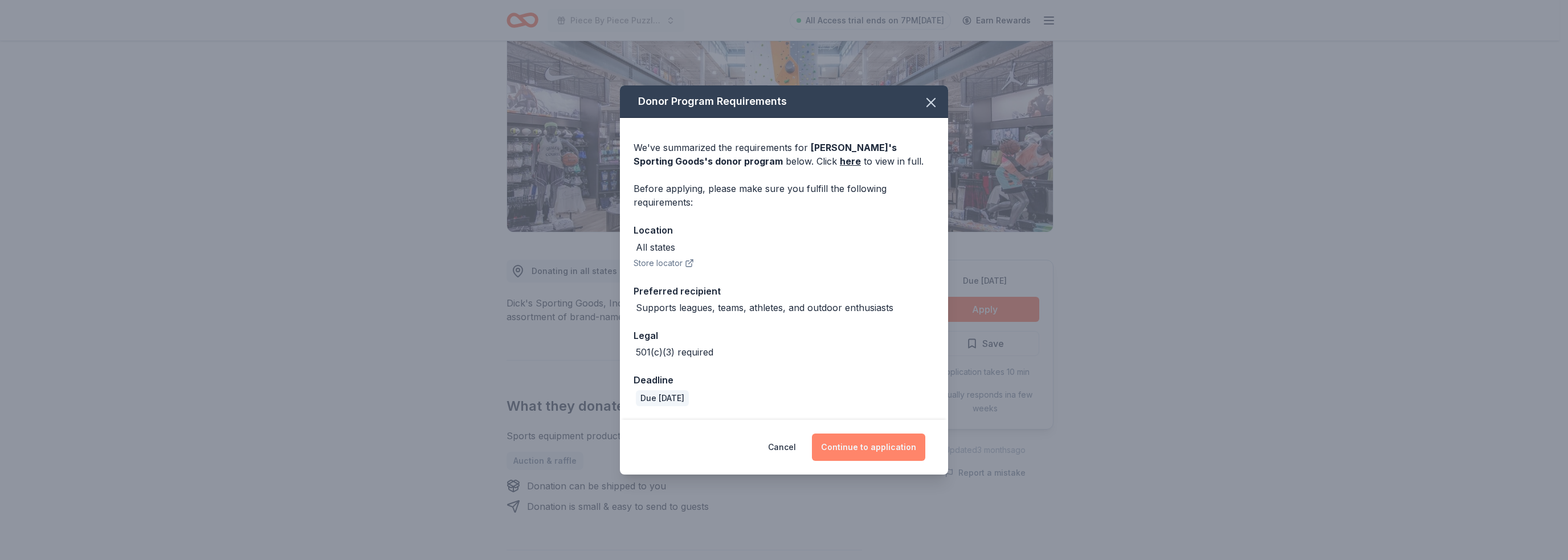
click at [877, 452] on button "Continue to application" at bounding box center [869, 447] width 113 height 27
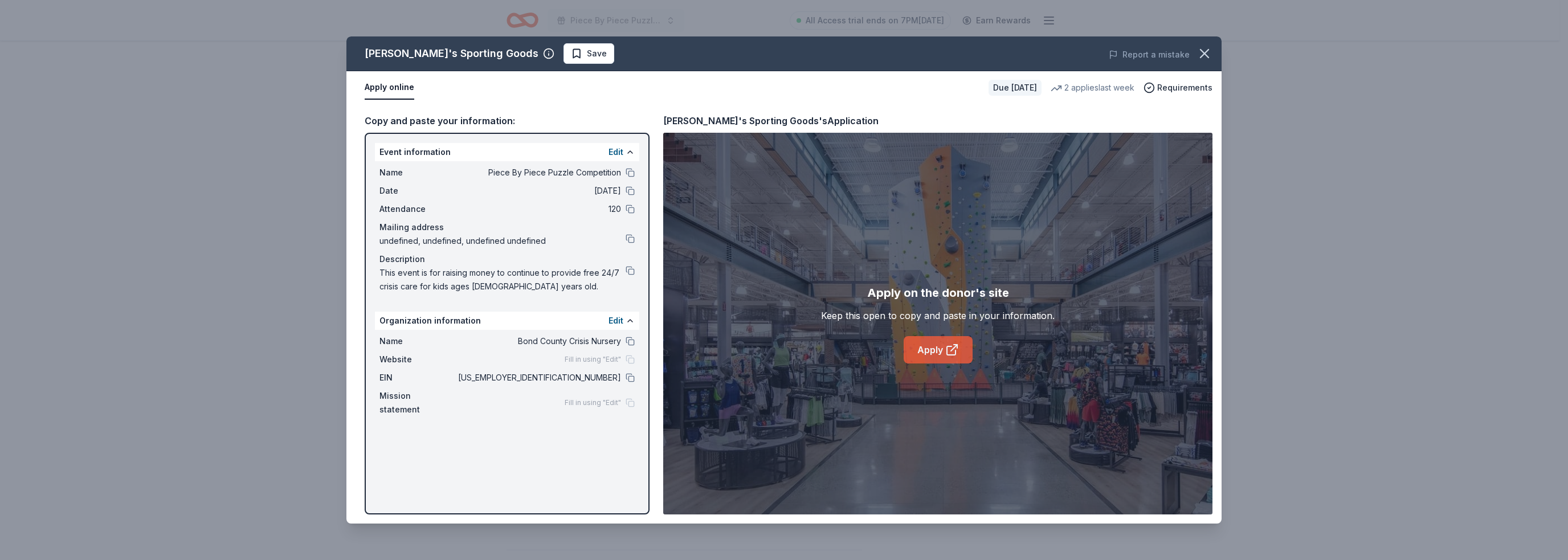
click at [951, 351] on icon at bounding box center [954, 348] width 6 height 6
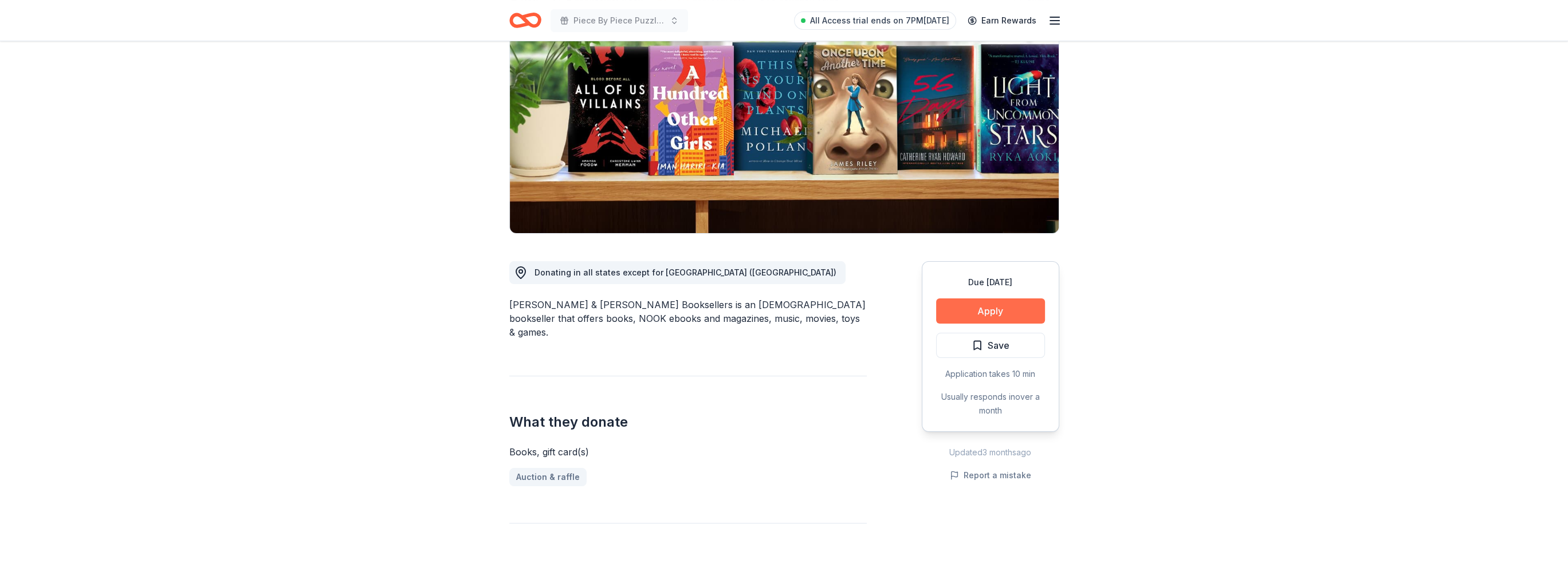
click at [1001, 310] on button "Apply" at bounding box center [991, 311] width 109 height 25
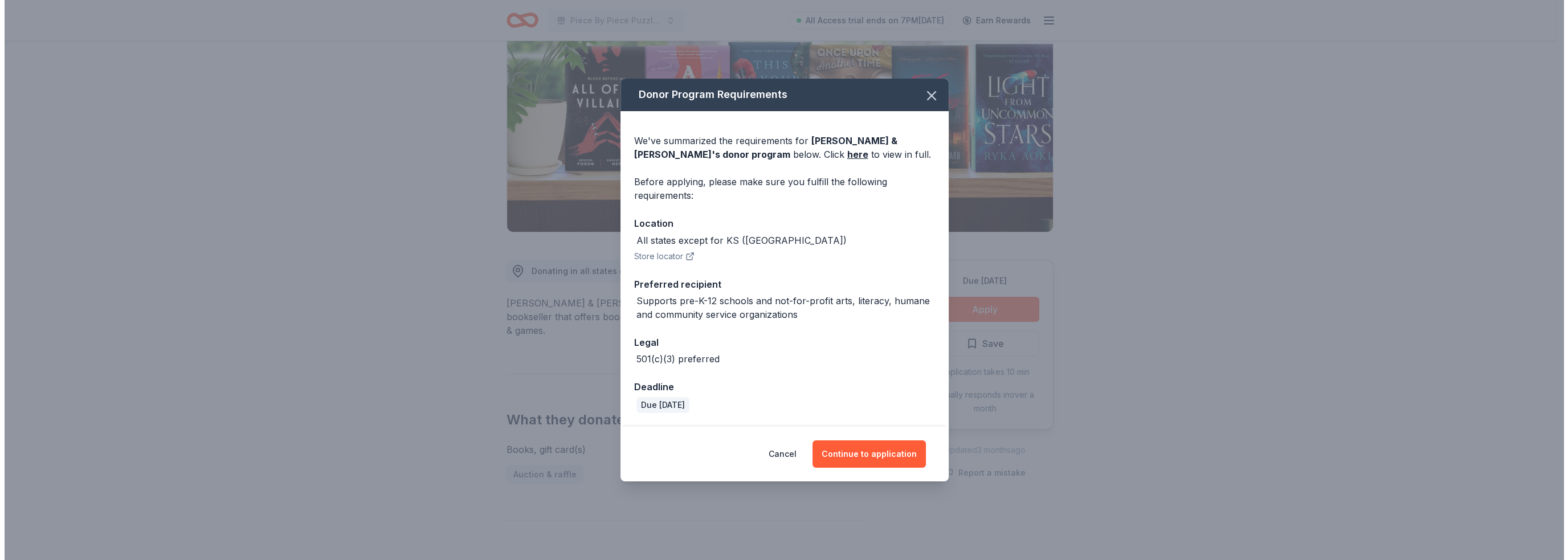
scroll to position [114, 0]
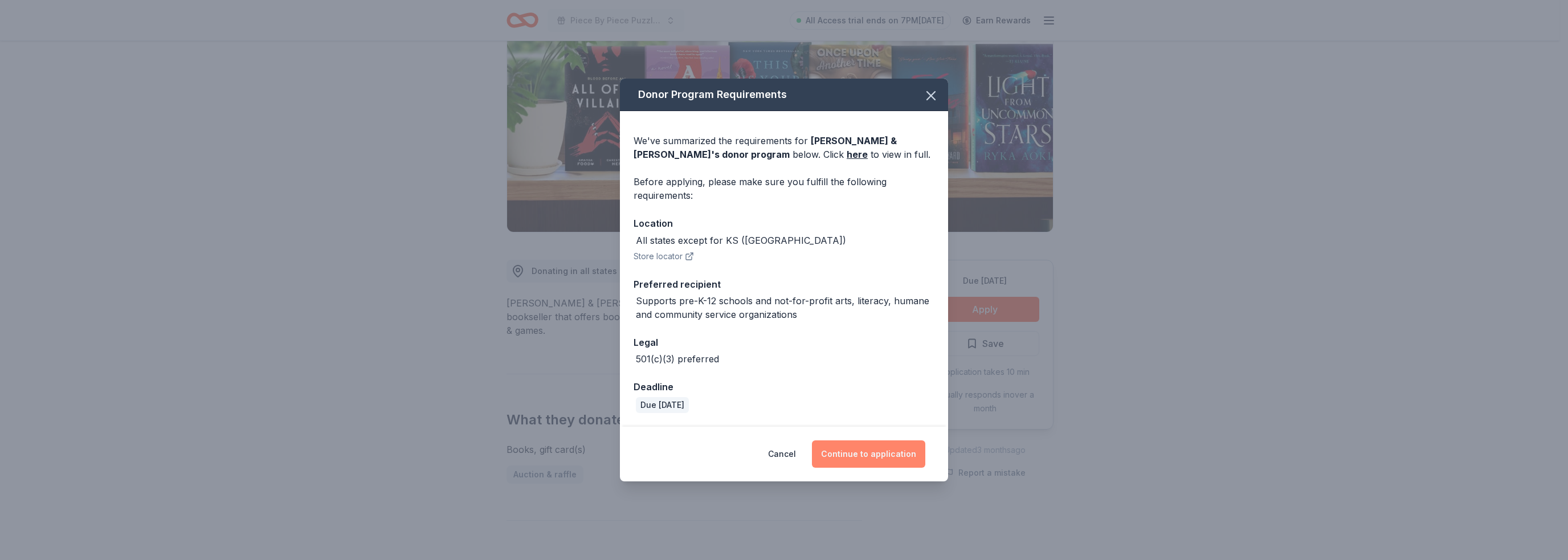
click at [886, 457] on button "Continue to application" at bounding box center [869, 454] width 113 height 27
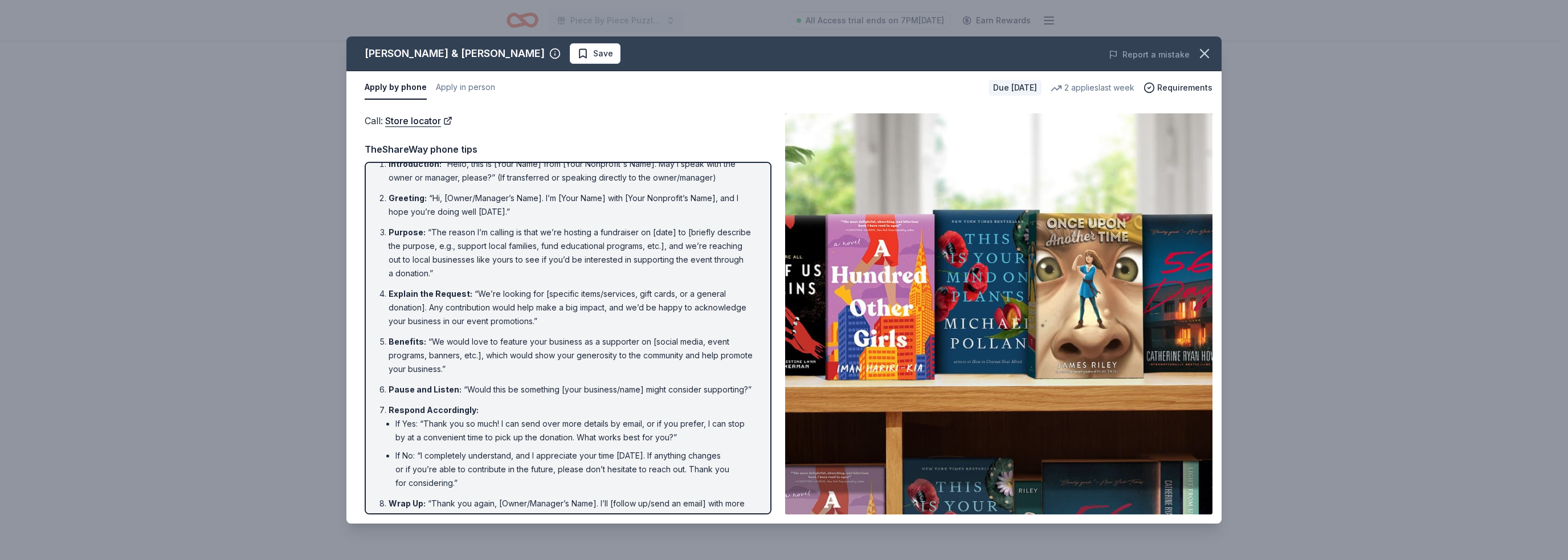
scroll to position [0, 0]
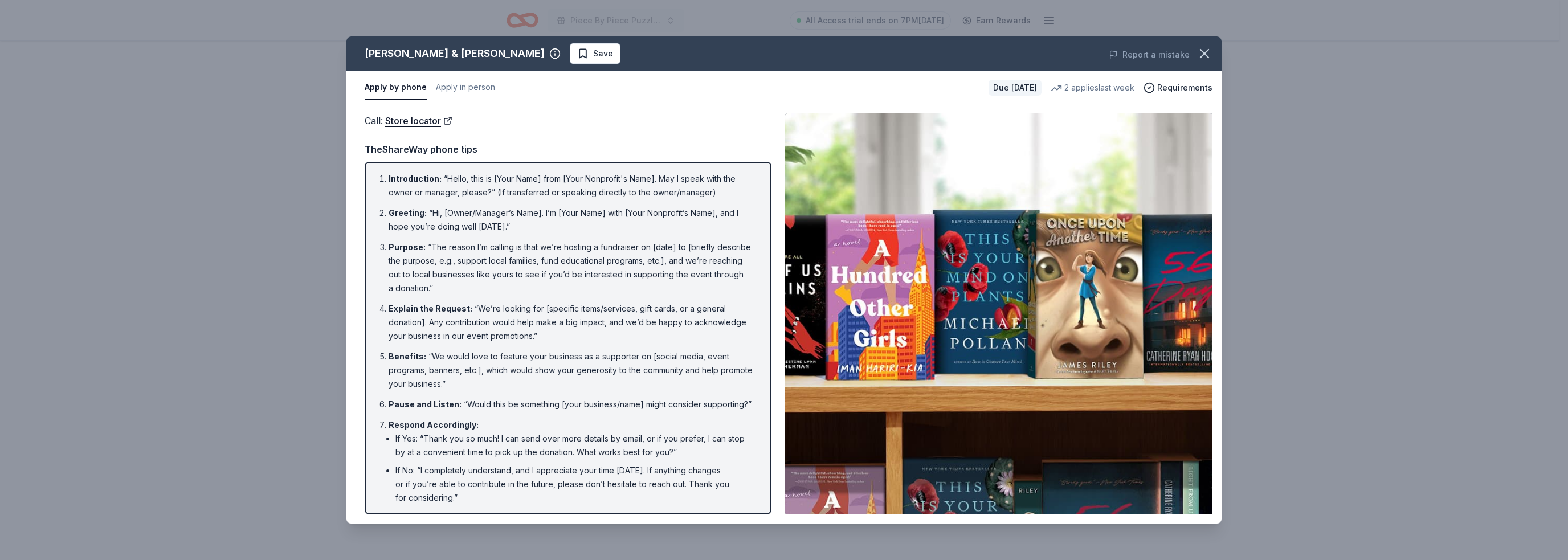
click at [1041, 441] on img at bounding box center [999, 313] width 427 height 401
click at [1199, 52] on icon "button" at bounding box center [1205, 54] width 16 height 16
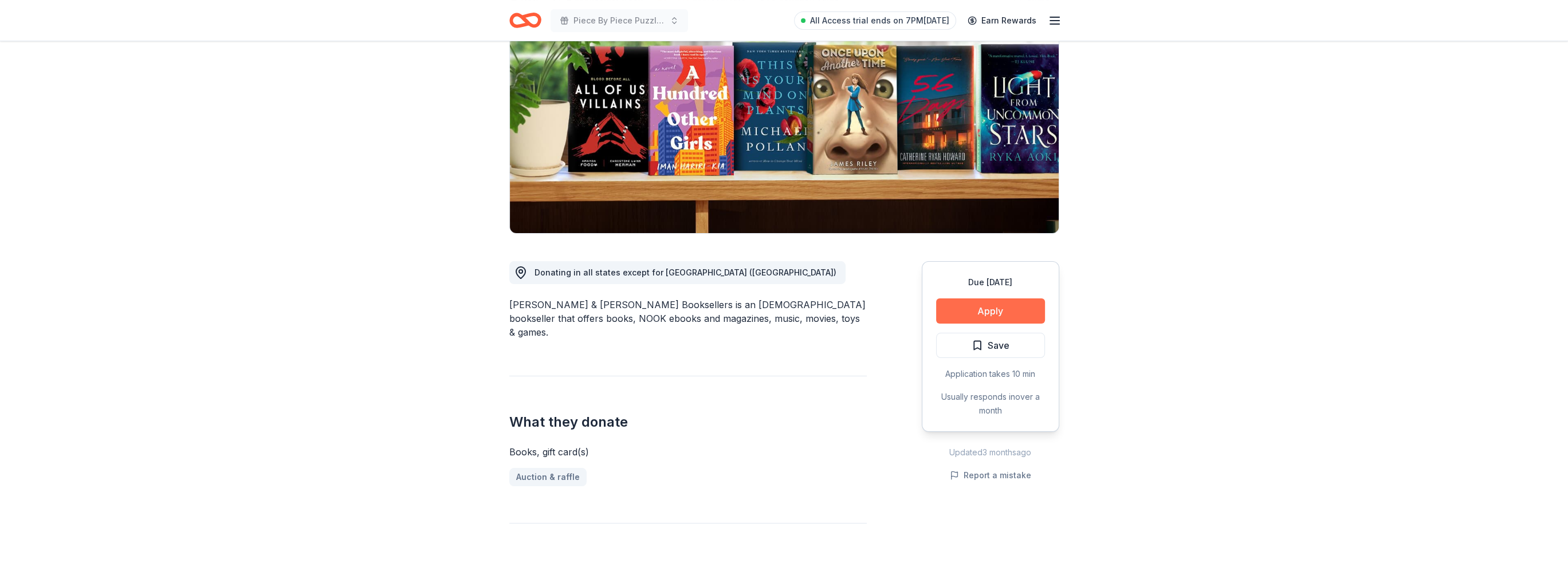
click at [992, 313] on button "Apply" at bounding box center [991, 311] width 109 height 25
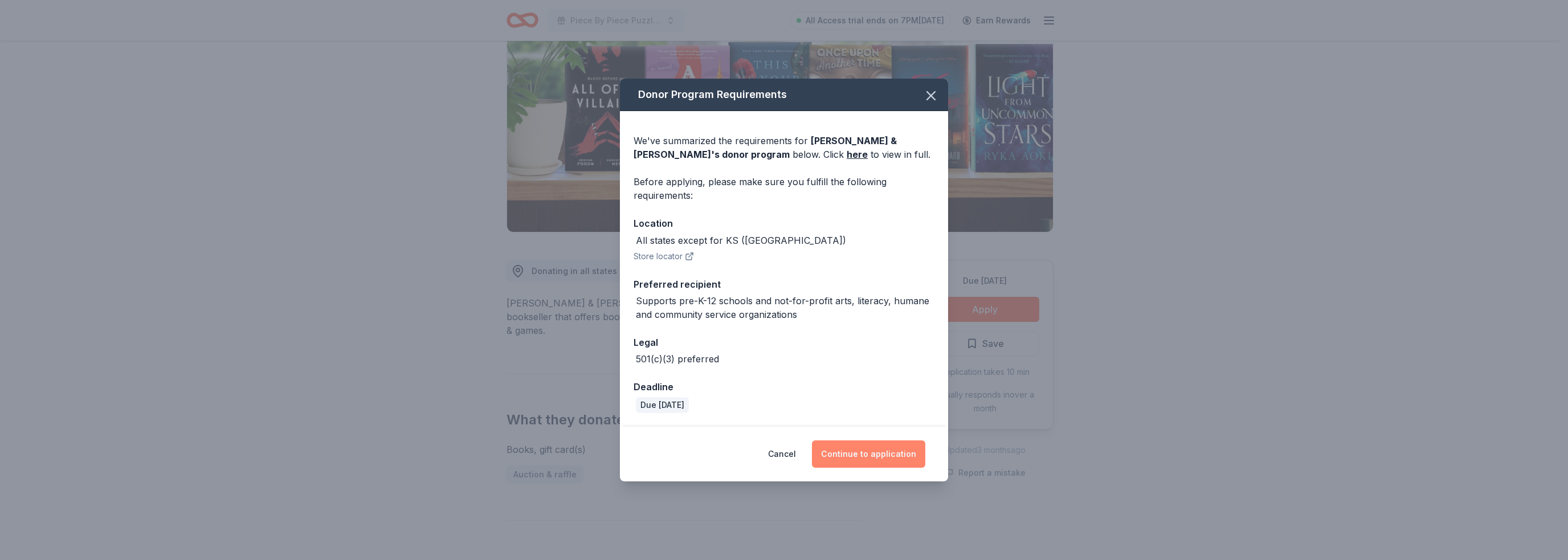
click at [895, 455] on button "Continue to application" at bounding box center [869, 454] width 113 height 27
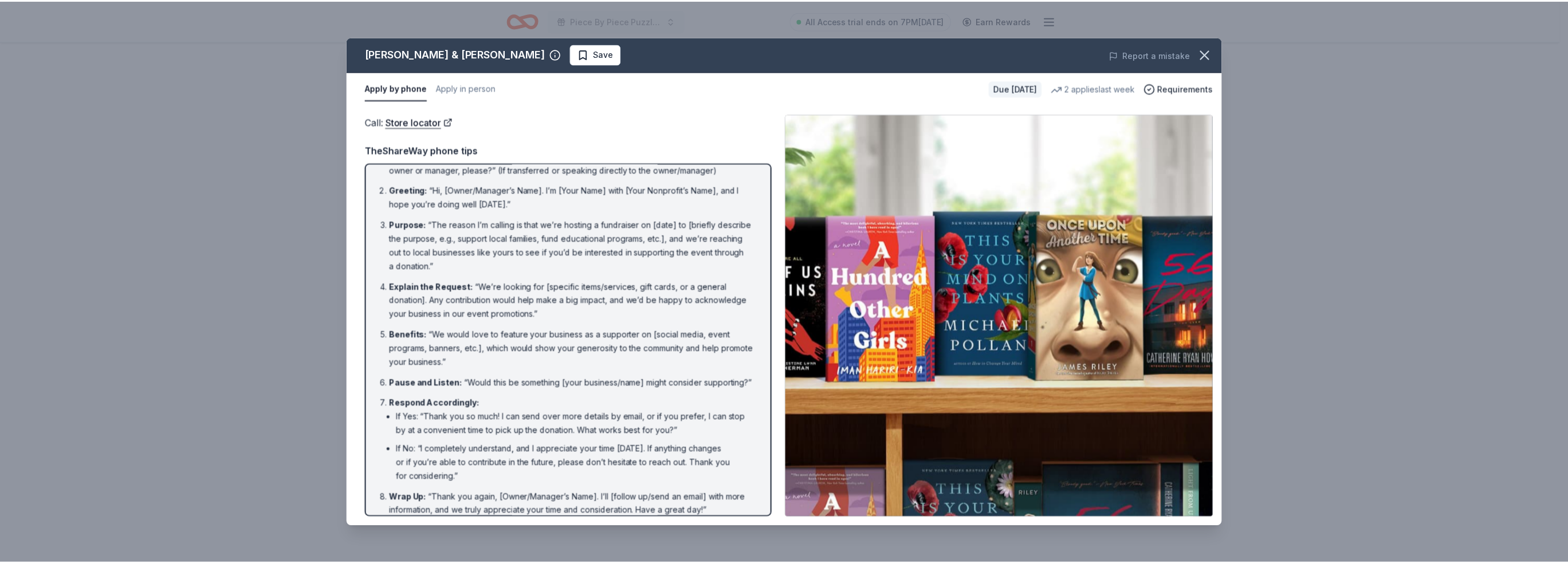
scroll to position [48, 0]
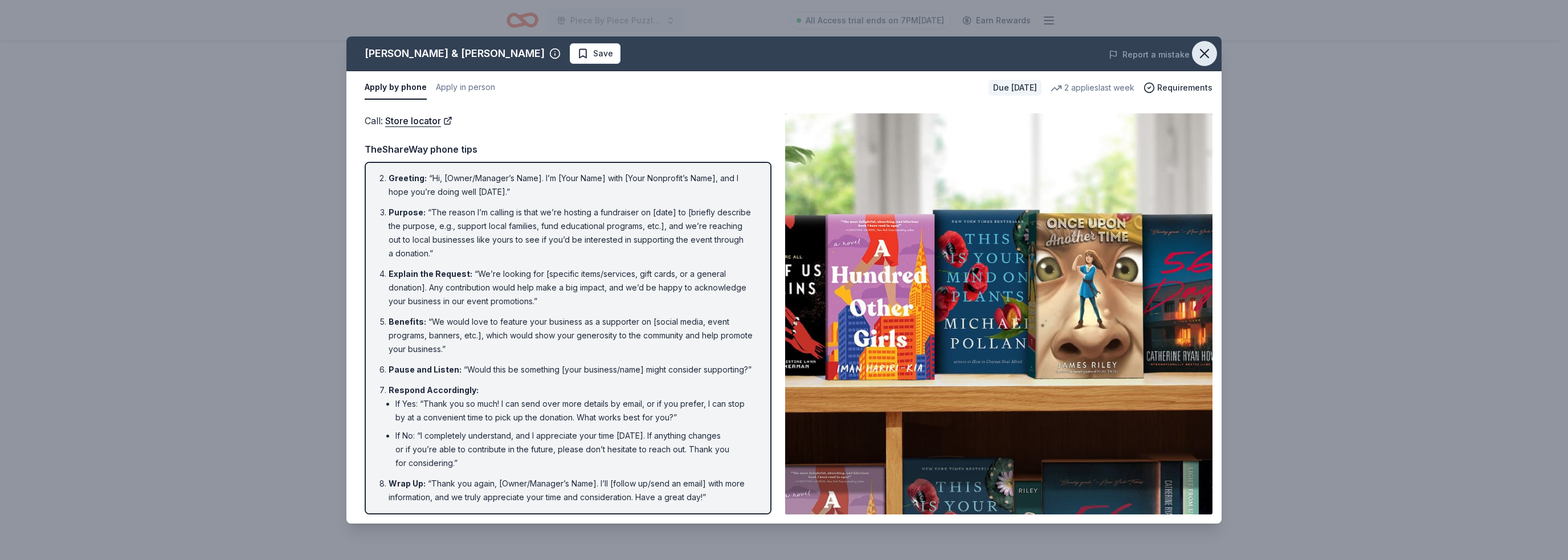
click at [1201, 56] on icon "button" at bounding box center [1204, 53] width 8 height 8
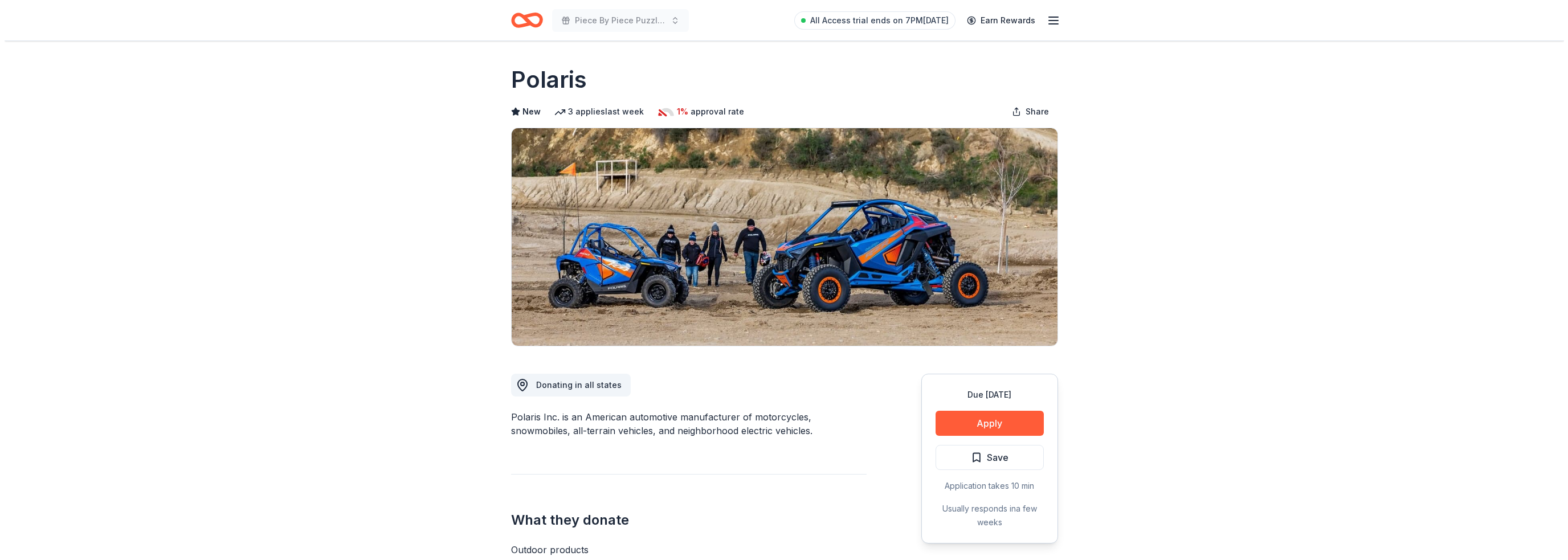
scroll to position [171, 0]
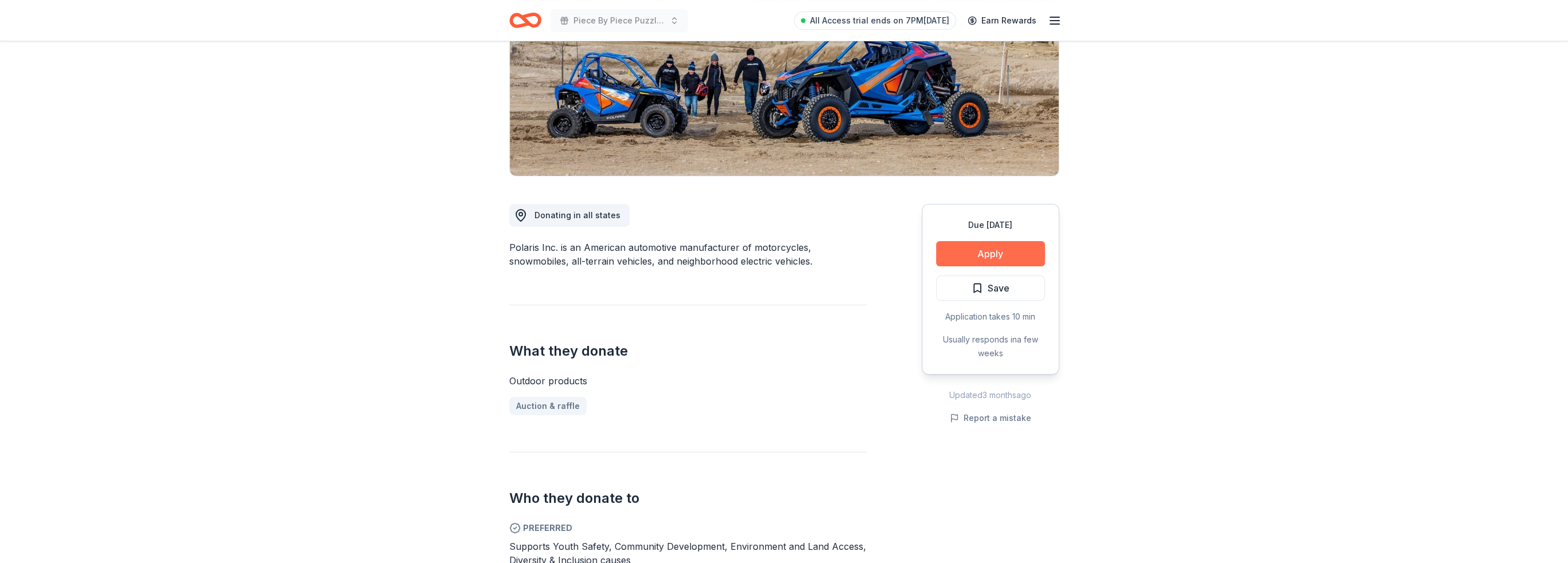
click at [972, 258] on button "Apply" at bounding box center [991, 253] width 109 height 25
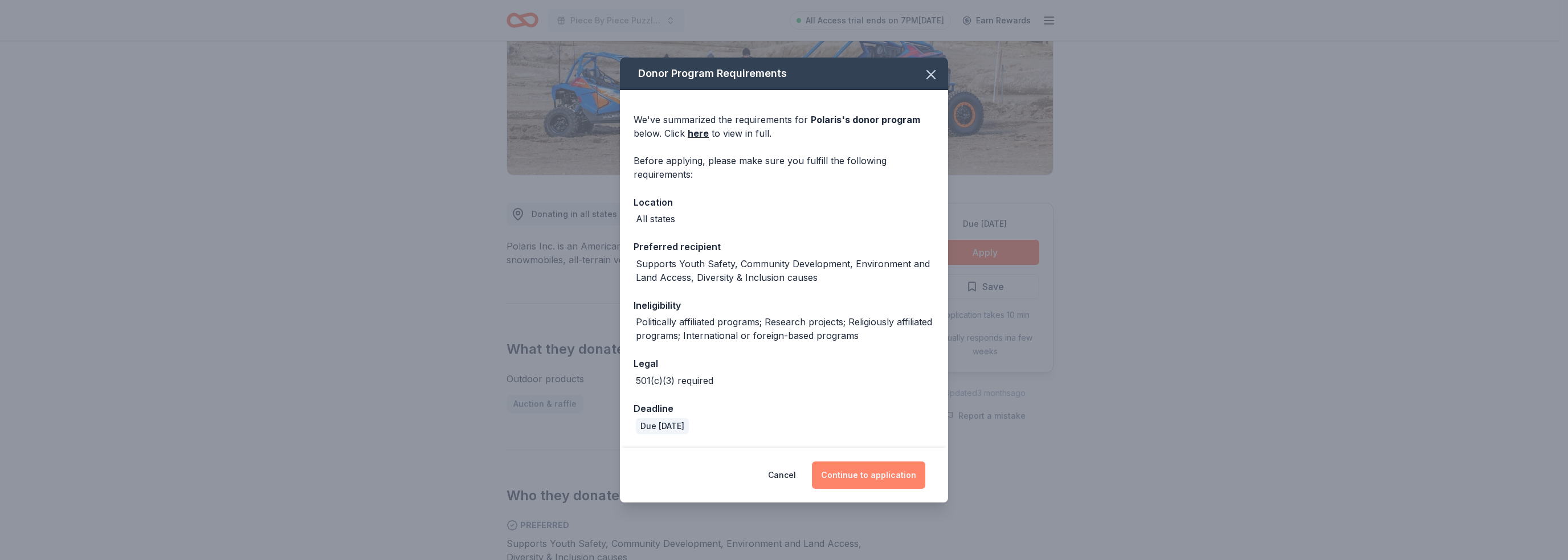
click at [856, 480] on button "Continue to application" at bounding box center [869, 475] width 113 height 27
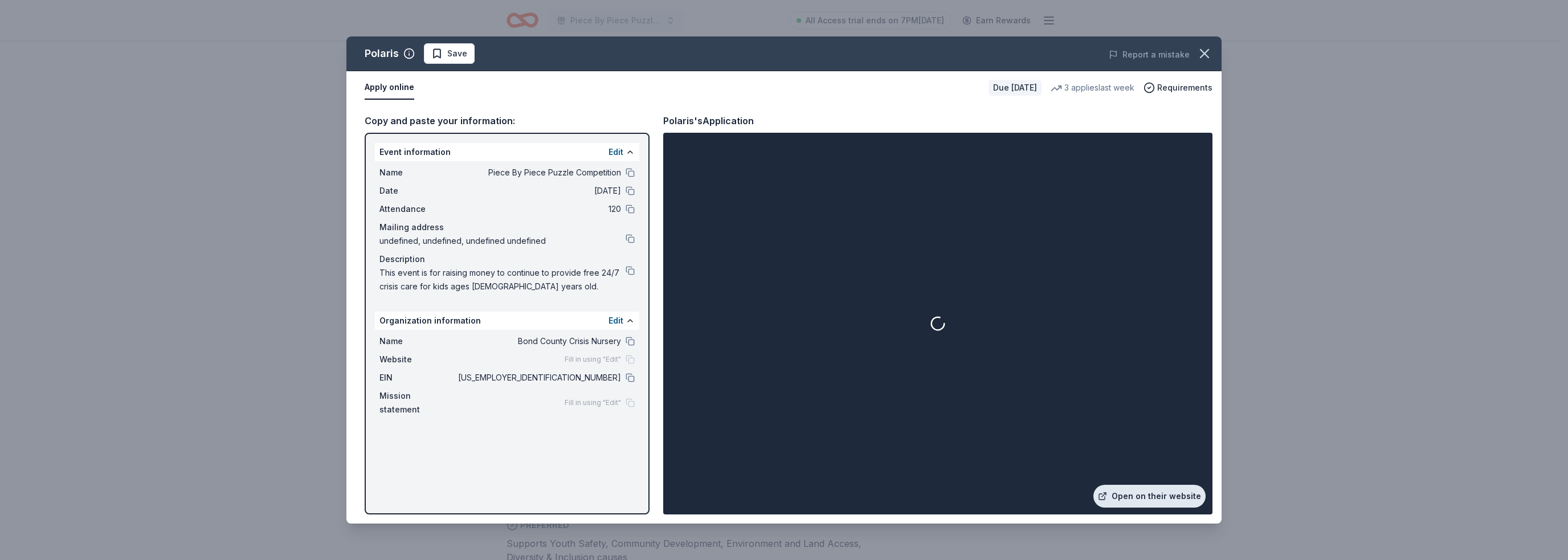
click at [1128, 497] on link "Open on their website" at bounding box center [1149, 496] width 112 height 23
